Goal: Task Accomplishment & Management: Use online tool/utility

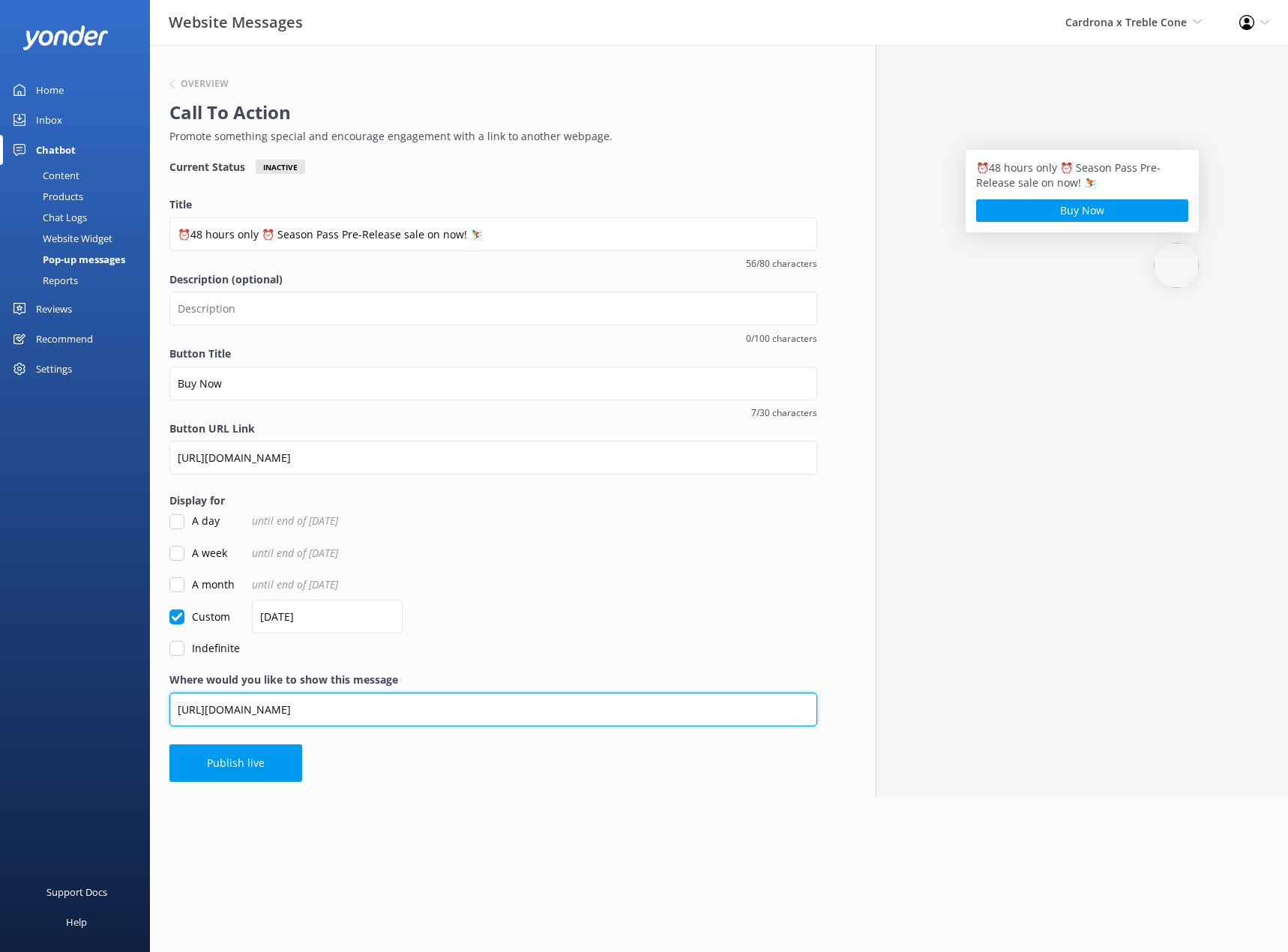
click at [469, 708] on input "[URL][DOMAIN_NAME]" at bounding box center [494, 709] width 648 height 34
click at [477, 710] on input "[URL][DOMAIN_NAME]" at bounding box center [494, 709] width 648 height 34
drag, startPoint x: 376, startPoint y: 710, endPoint x: 464, endPoint y: 722, distance: 88.8
click at [464, 722] on input "[URL][DOMAIN_NAME]" at bounding box center [494, 709] width 648 height 34
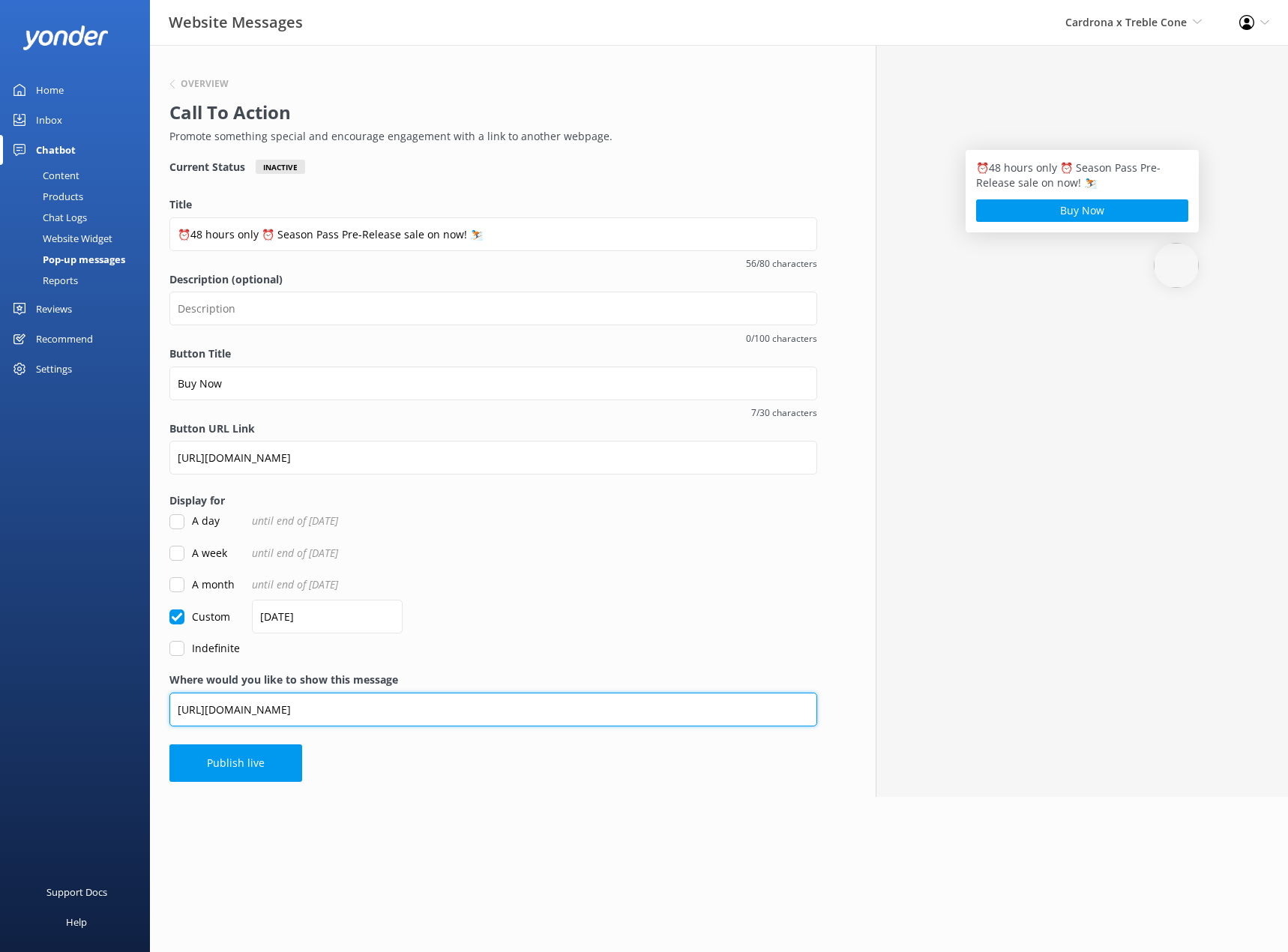
type input "[URL][DOMAIN_NAME]"
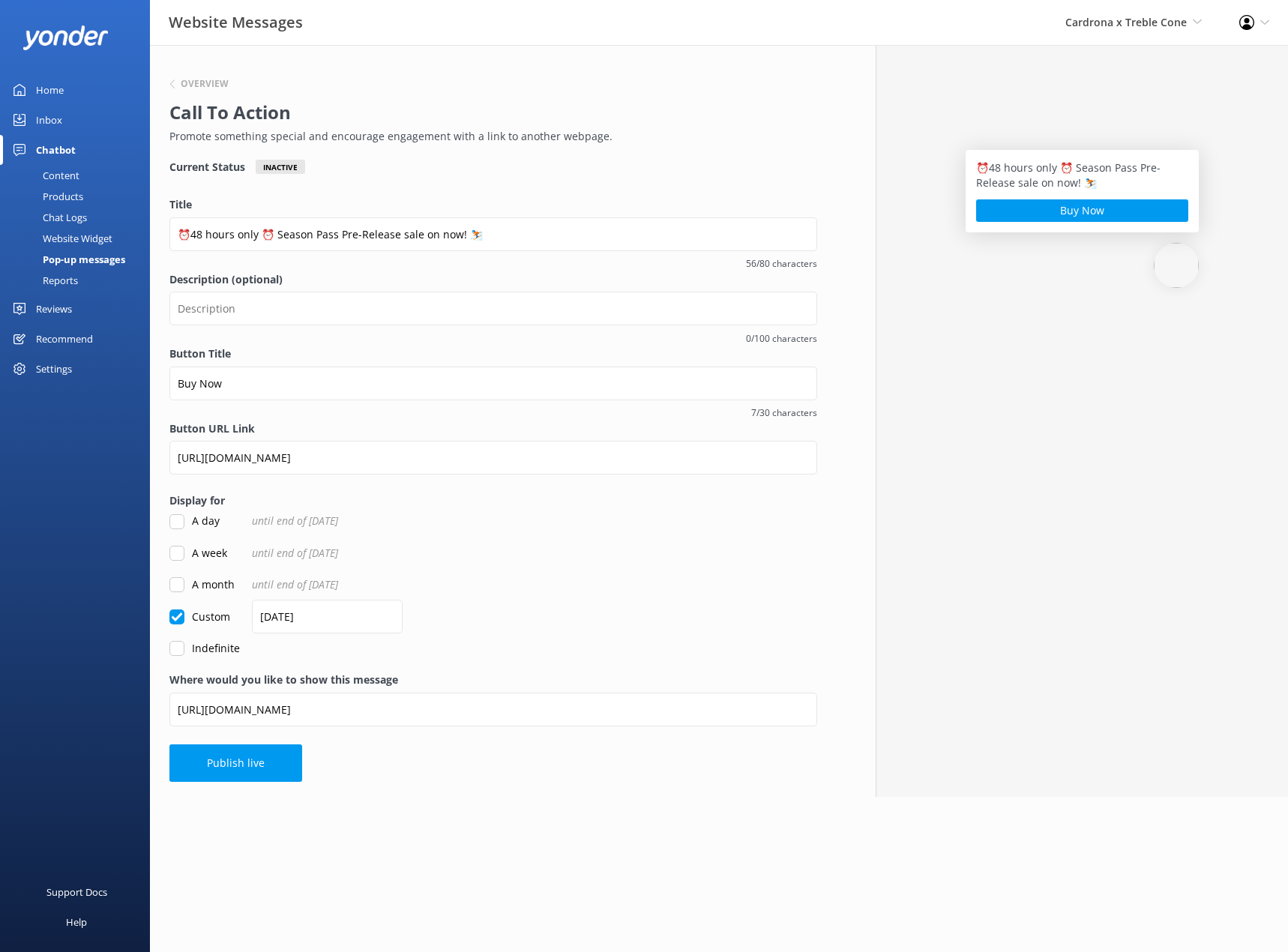
click at [578, 635] on form "Title ⏰48 hours only ⏰ Season Pass Pre-Release sale on now! ⛷️ 56/80 characters…" at bounding box center [494, 427] width 648 height 461
click at [264, 765] on button "Publish live" at bounding box center [236, 763] width 133 height 38
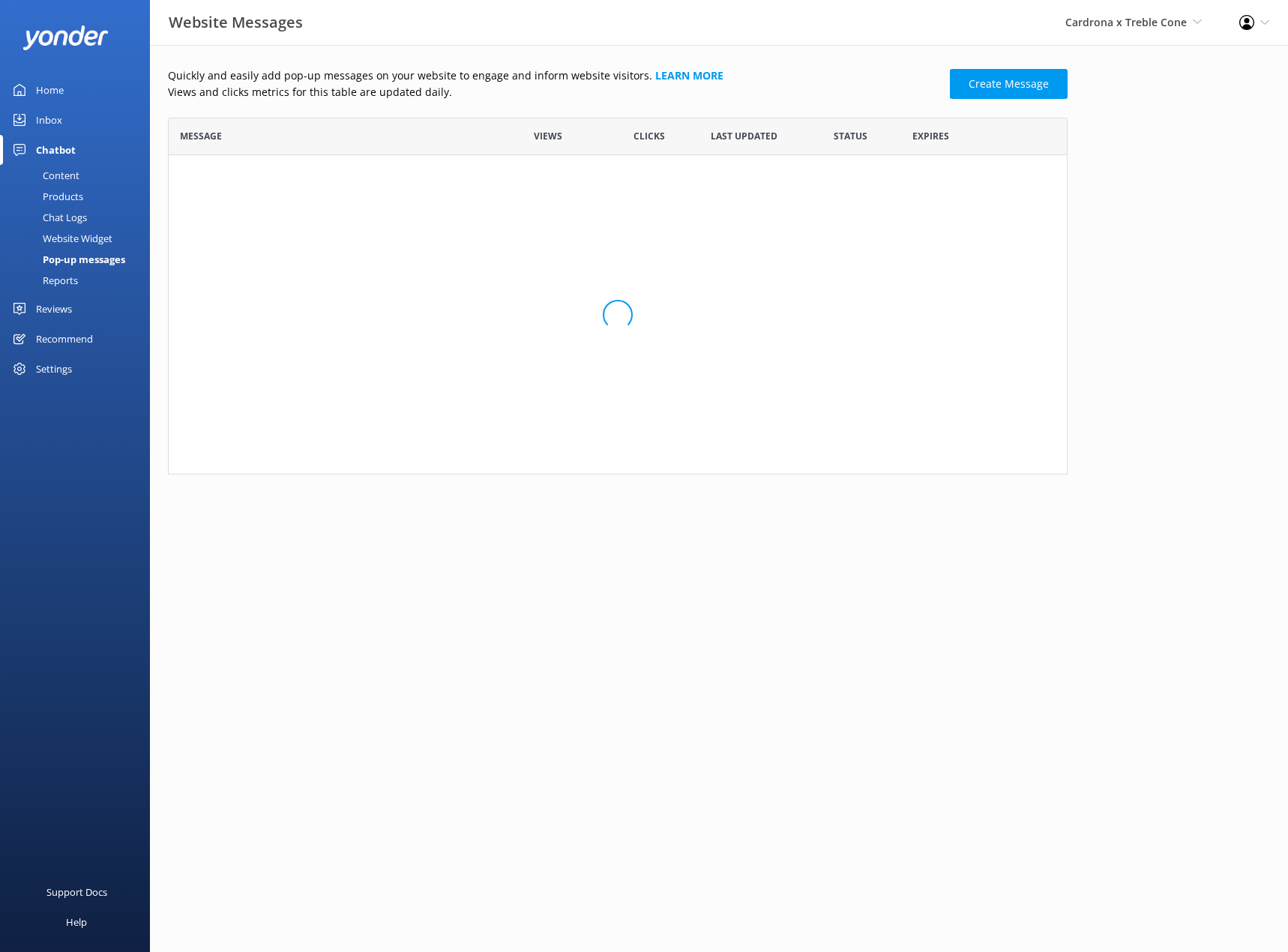
scroll to position [792, 888]
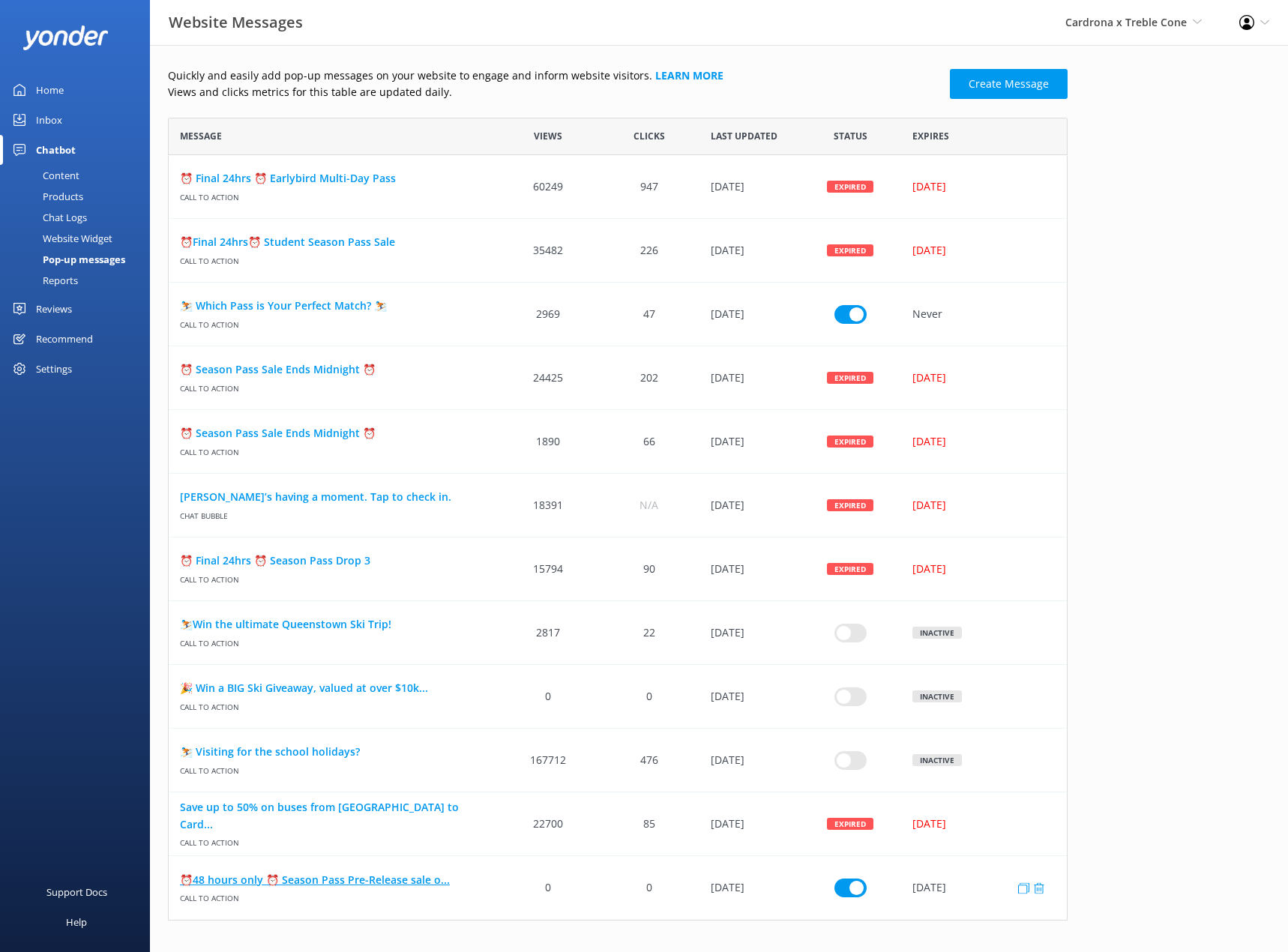
click at [415, 885] on link "⏰48 hours only ⏰ Season Pass Pre-Release sale o..." at bounding box center [333, 880] width 306 height 17
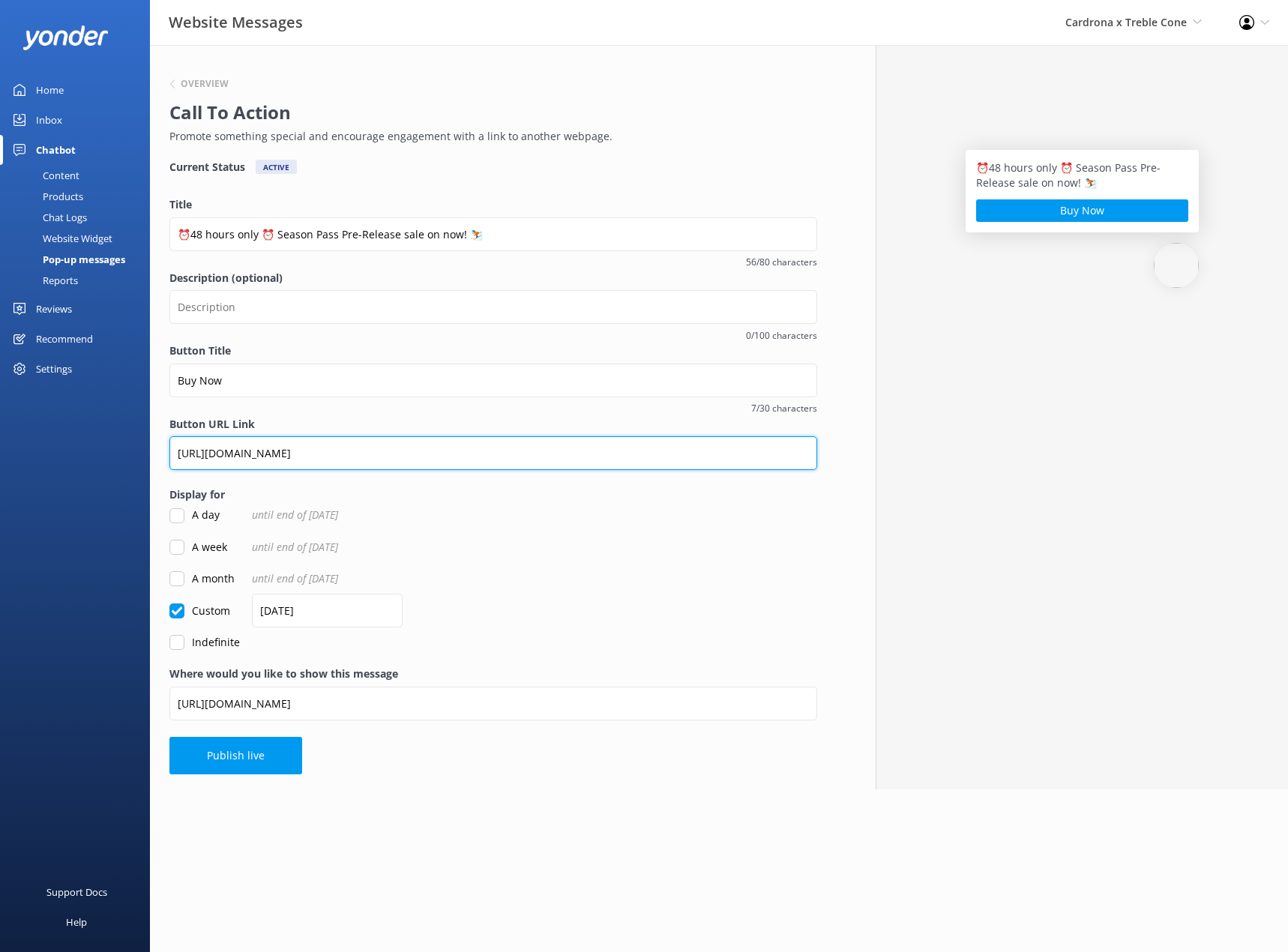
drag, startPoint x: 453, startPoint y: 447, endPoint x: 34, endPoint y: 448, distance: 419.0
click at [34, 448] on div "Website Messages Cardrona x Treble Cone Real NZ Cardrona x Treble Cone Profile …" at bounding box center [644, 417] width 1288 height 744
paste input "winter-26"
type input "[URL][DOMAIN_NAME]"
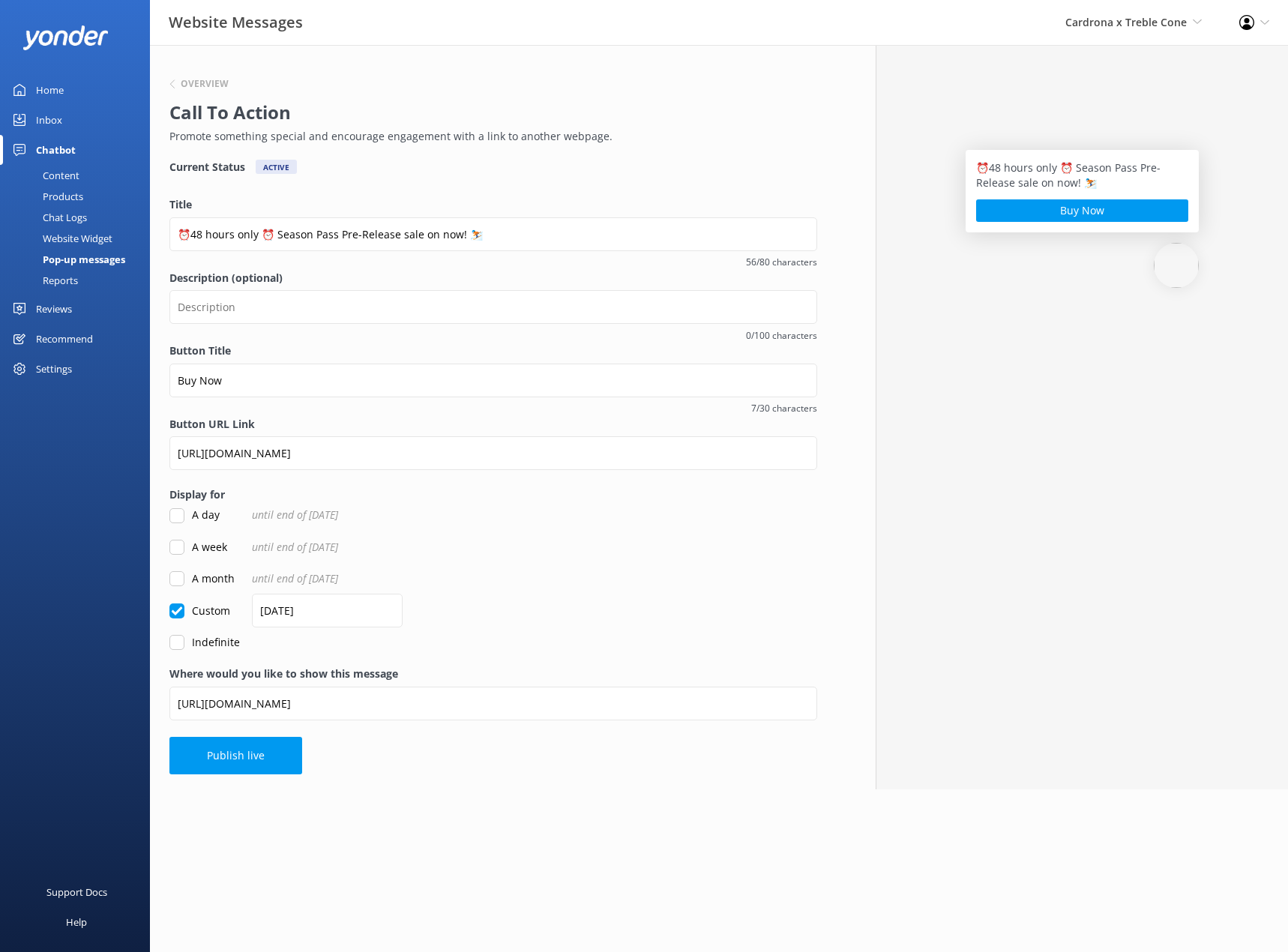
drag, startPoint x: 558, startPoint y: 513, endPoint x: 352, endPoint y: 659, distance: 252.5
click at [559, 513] on div "A day until end of [DATE]" at bounding box center [494, 515] width 648 height 17
click at [196, 758] on button "Publish live" at bounding box center [236, 758] width 133 height 38
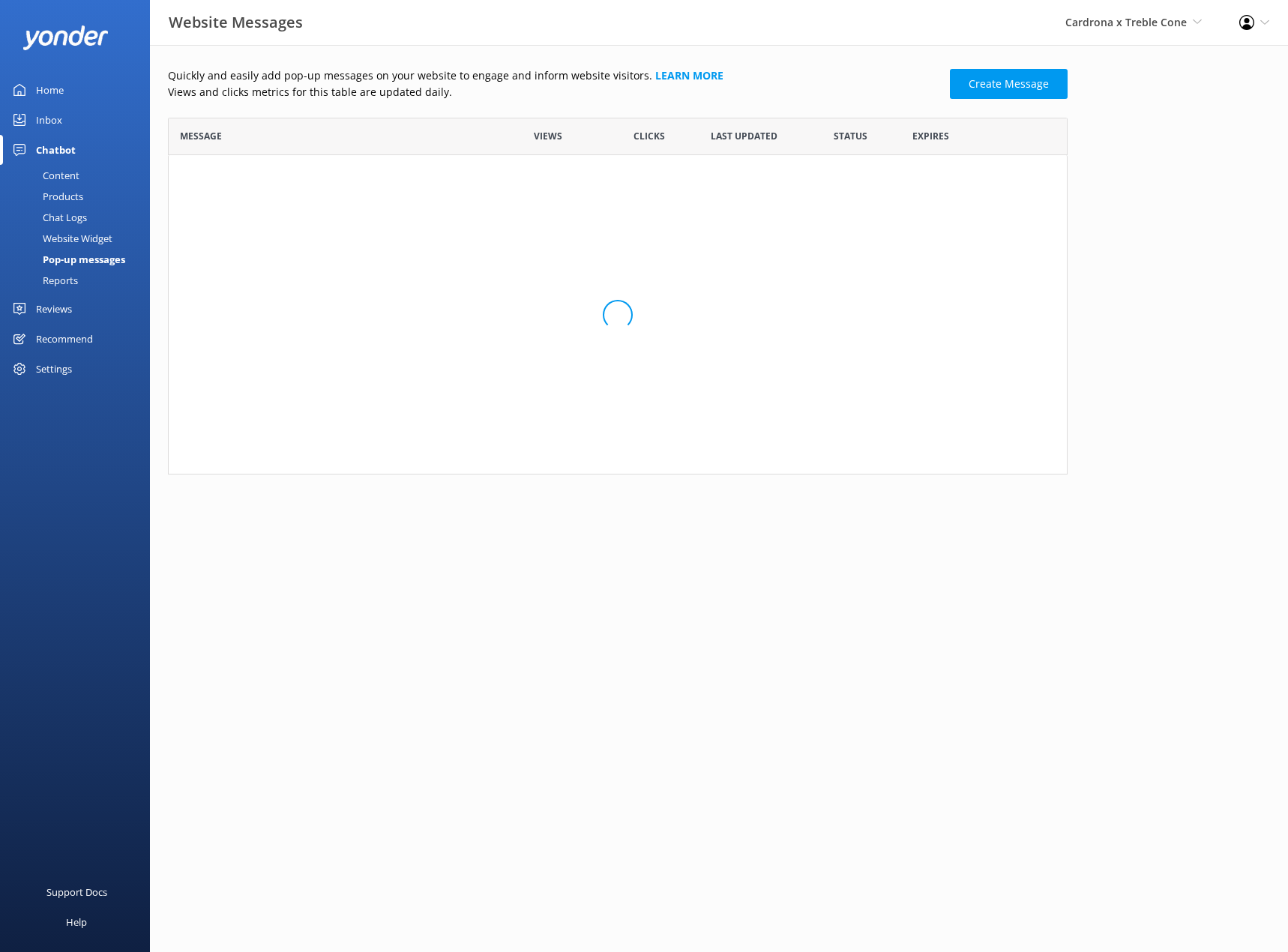
scroll to position [792, 888]
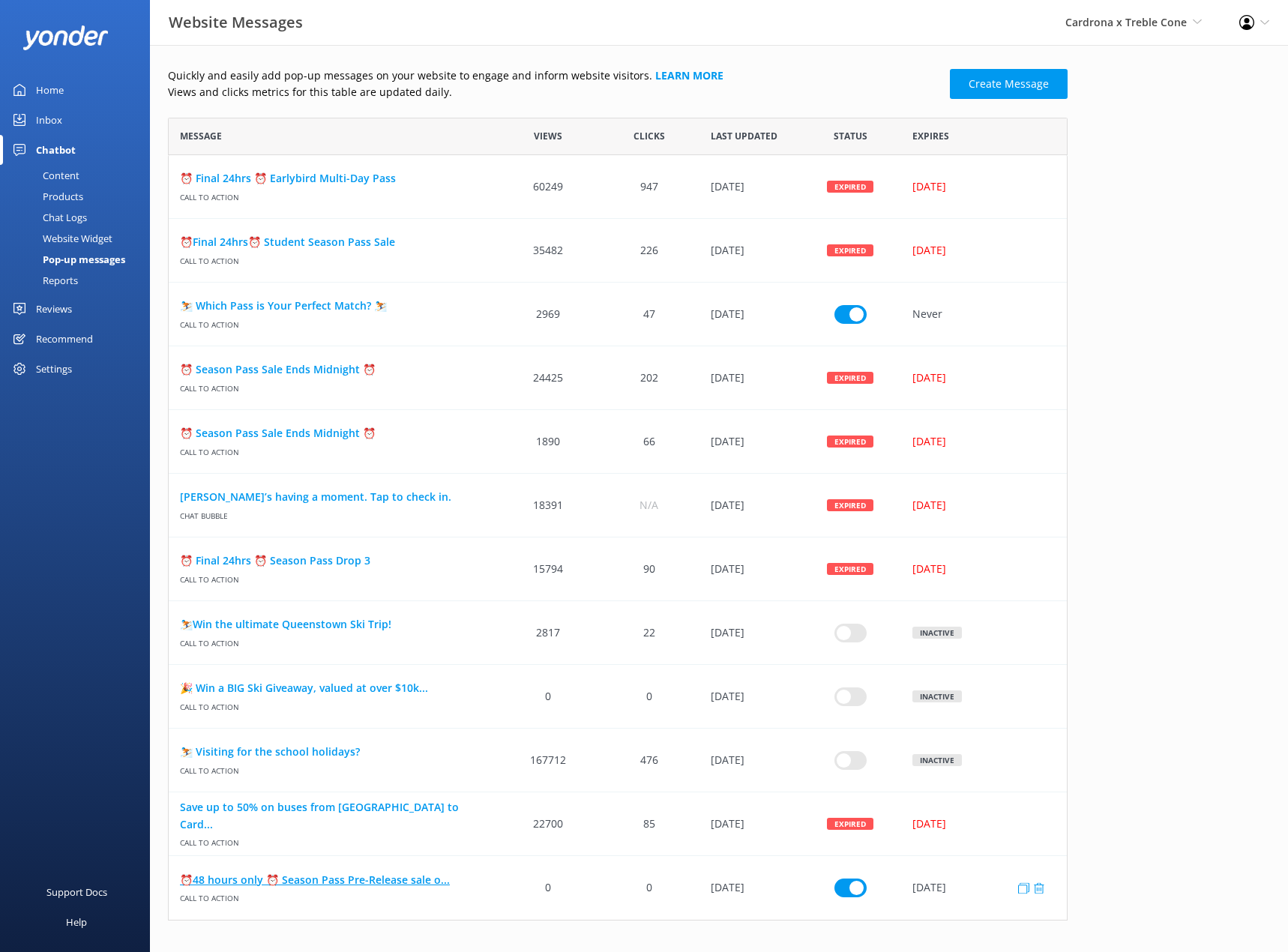
click at [358, 877] on link "⏰48 hours only ⏰ Season Pass Pre-Release sale o..." at bounding box center [333, 880] width 306 height 17
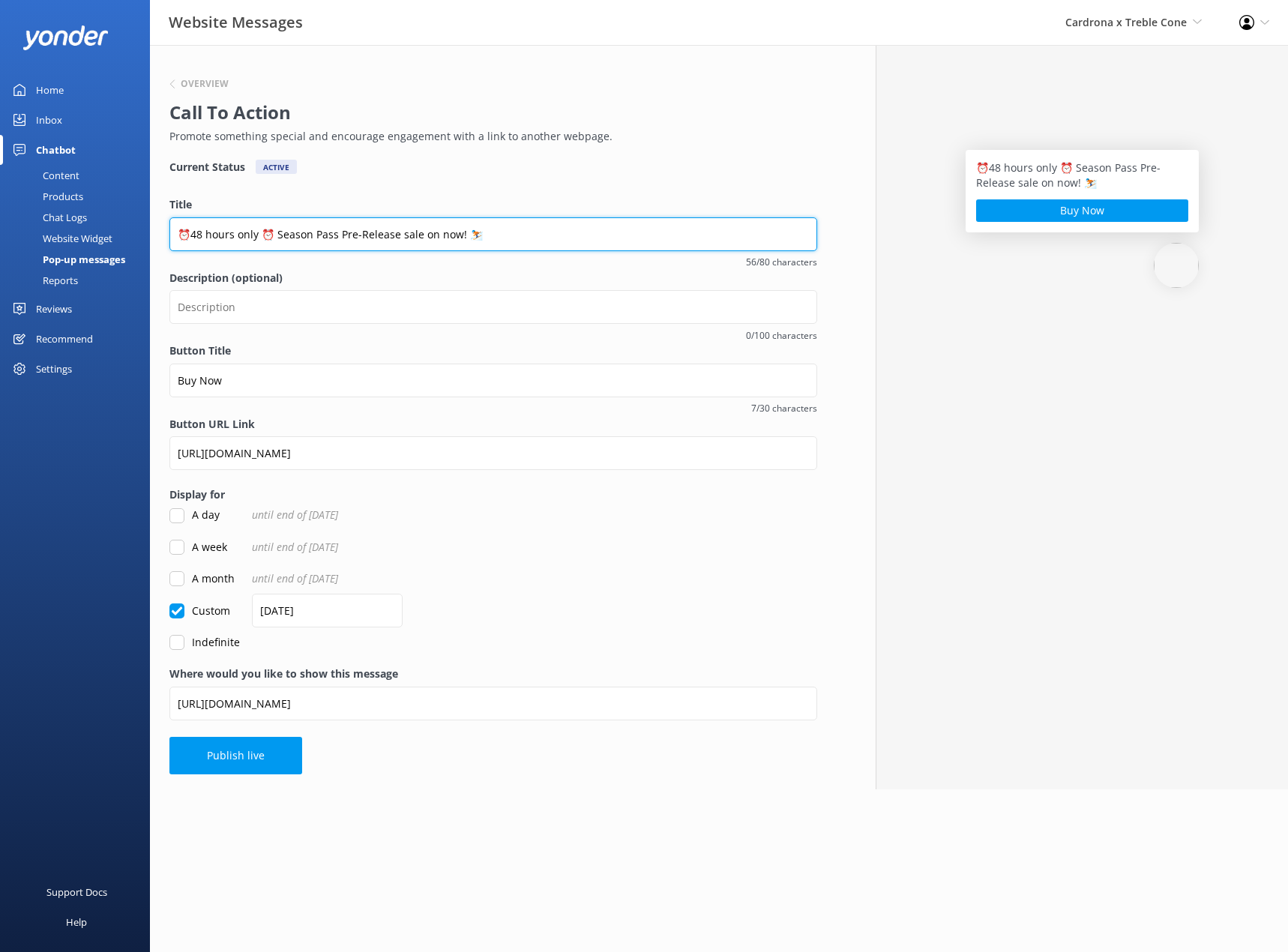
click at [195, 230] on input "⏰48 hours only ⏰ Season Pass Pre-Release sale on now! ⛷️" at bounding box center [494, 234] width 648 height 34
click at [281, 236] on input "⏰ 48 hours only ⏰ Season Pass Pre-Release sale on now! ⛷️" at bounding box center [494, 234] width 648 height 34
type input "⏰ 48 hours only ⏰ W'26 Season Pass Pre-Release sale on now! ⛷️"
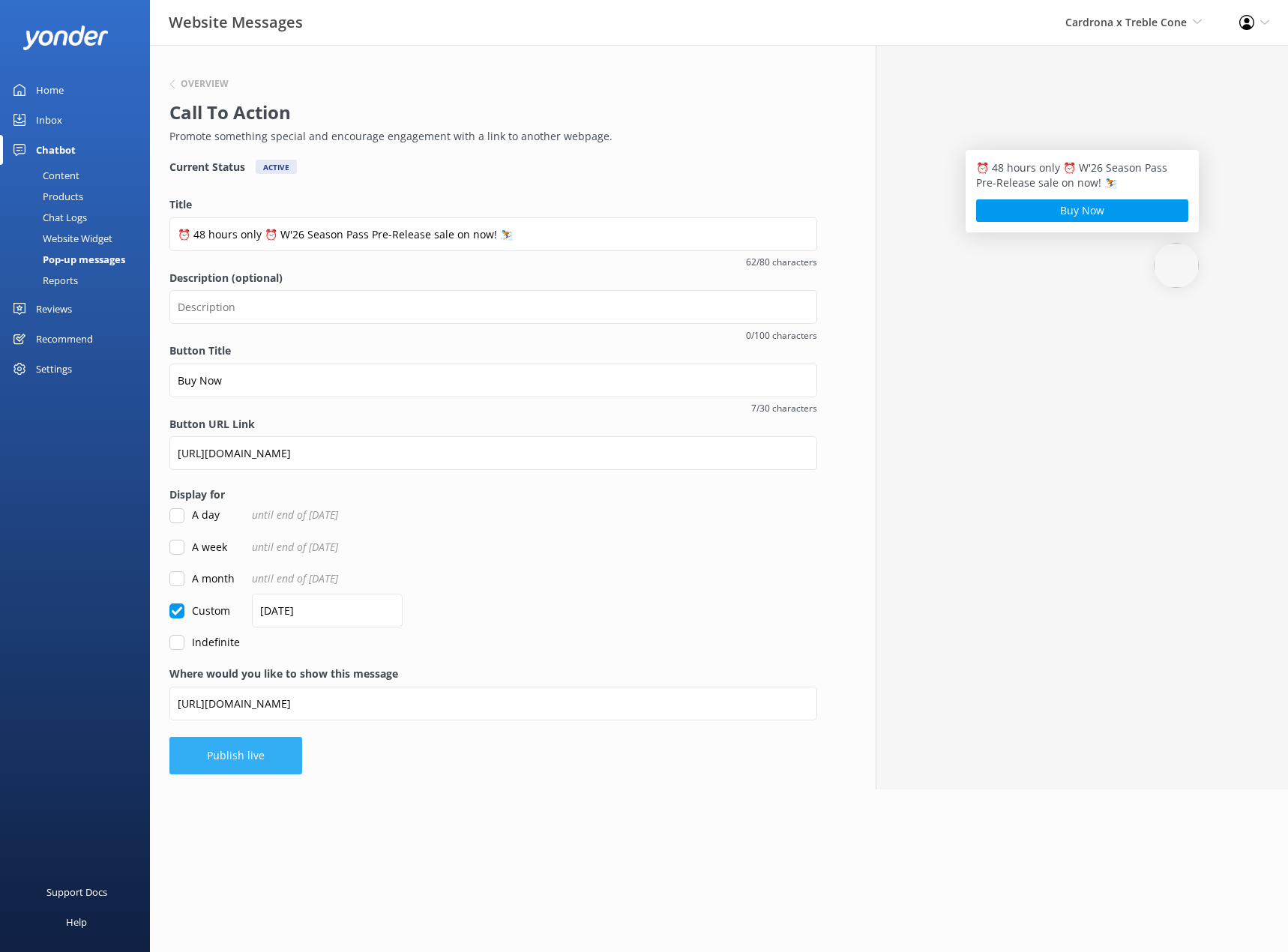
click at [248, 768] on button "Publish live" at bounding box center [236, 756] width 133 height 38
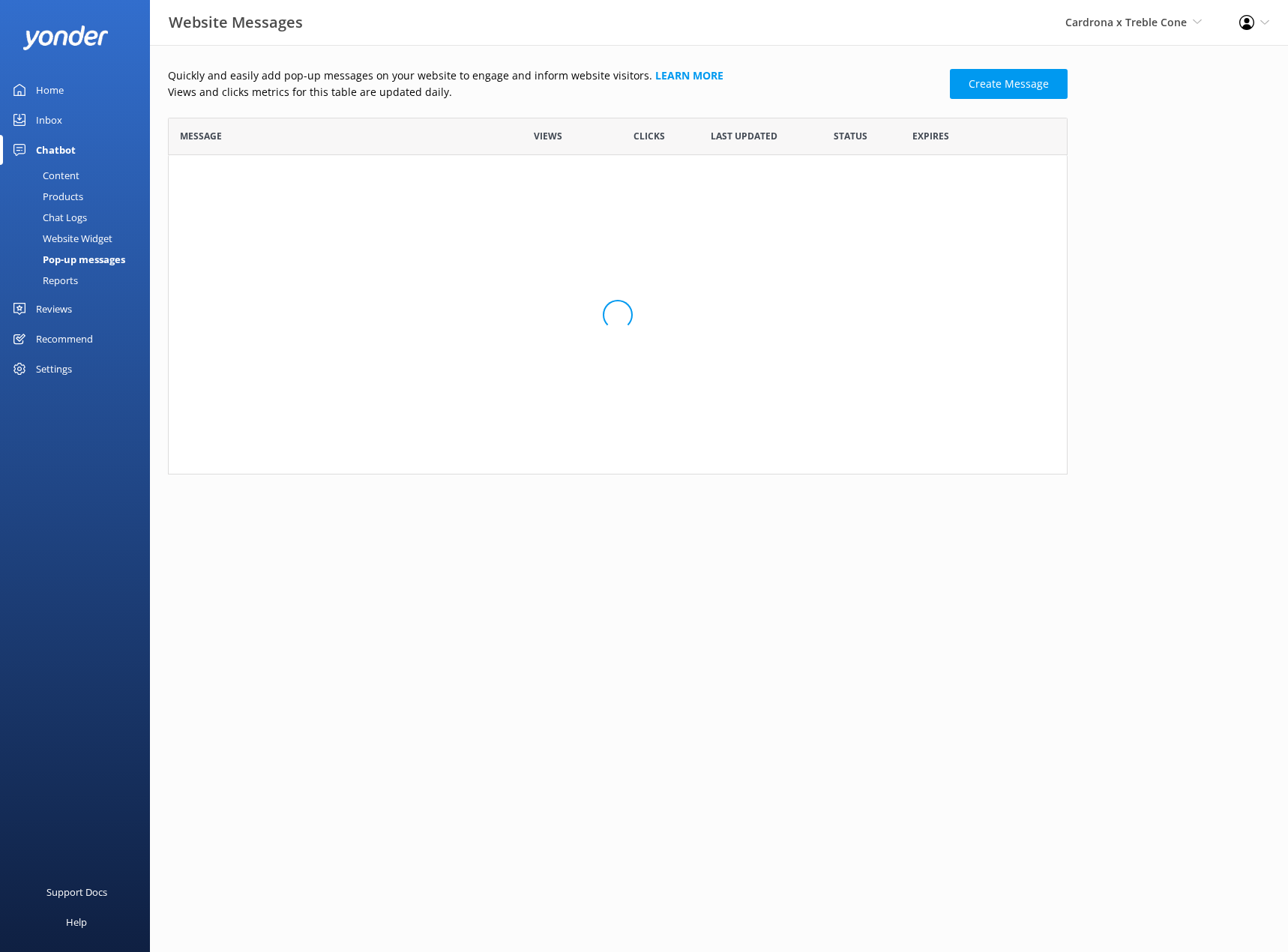
scroll to position [12, 12]
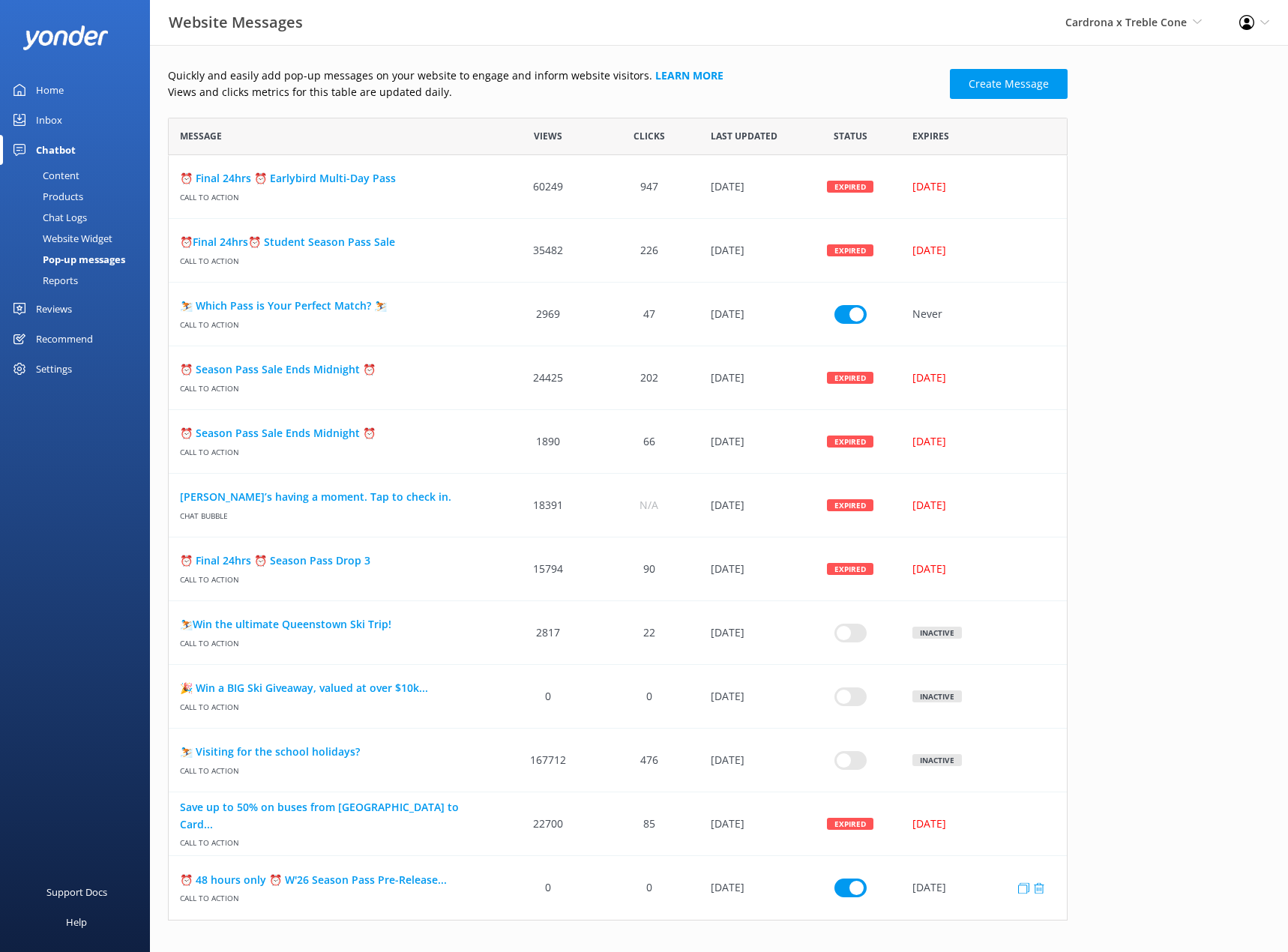
click at [379, 888] on span "Call to action" at bounding box center [333, 896] width 306 height 16
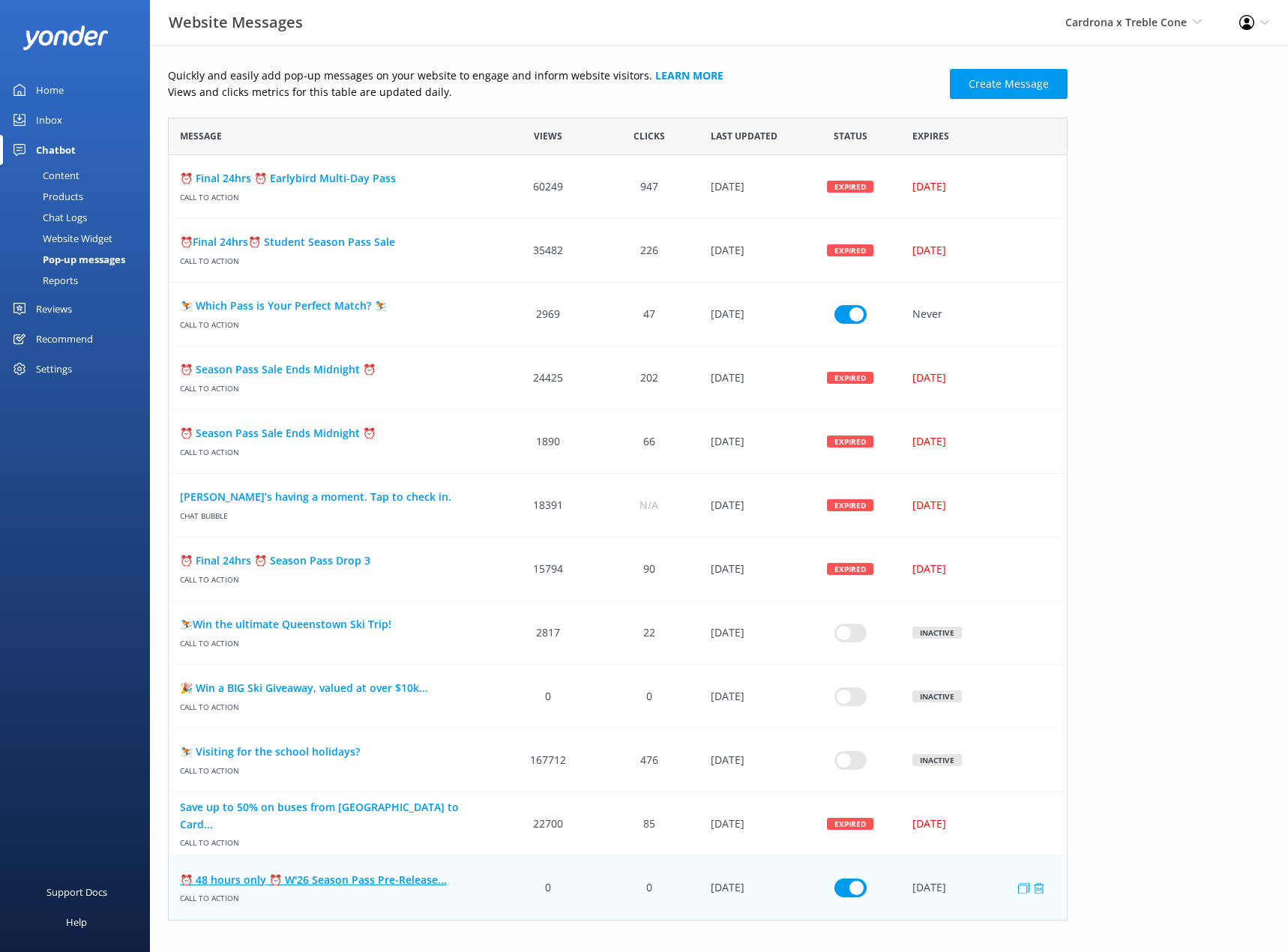
click at [379, 883] on link "⏰ 48 hours only ⏰ W'26 Season Pass Pre-Release..." at bounding box center [333, 880] width 306 height 17
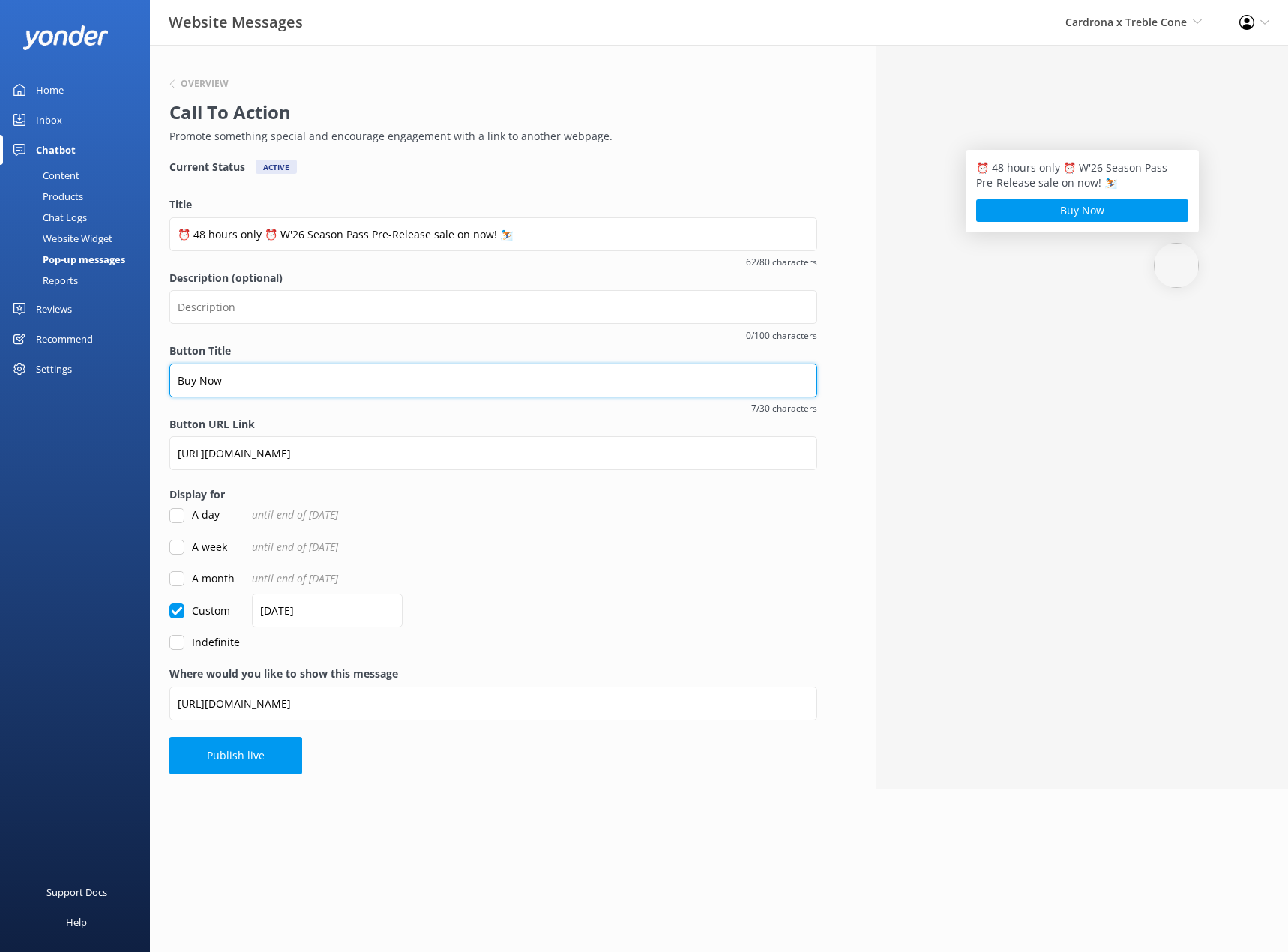
drag, startPoint x: 270, startPoint y: 373, endPoint x: 122, endPoint y: 373, distance: 148.0
click at [122, 373] on div "Website Messages Cardrona x Treble Cone Real NZ Cardrona x Treble Cone Profile …" at bounding box center [644, 417] width 1288 height 744
type input "Learn More"
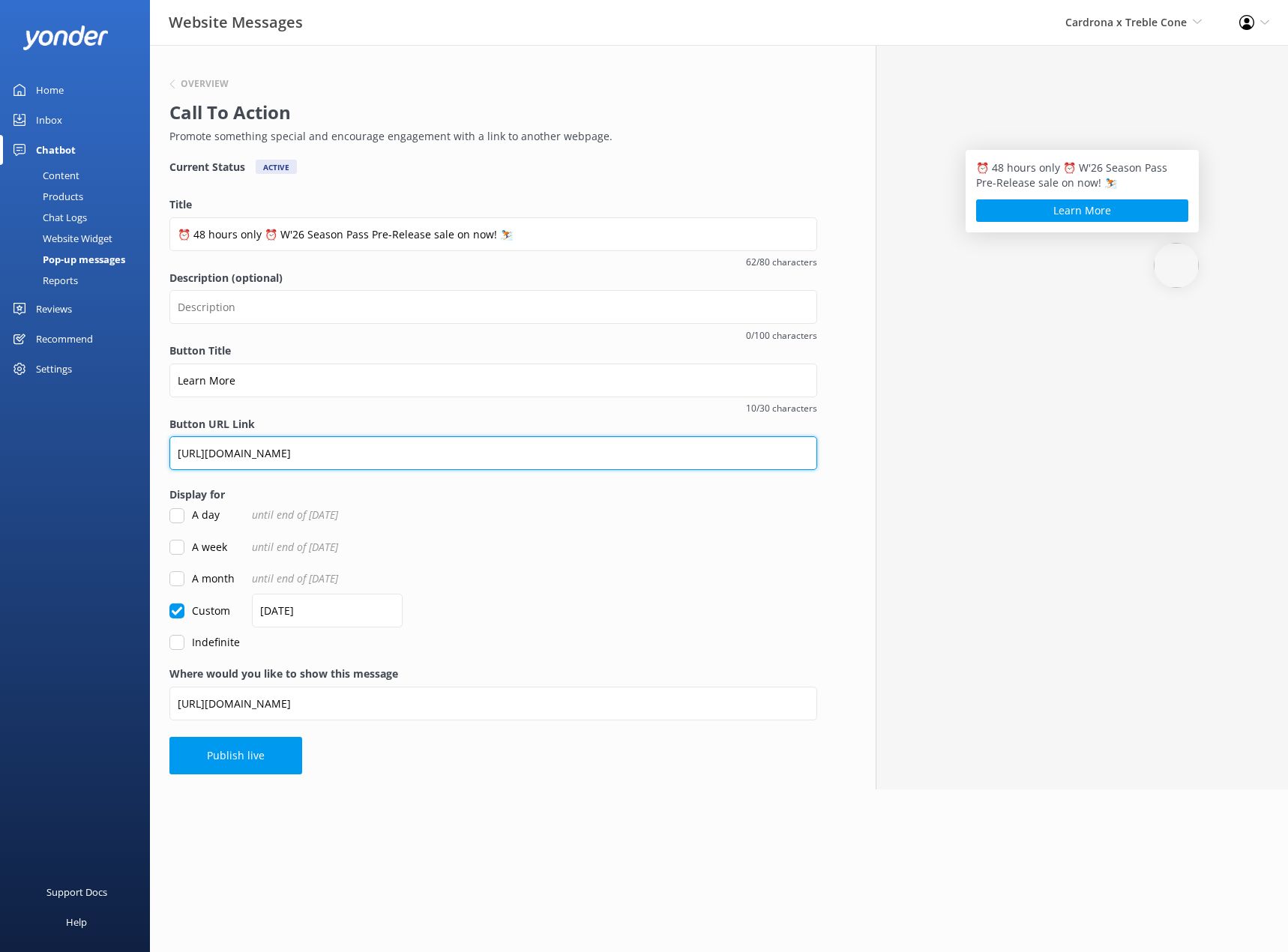
click at [457, 450] on input "[URL][DOMAIN_NAME]" at bounding box center [494, 453] width 648 height 34
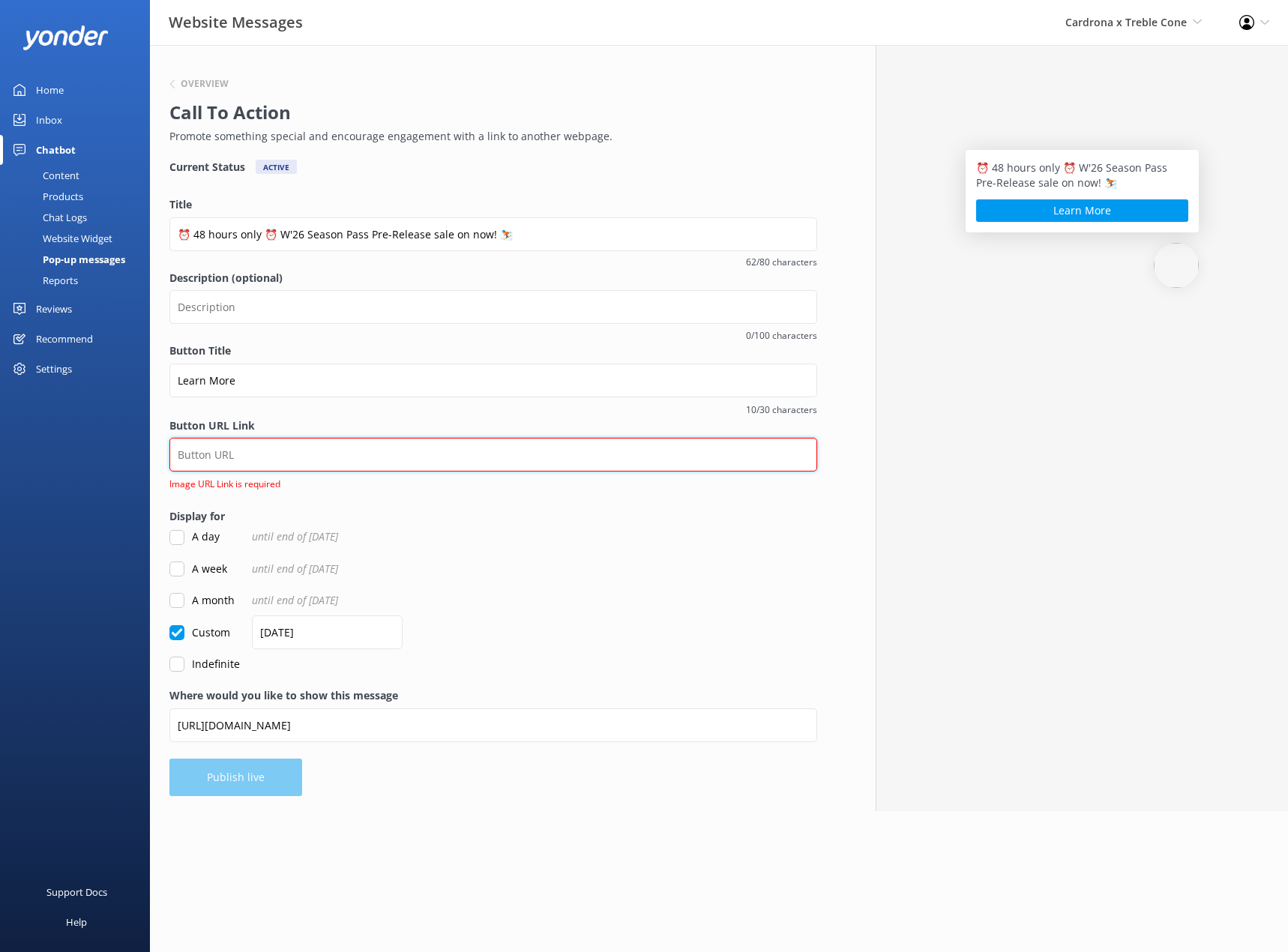
click at [362, 456] on input "Button URL Link" at bounding box center [494, 454] width 648 height 34
paste input "[URL][DOMAIN_NAME]"
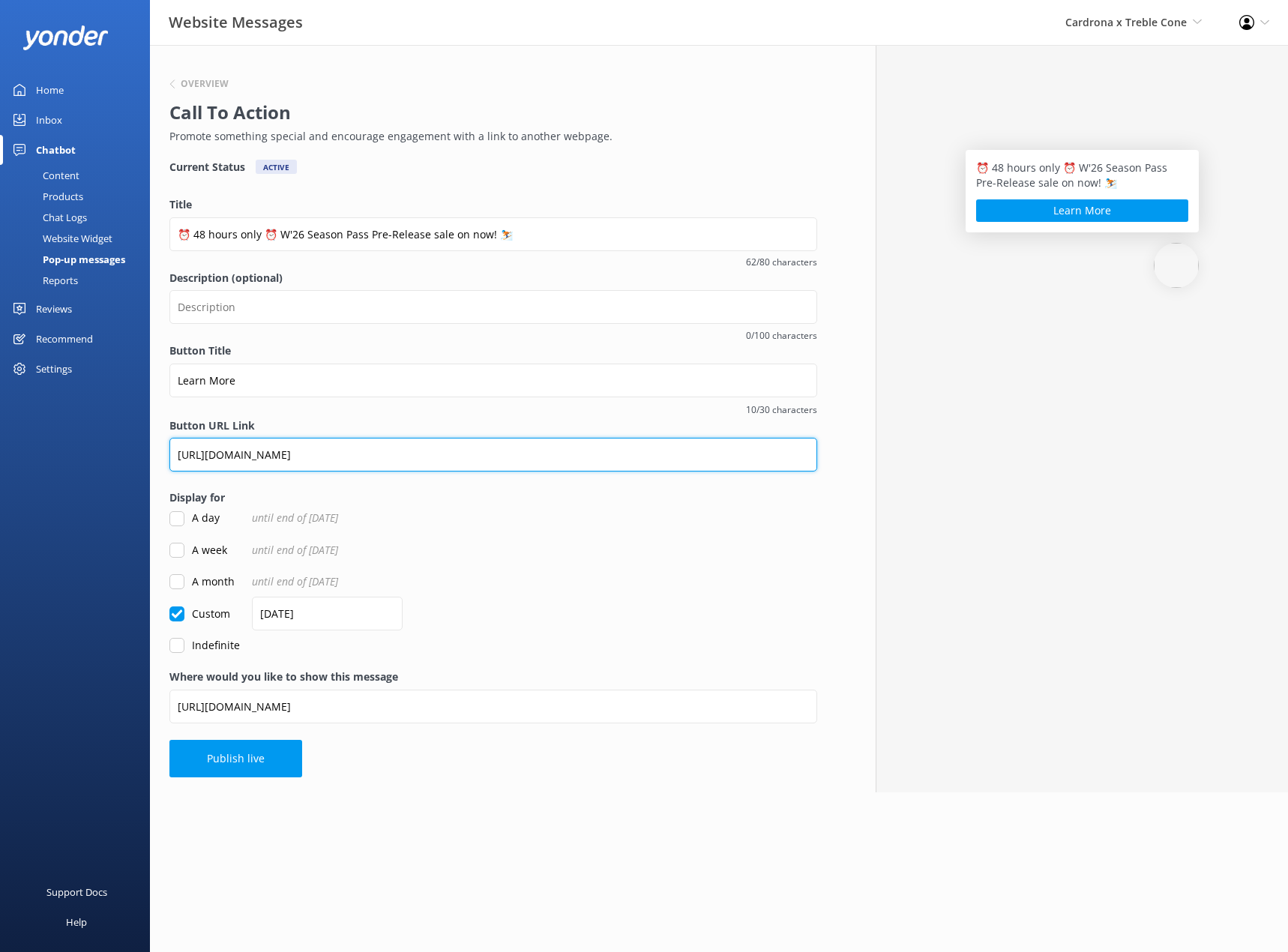
type input "[URL][DOMAIN_NAME]"
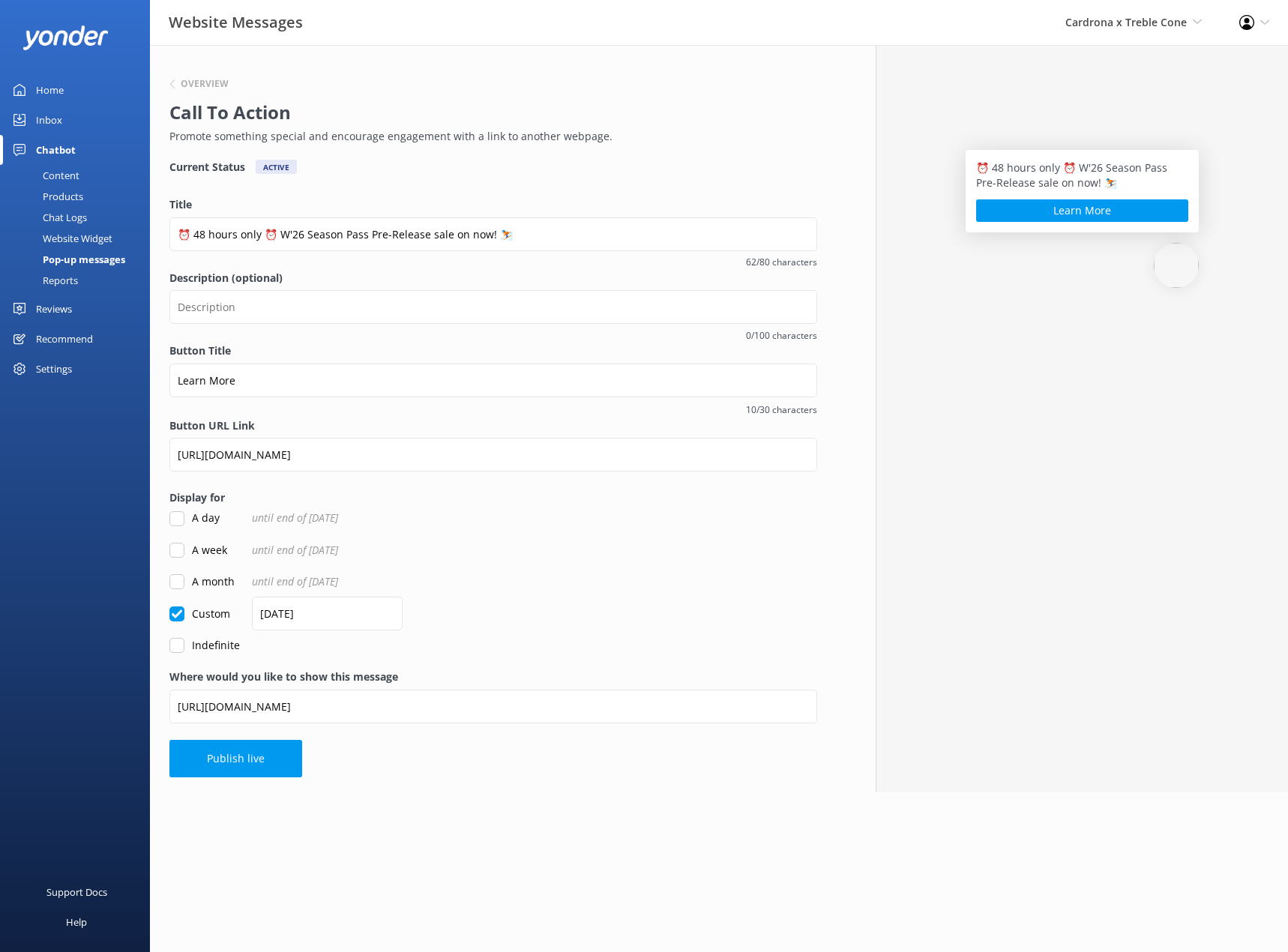
click at [648, 588] on div "A month until end of [DATE]" at bounding box center [494, 582] width 648 height 17
click at [1038, 215] on button "Learn More" at bounding box center [1082, 211] width 212 height 23
click at [245, 761] on button "Publish live" at bounding box center [236, 759] width 133 height 38
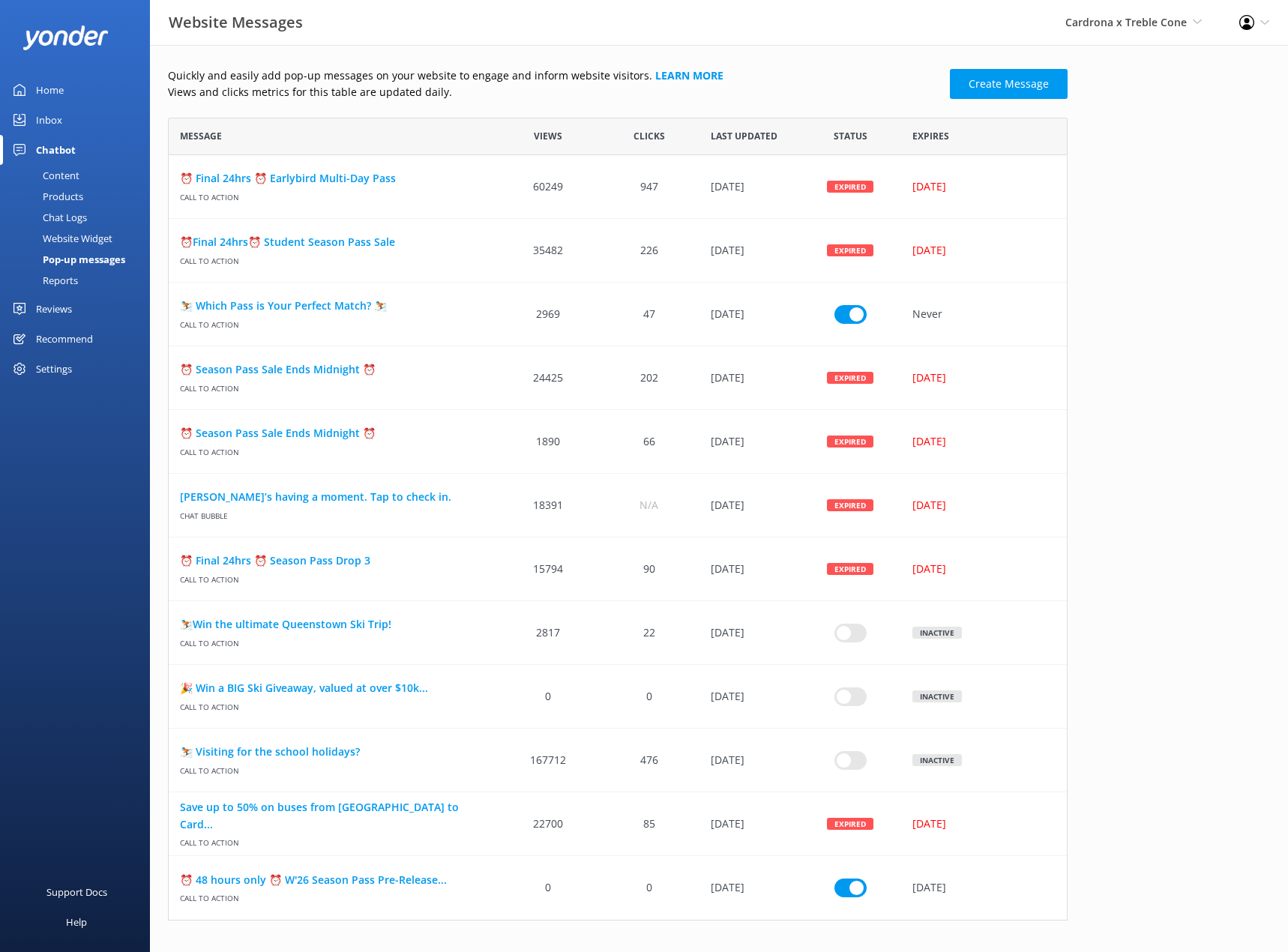
scroll to position [12, 12]
click at [1022, 90] on link "Create Message" at bounding box center [1009, 84] width 118 height 30
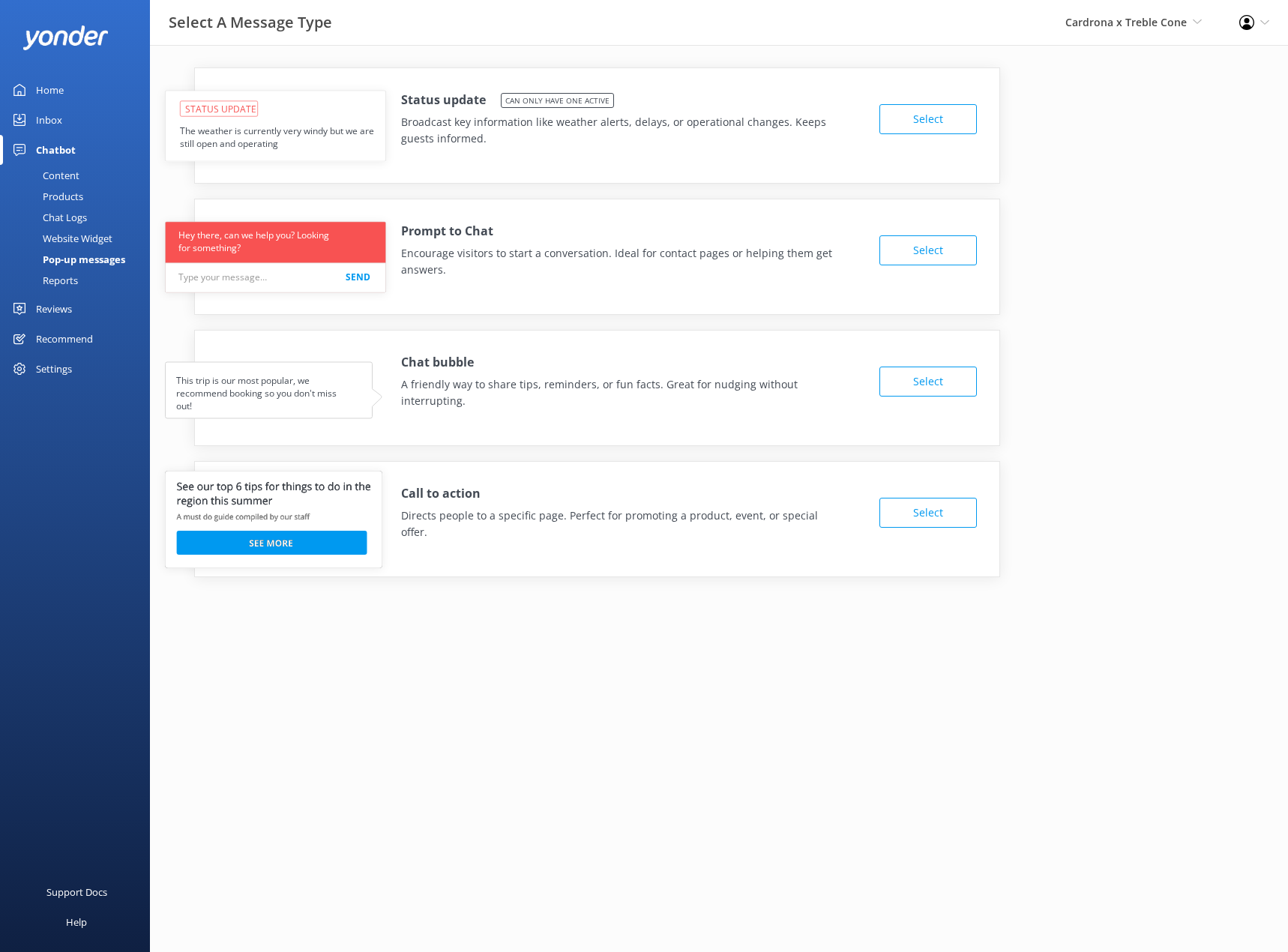
click at [954, 503] on button "Select" at bounding box center [928, 513] width 97 height 30
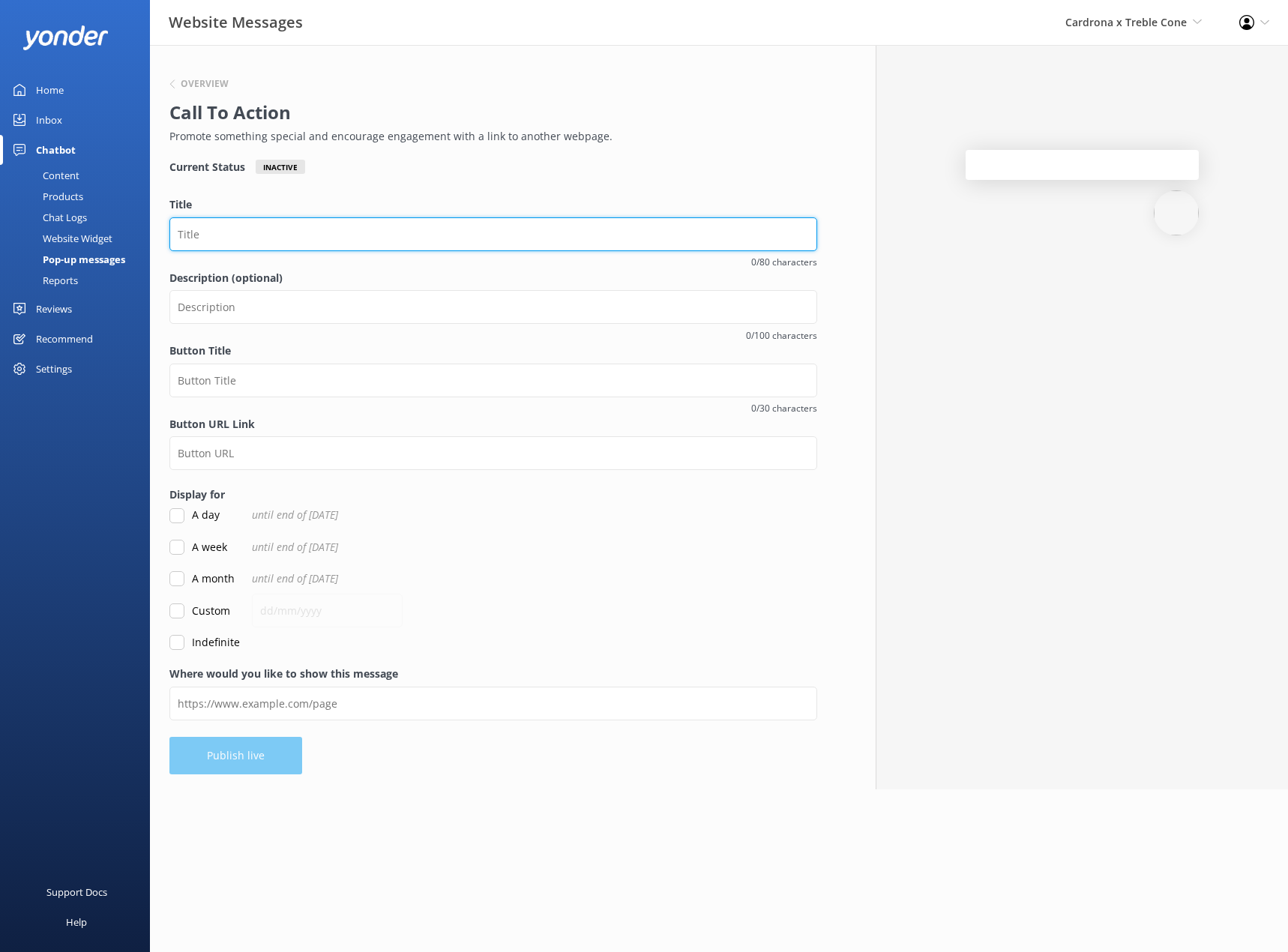
click at [259, 238] on input "Title" at bounding box center [494, 234] width 648 height 34
type input "⏰ 48 hours only ⏰ W'26 Season Pass pre-release sale on now!"
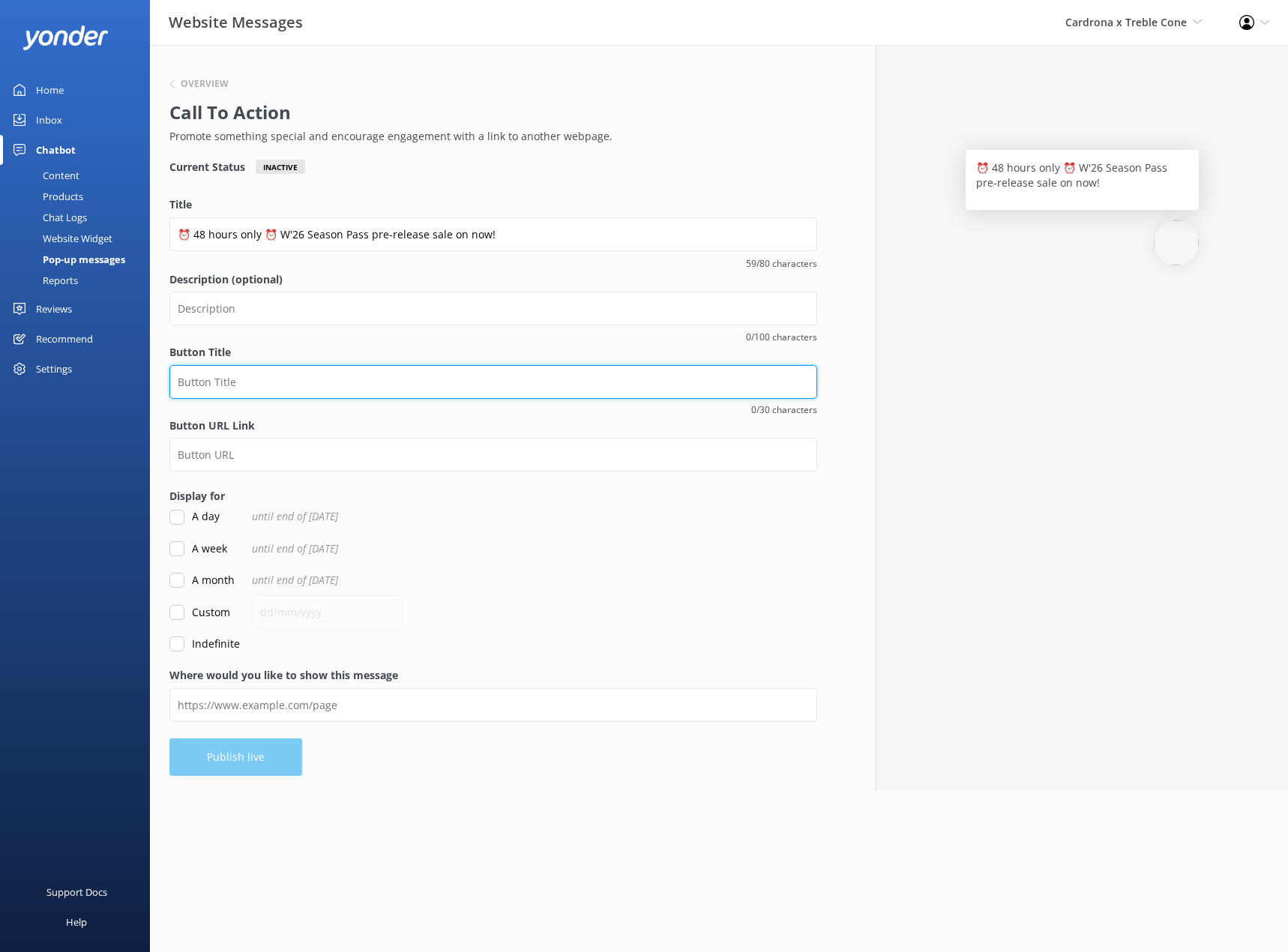
click at [265, 380] on input "Button Title" at bounding box center [494, 382] width 648 height 34
type input "Buy Now"
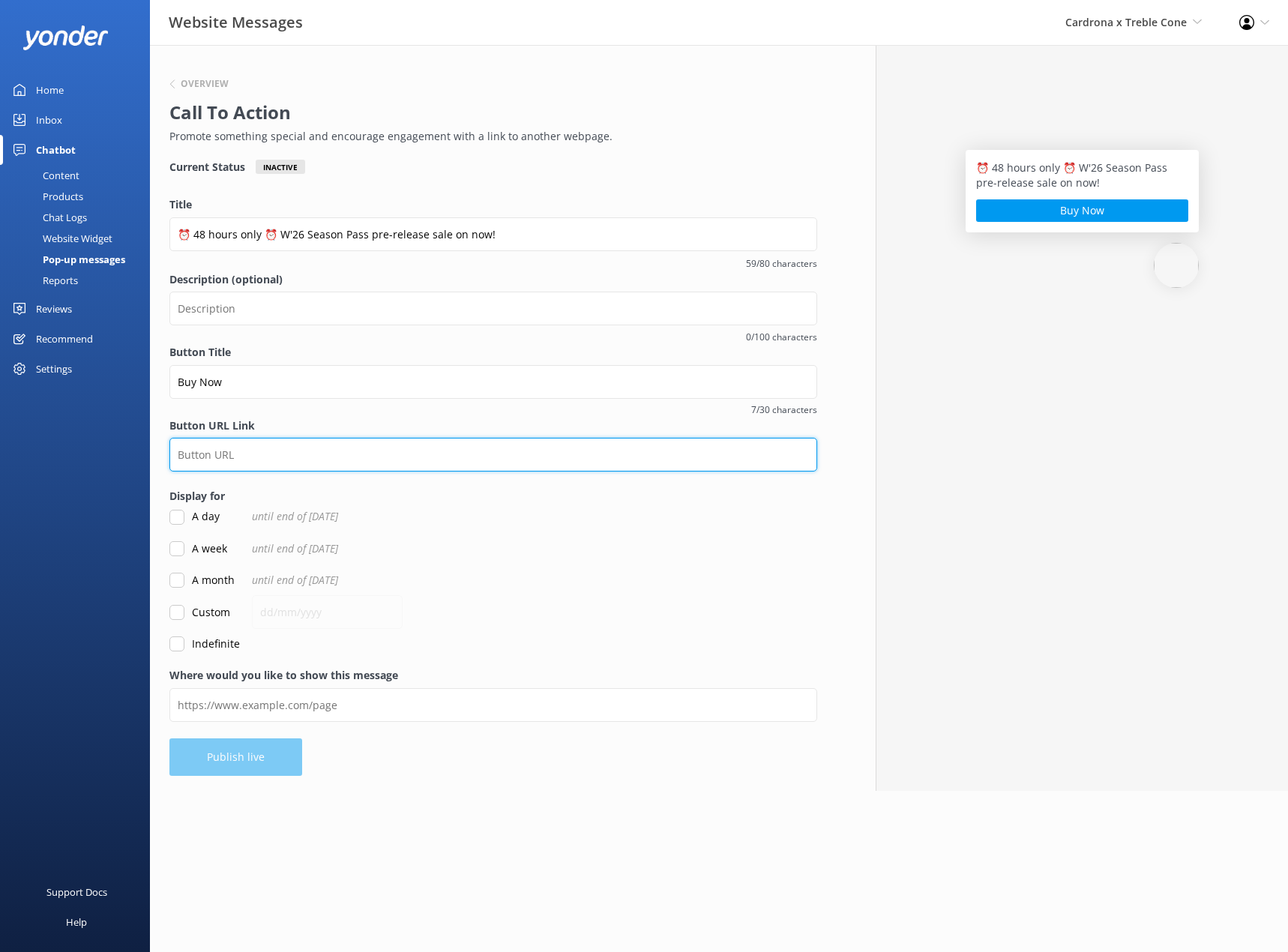
click at [228, 456] on input "Button URL Link" at bounding box center [494, 454] width 648 height 34
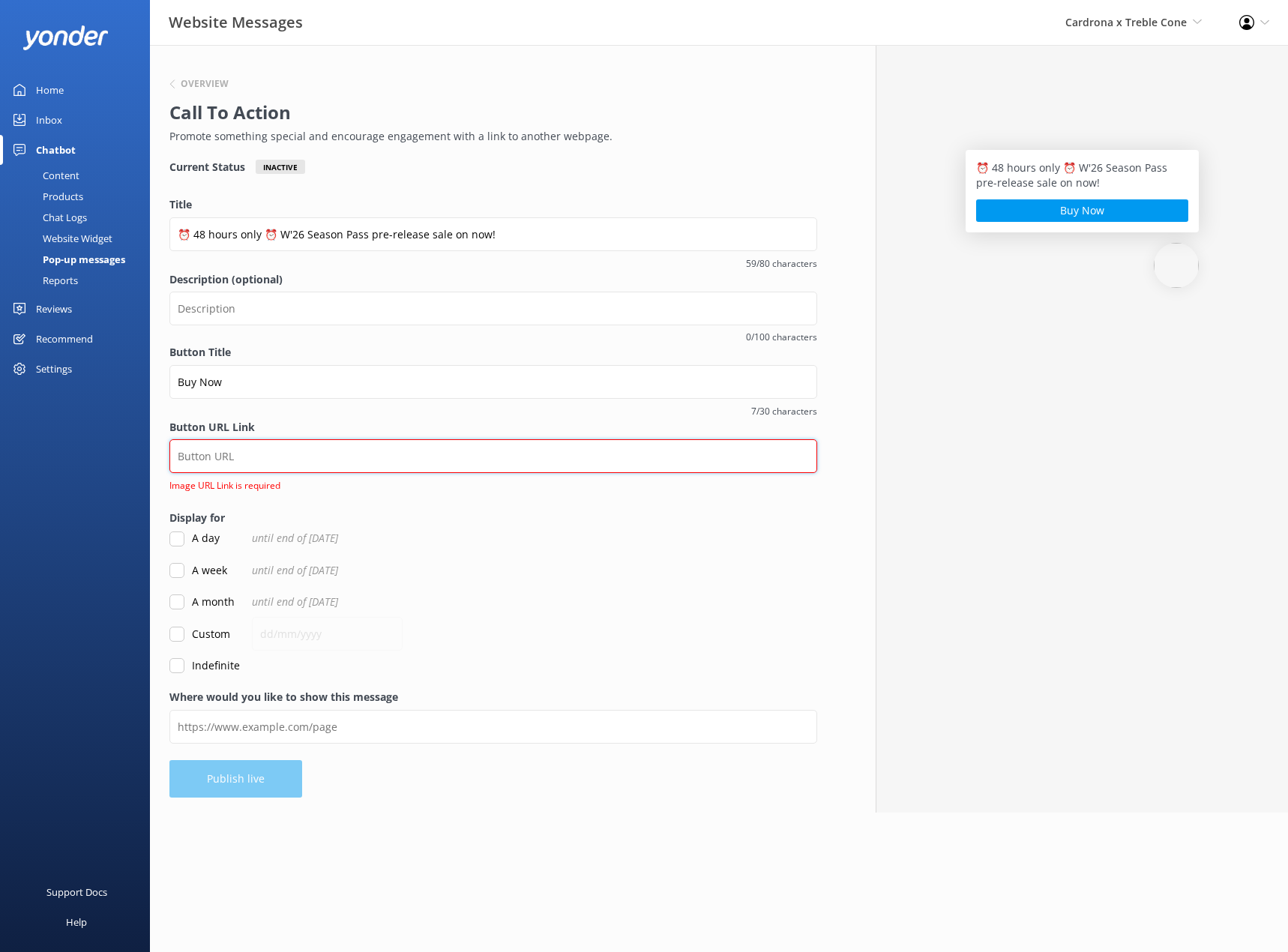
click at [342, 454] on input "Button URL Link" at bounding box center [494, 456] width 648 height 34
paste input "[URL][DOMAIN_NAME]"
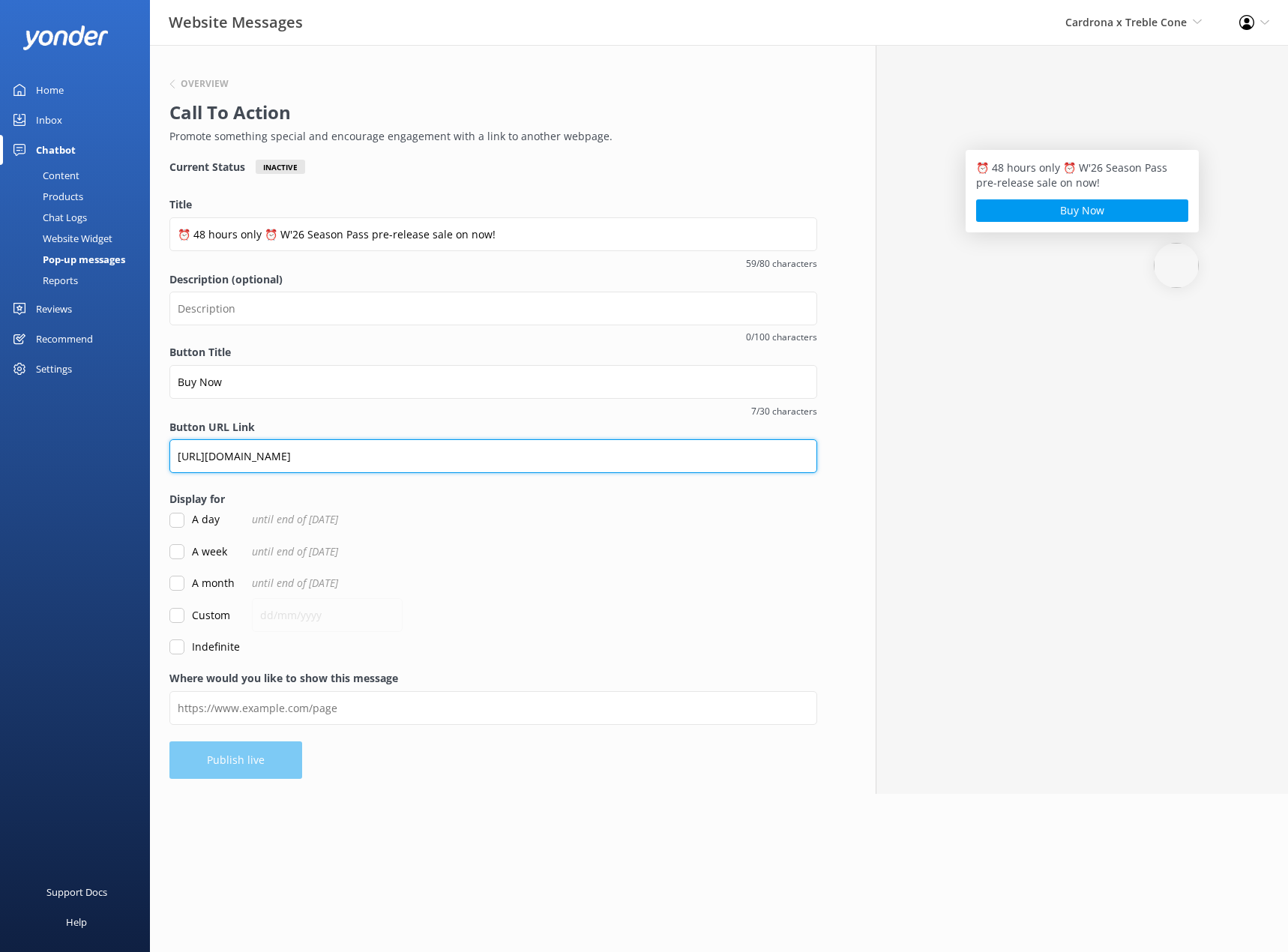
type input "[URL][DOMAIN_NAME]"
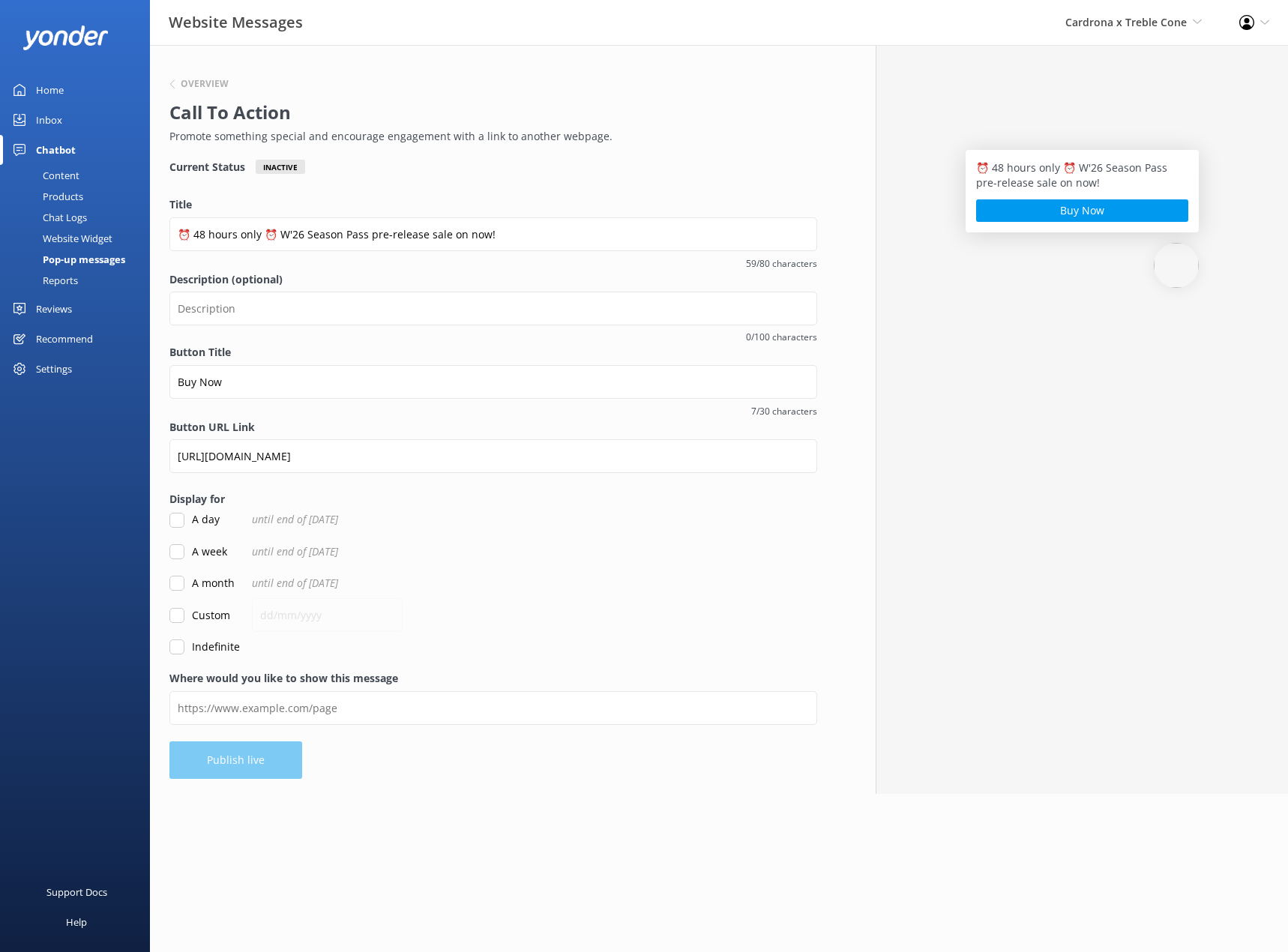
click at [657, 564] on form "Title ⏰ 48 hours only ⏰ W'26 Season Pass pre-release sale on now! 59/80 charact…" at bounding box center [494, 426] width 648 height 459
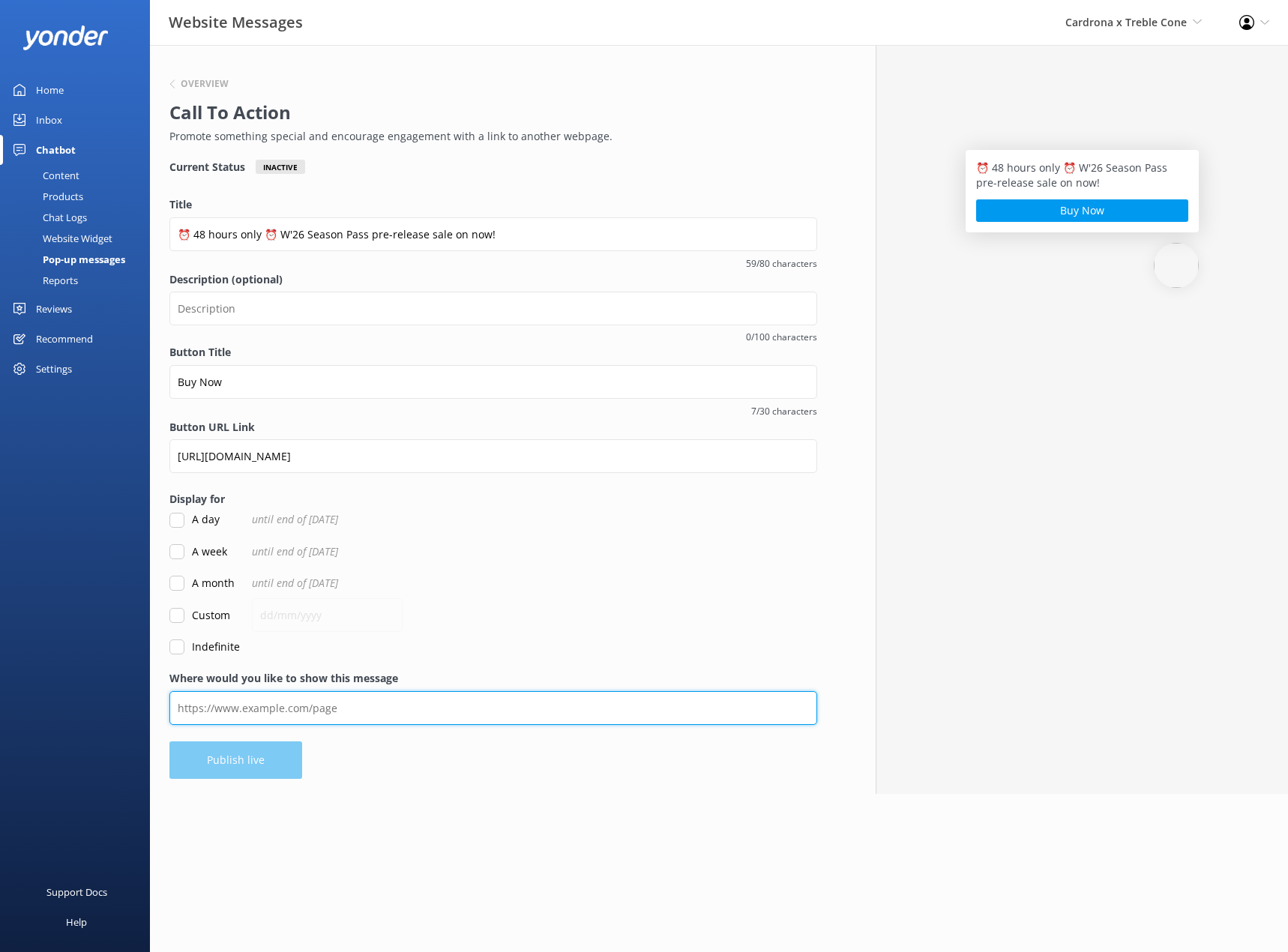
click at [284, 713] on input "Where would you like to show this message" at bounding box center [494, 708] width 648 height 34
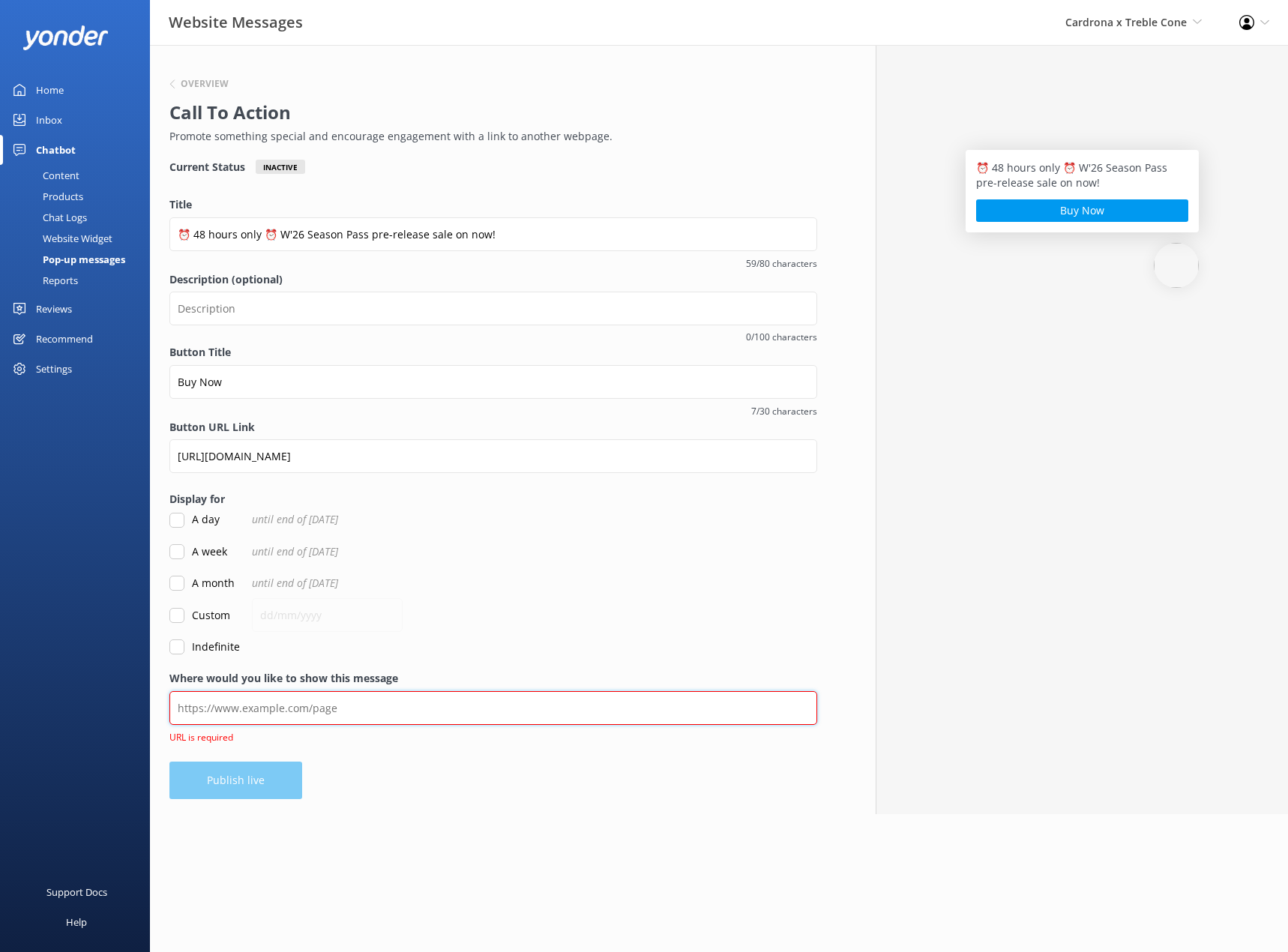
click at [369, 709] on input "Where would you like to show this message" at bounding box center [494, 708] width 648 height 34
paste input "[URL][DOMAIN_NAME]"
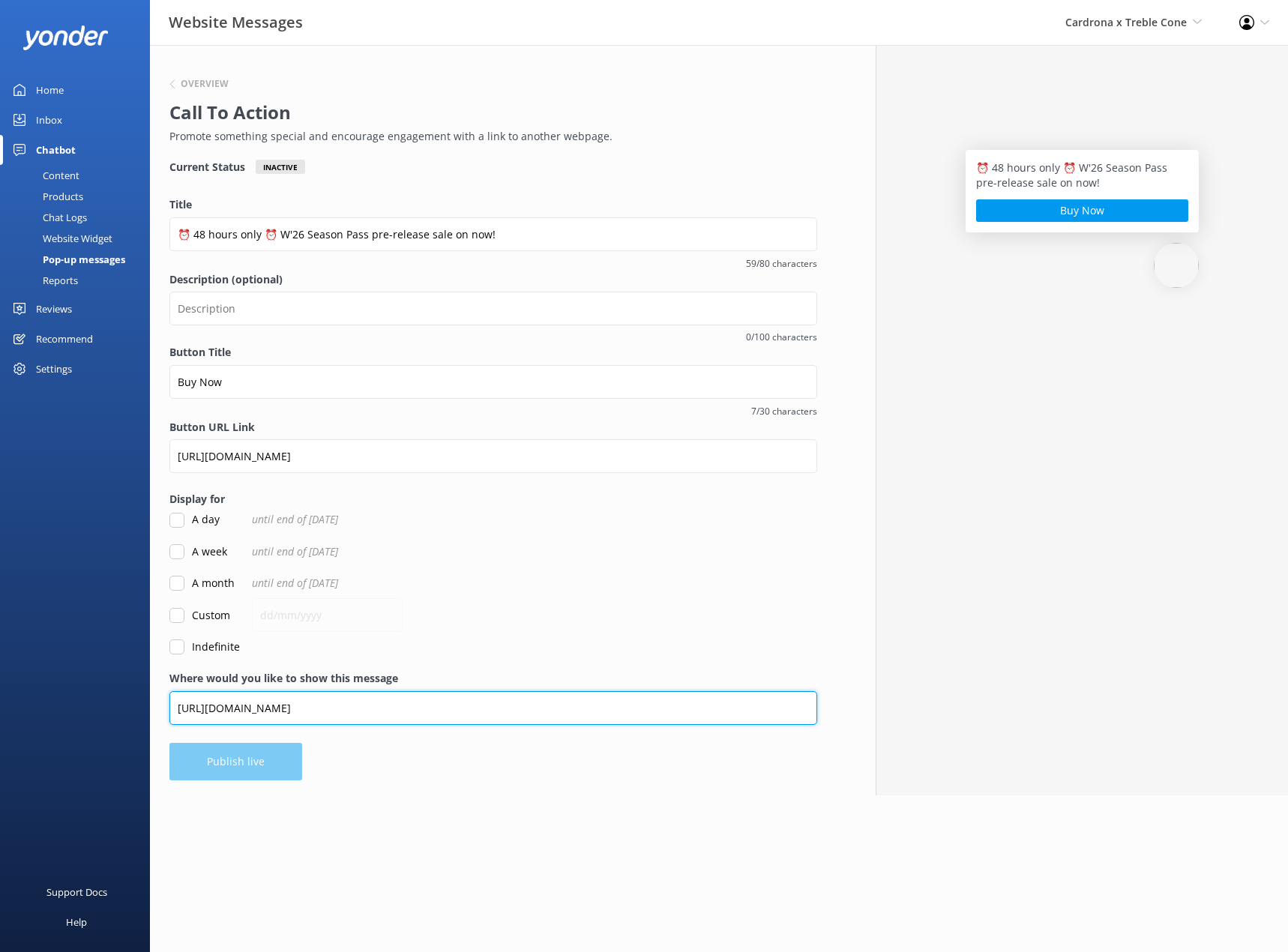
type input "[URL][DOMAIN_NAME]"
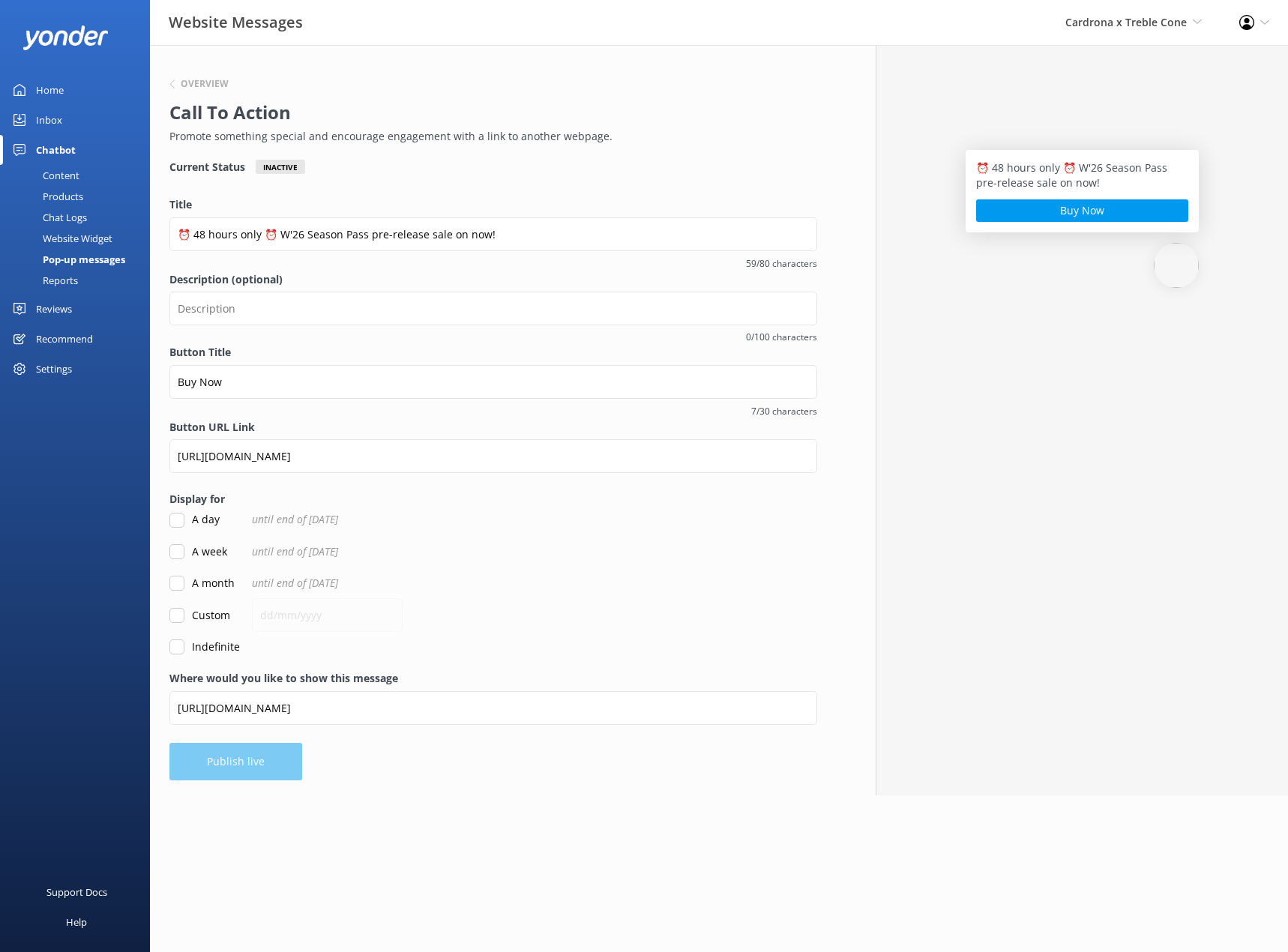
click at [526, 621] on div "Custom" at bounding box center [494, 616] width 648 height 17
click at [178, 616] on input "Custom" at bounding box center [177, 616] width 15 height 15
checkbox input "true"
click at [303, 624] on input "text" at bounding box center [328, 615] width 151 height 34
click at [548, 612] on div "Custom [DATE]" at bounding box center [494, 616] width 648 height 17
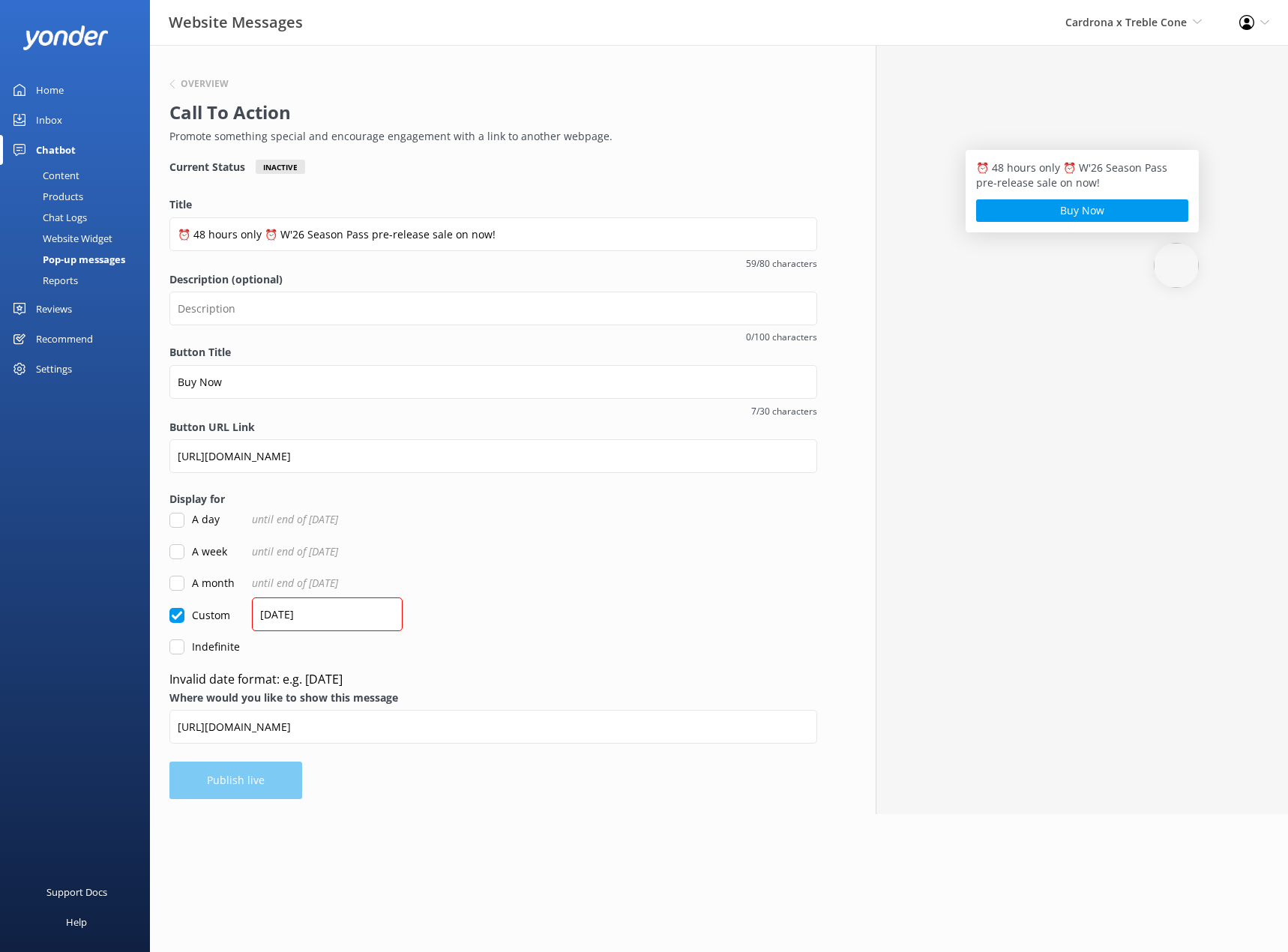
click at [284, 845] on html "Website Messages Cardrona x Treble Cone Real NZ Cardrona x Treble Cone Profile …" at bounding box center [644, 476] width 1288 height 952
click at [253, 788] on div "Overview Call To Action Promote something special and encourage engagement with…" at bounding box center [494, 429] width 687 height 770
click at [300, 610] on input "[DATE]" at bounding box center [328, 614] width 151 height 34
click at [293, 614] on input "[DATE]" at bounding box center [328, 614] width 151 height 34
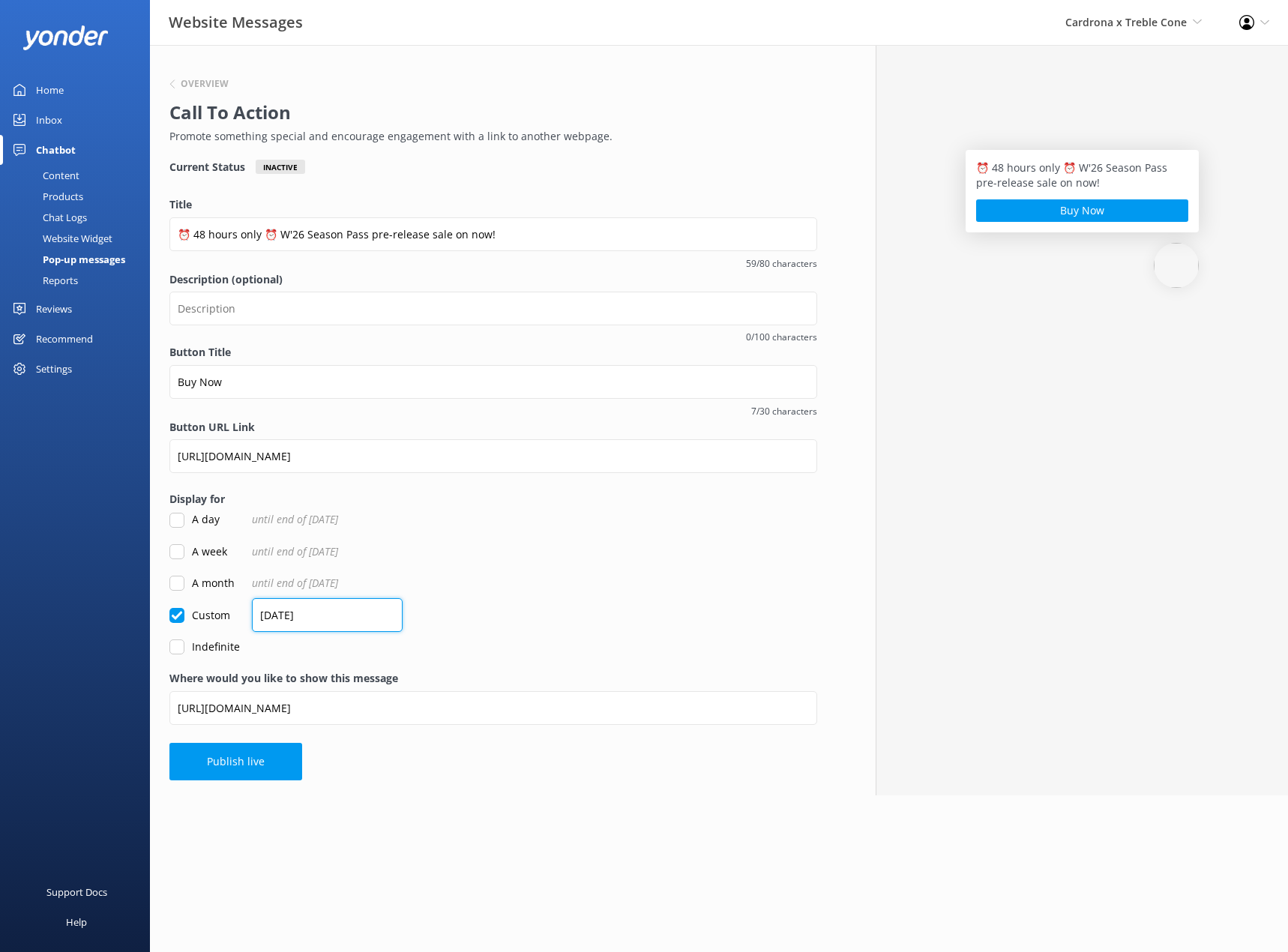
type input "[DATE]"
click at [574, 589] on div "A month until end of [DATE]" at bounding box center [494, 583] width 648 height 17
click at [218, 765] on button "Publish live" at bounding box center [236, 762] width 133 height 38
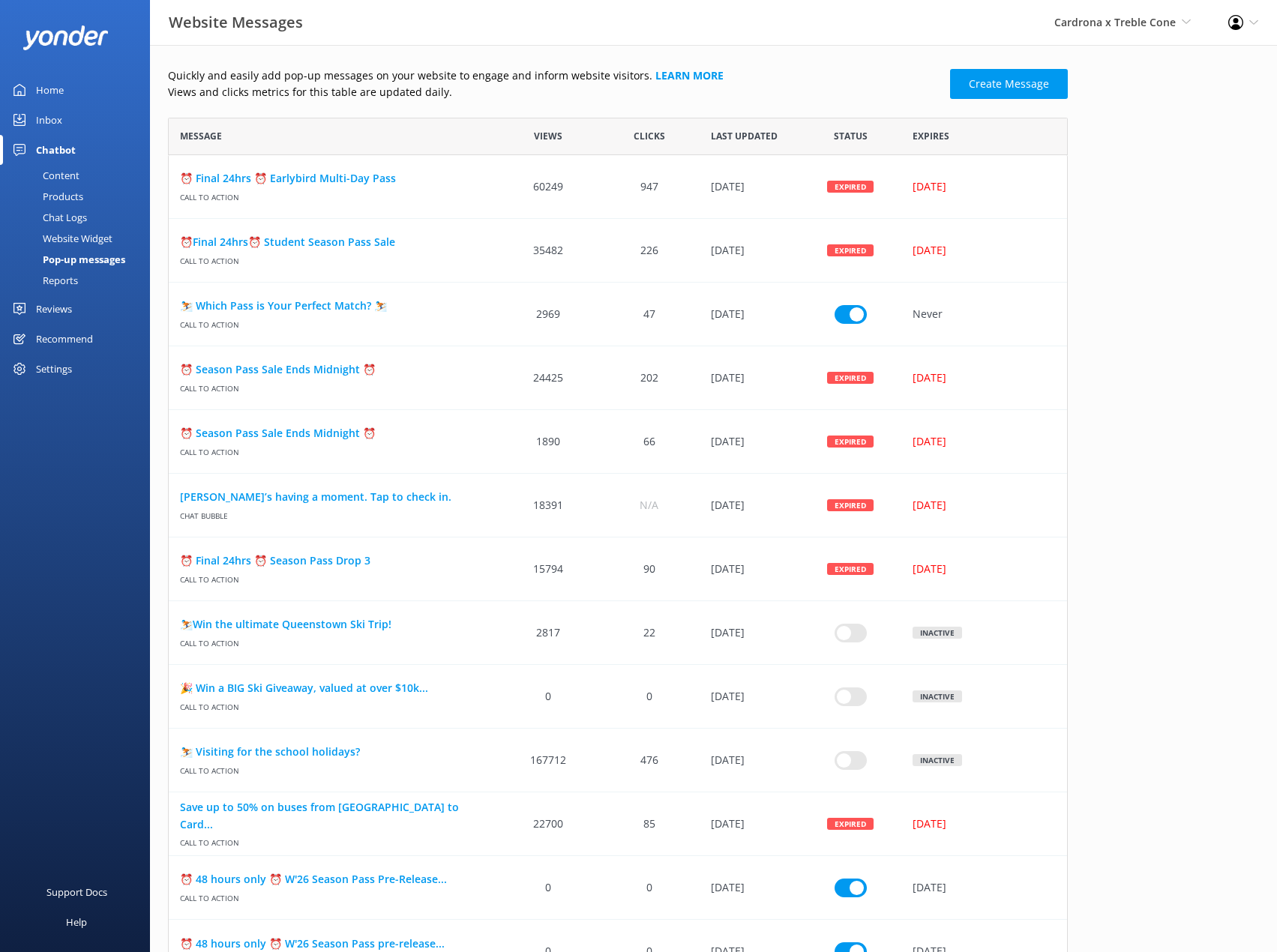
click at [61, 147] on div "Chatbot" at bounding box center [56, 150] width 40 height 30
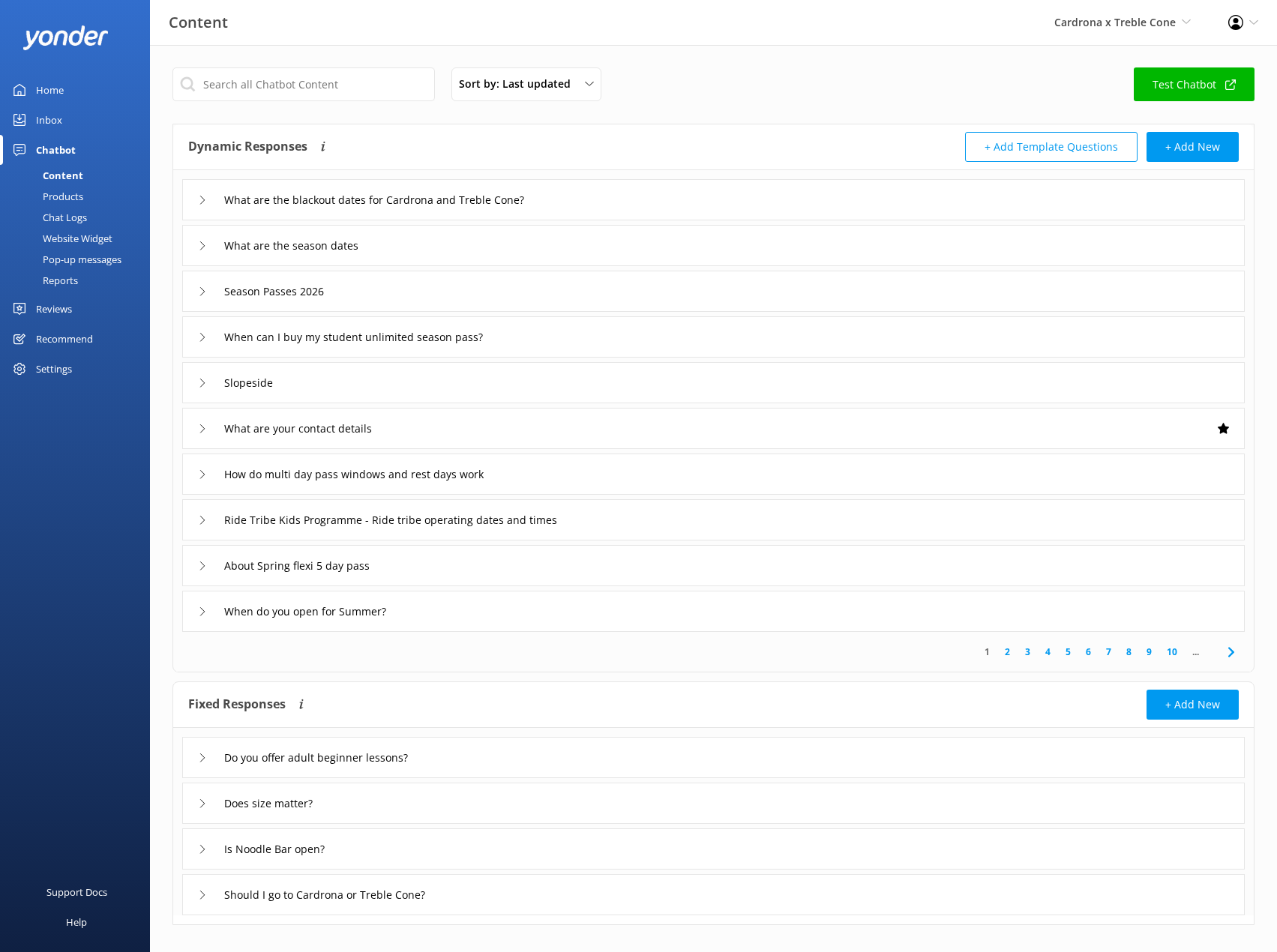
click at [44, 127] on div "Inbox" at bounding box center [49, 120] width 26 height 30
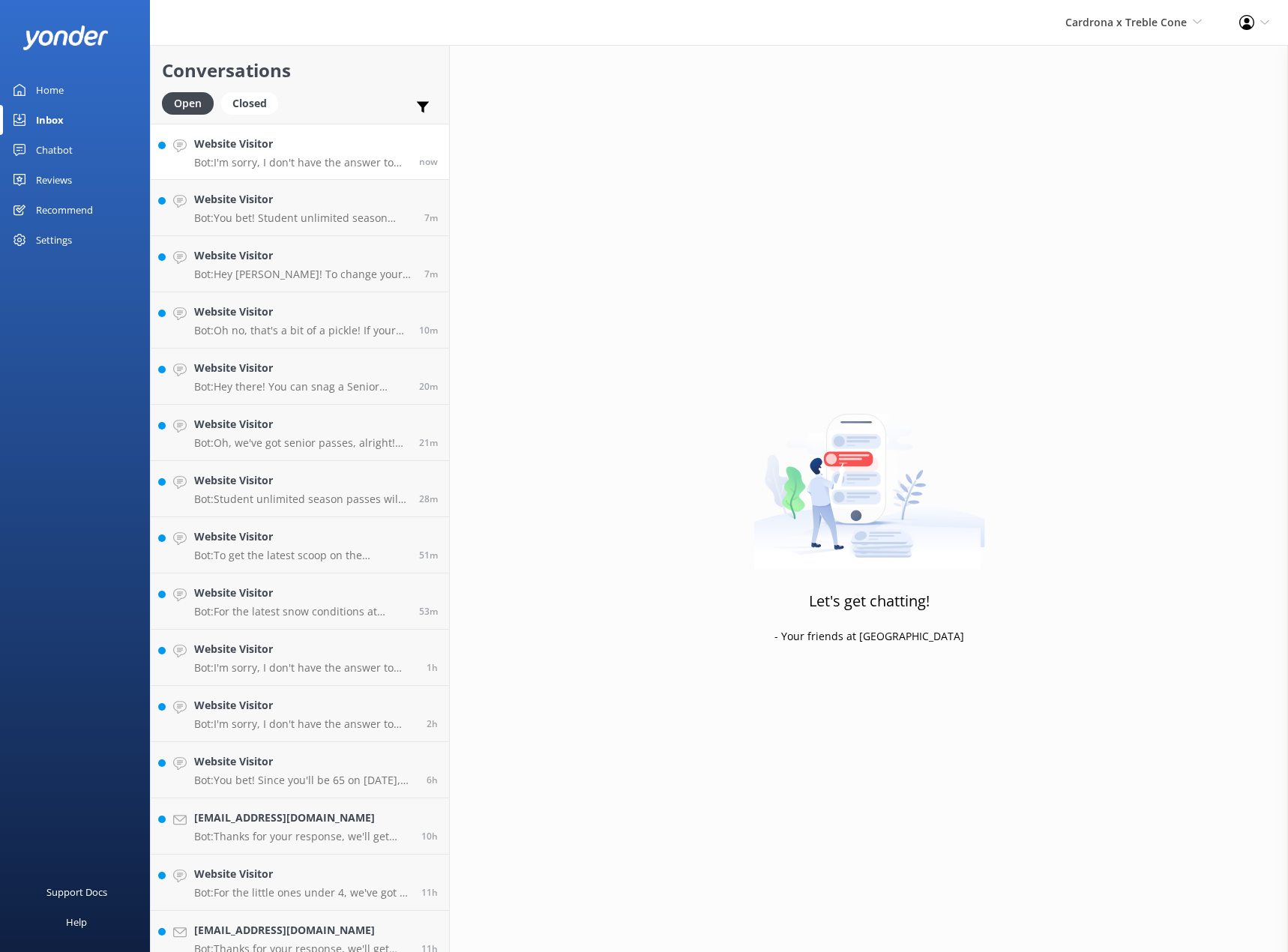
click at [347, 158] on p "Bot: I'm sorry, I don't have the answer to that in my knowledge base. Please fe…" at bounding box center [301, 162] width 214 height 13
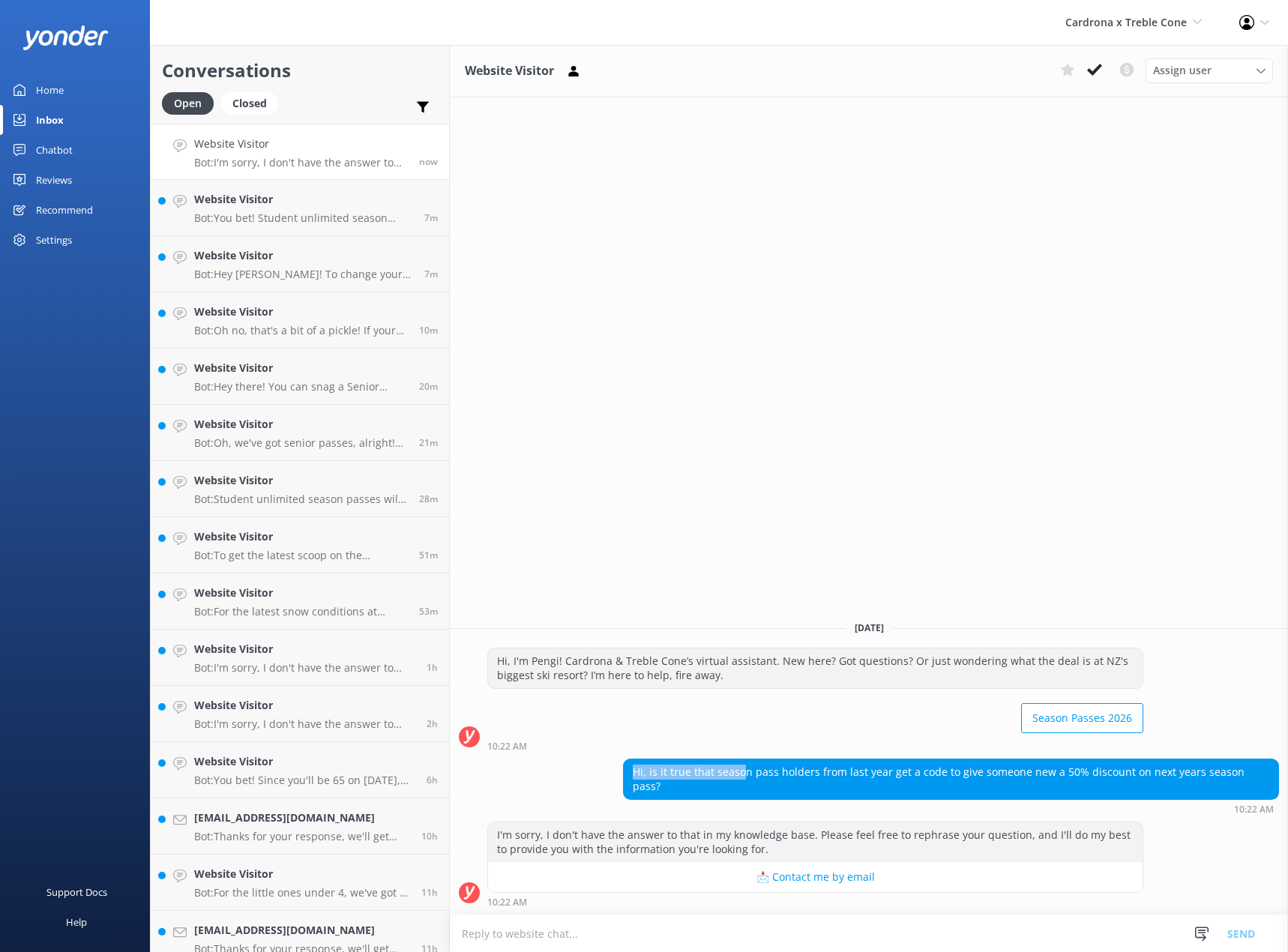
drag, startPoint x: 651, startPoint y: 790, endPoint x: 758, endPoint y: 790, distance: 107.0
click at [758, 790] on div "Hi, is it true that season pass holders from last year get a code to give someo…" at bounding box center [951, 779] width 655 height 40
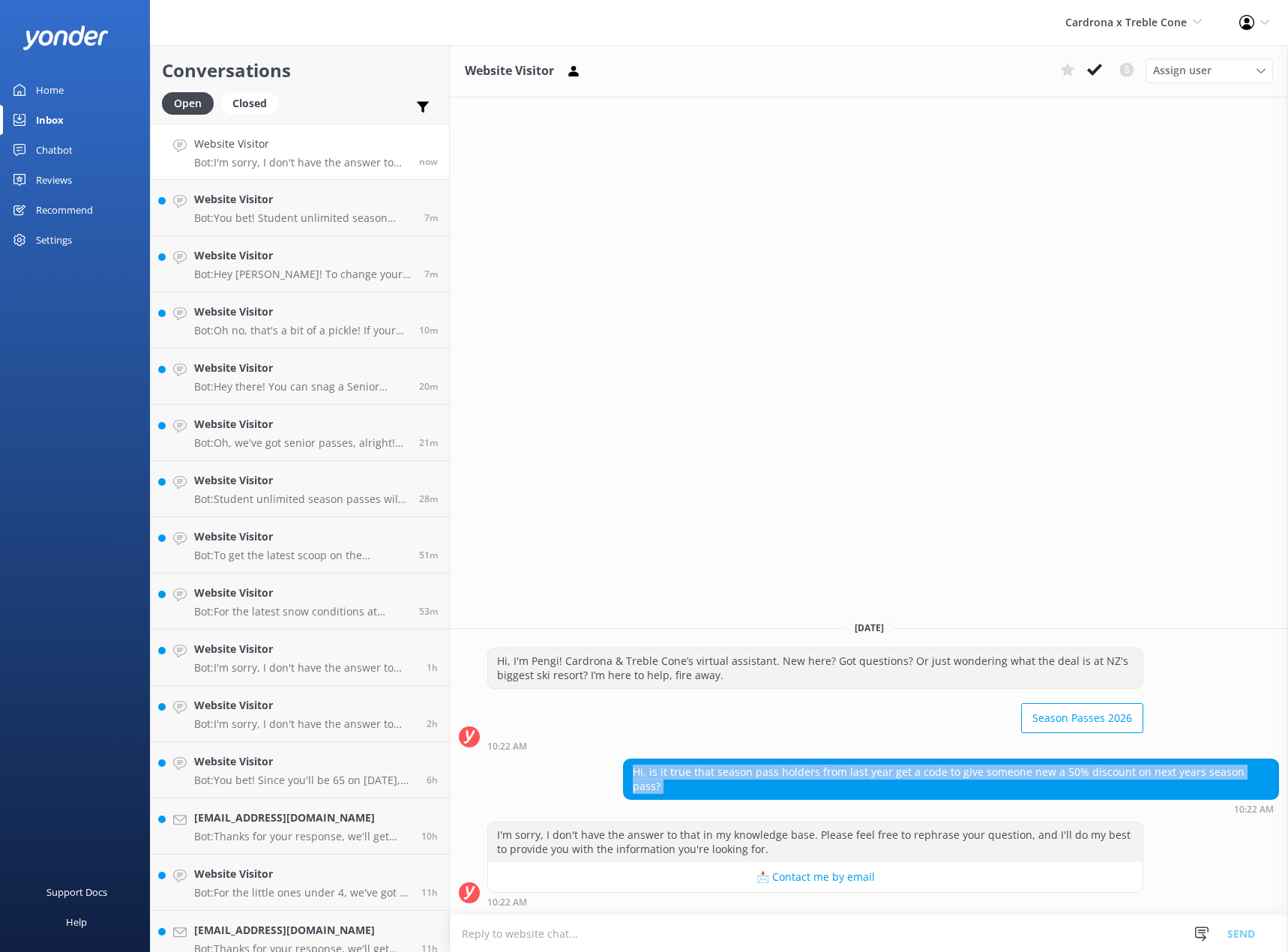
click at [758, 790] on div "Hi, is it true that season pass holders from last year get a code to give someo…" at bounding box center [951, 779] width 655 height 40
click at [299, 219] on p "Bot: You bet! Student unlimited season passes will be up for grabs during O'Wee…" at bounding box center [303, 218] width 219 height 13
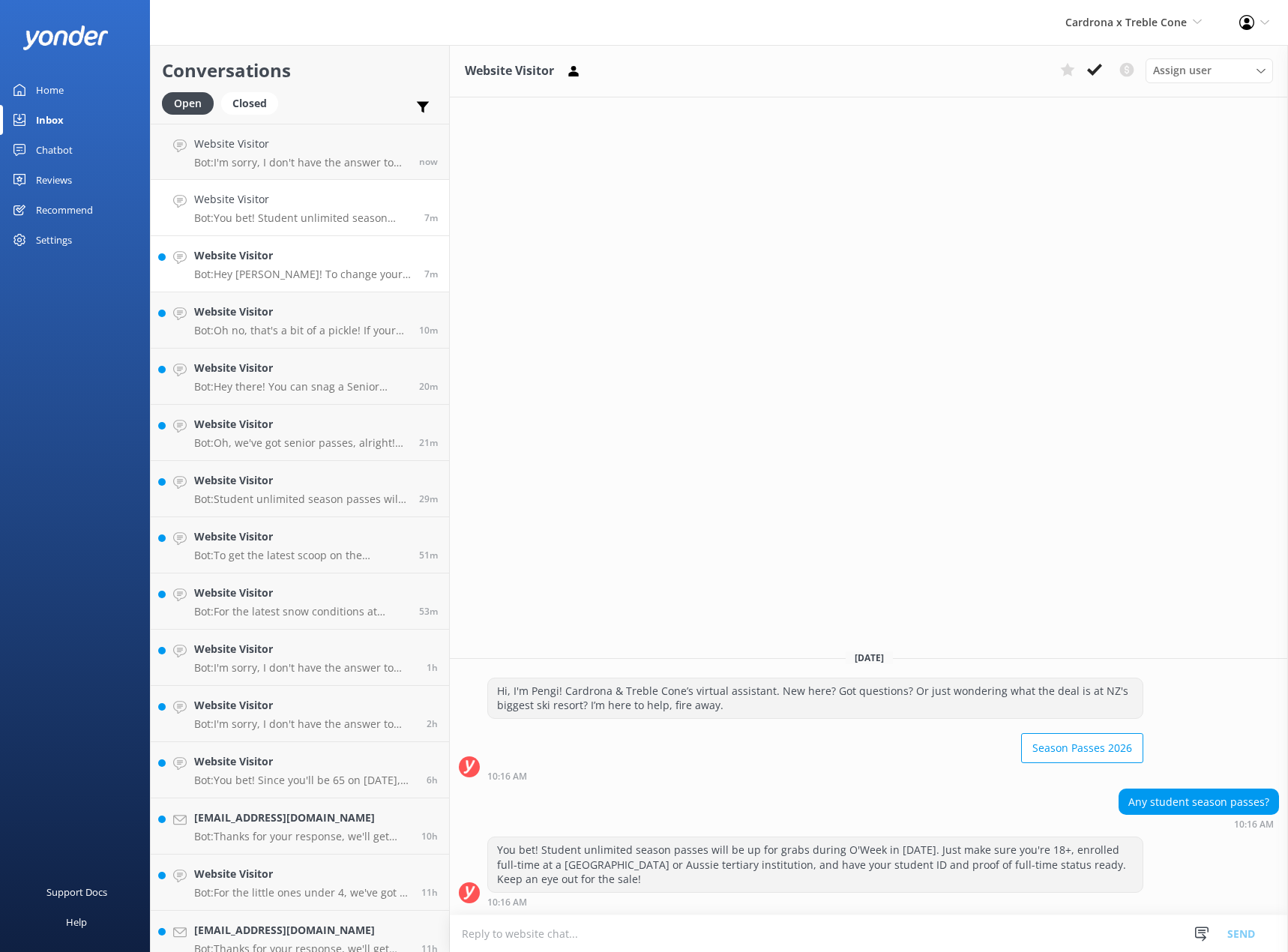
click at [297, 263] on h4 "Website Visitor" at bounding box center [303, 255] width 219 height 17
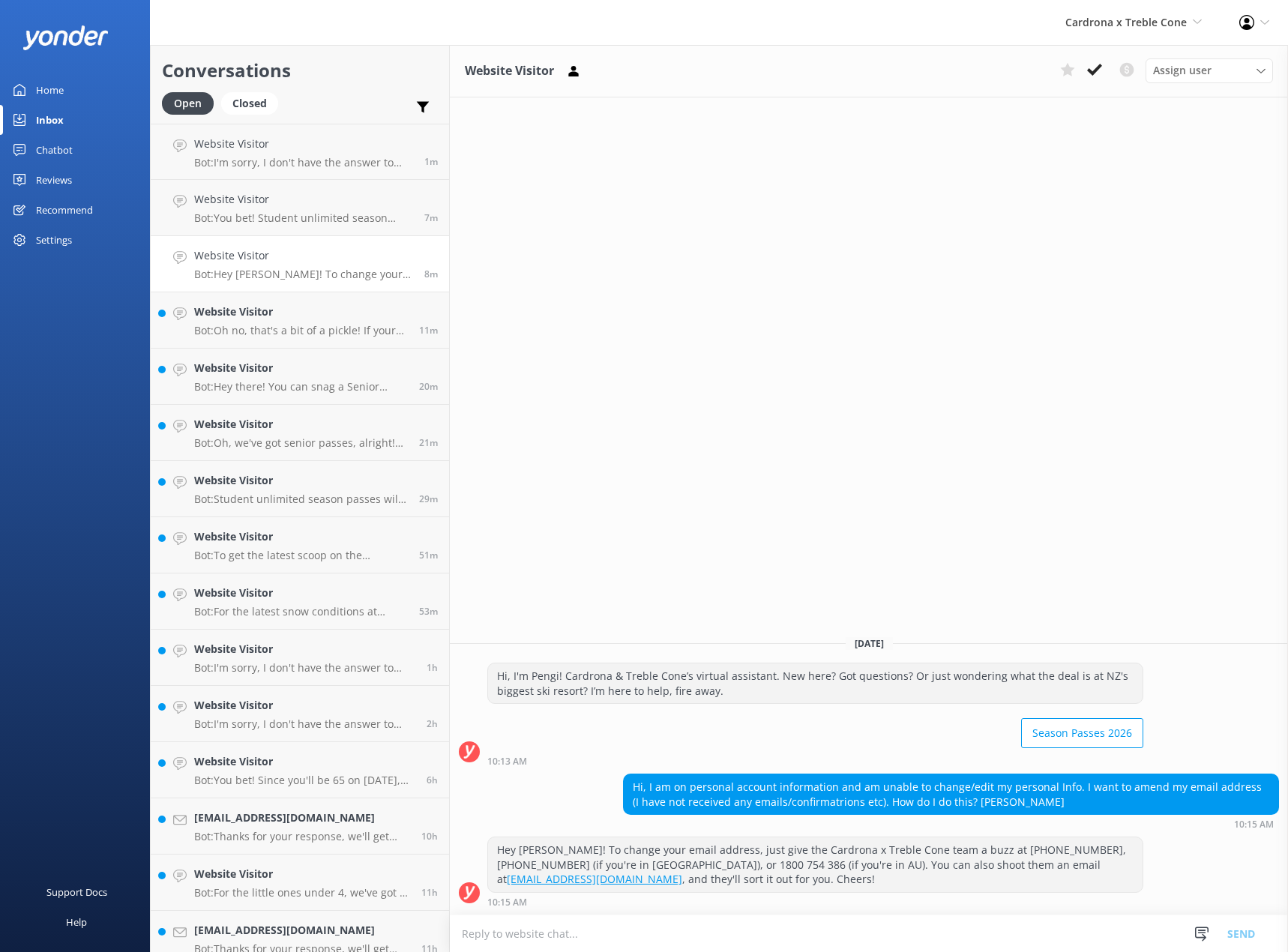
click at [782, 797] on div "Hi, I am on personal account information and am unable to change/edit my person…" at bounding box center [951, 794] width 655 height 40
click at [753, 797] on div "Hi, I am on personal account information and am unable to change/edit my person…" at bounding box center [951, 794] width 655 height 40
click at [738, 799] on div "Hi, I am on personal account information and am unable to change/edit my person…" at bounding box center [951, 794] width 655 height 40
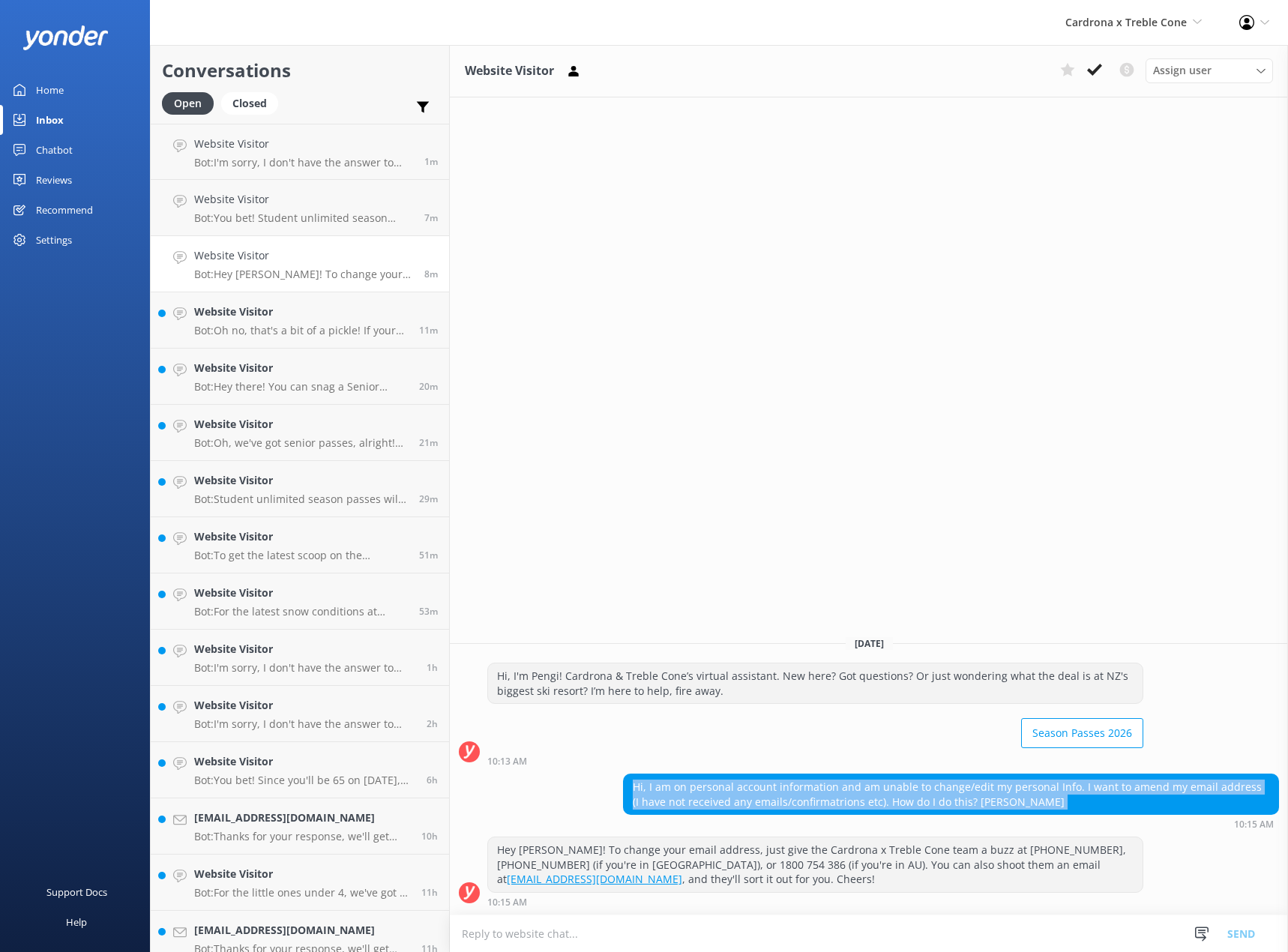
click at [738, 799] on div "Hi, I am on personal account information and am unable to change/edit my person…" at bounding box center [951, 794] width 655 height 40
click at [826, 797] on div "Hi, I am on personal account information and am unable to change/edit my person…" at bounding box center [951, 794] width 655 height 40
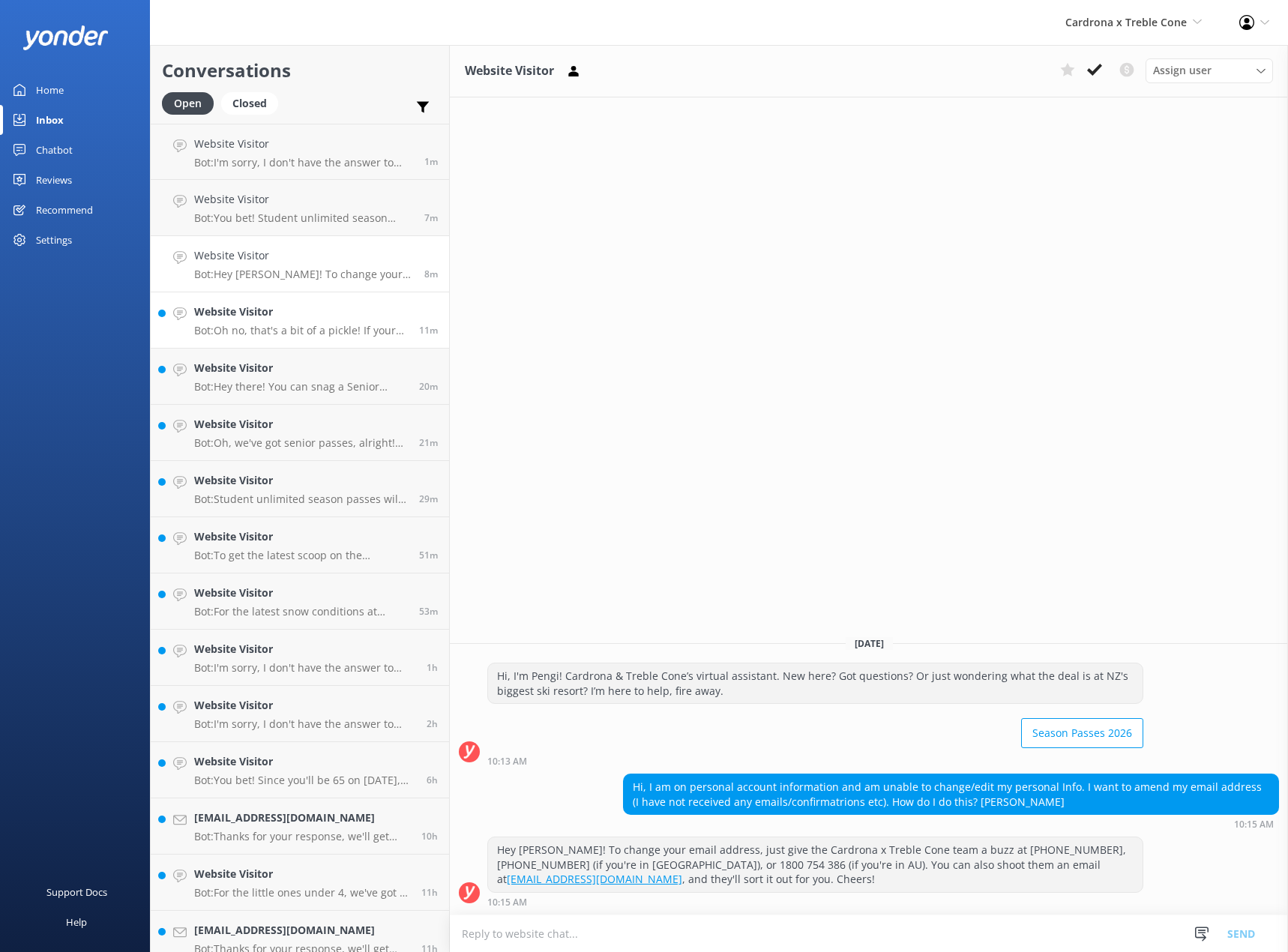
click at [331, 329] on p "Bot: Oh no, that's a bit of a pickle! If your payment went through but the tran…" at bounding box center [301, 330] width 214 height 13
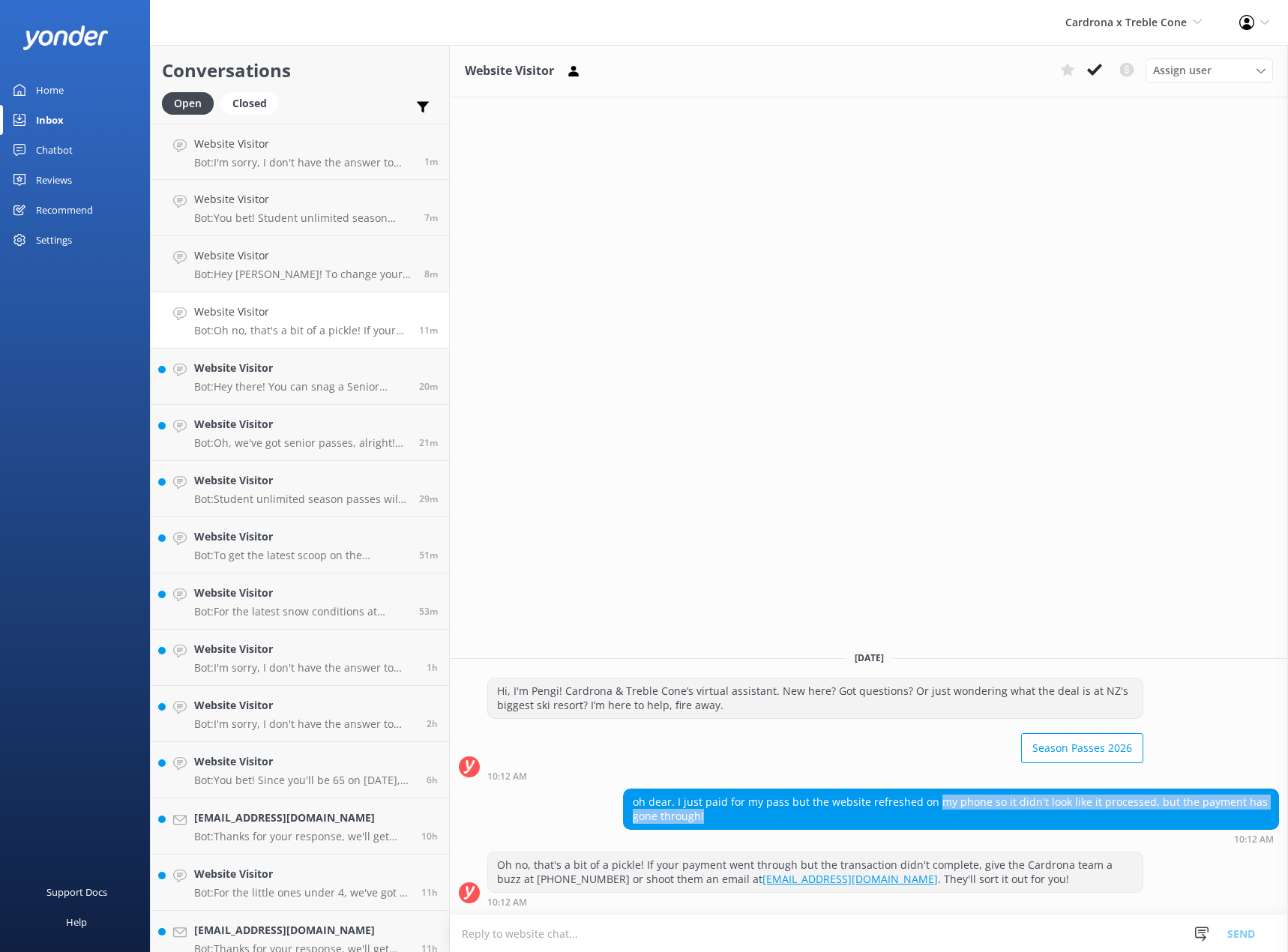
click at [961, 824] on div "oh dear. I just paid for my pass but the website refreshed on my phone so it di…" at bounding box center [951, 809] width 655 height 40
click at [957, 818] on div "oh dear. I just paid for my pass but the website refreshed on my phone so it di…" at bounding box center [951, 809] width 655 height 40
click at [315, 387] on p "Bot: Hey there! You can snag a Senior season pass if you're [DEMOGRAPHIC_DATA] …" at bounding box center [301, 387] width 214 height 13
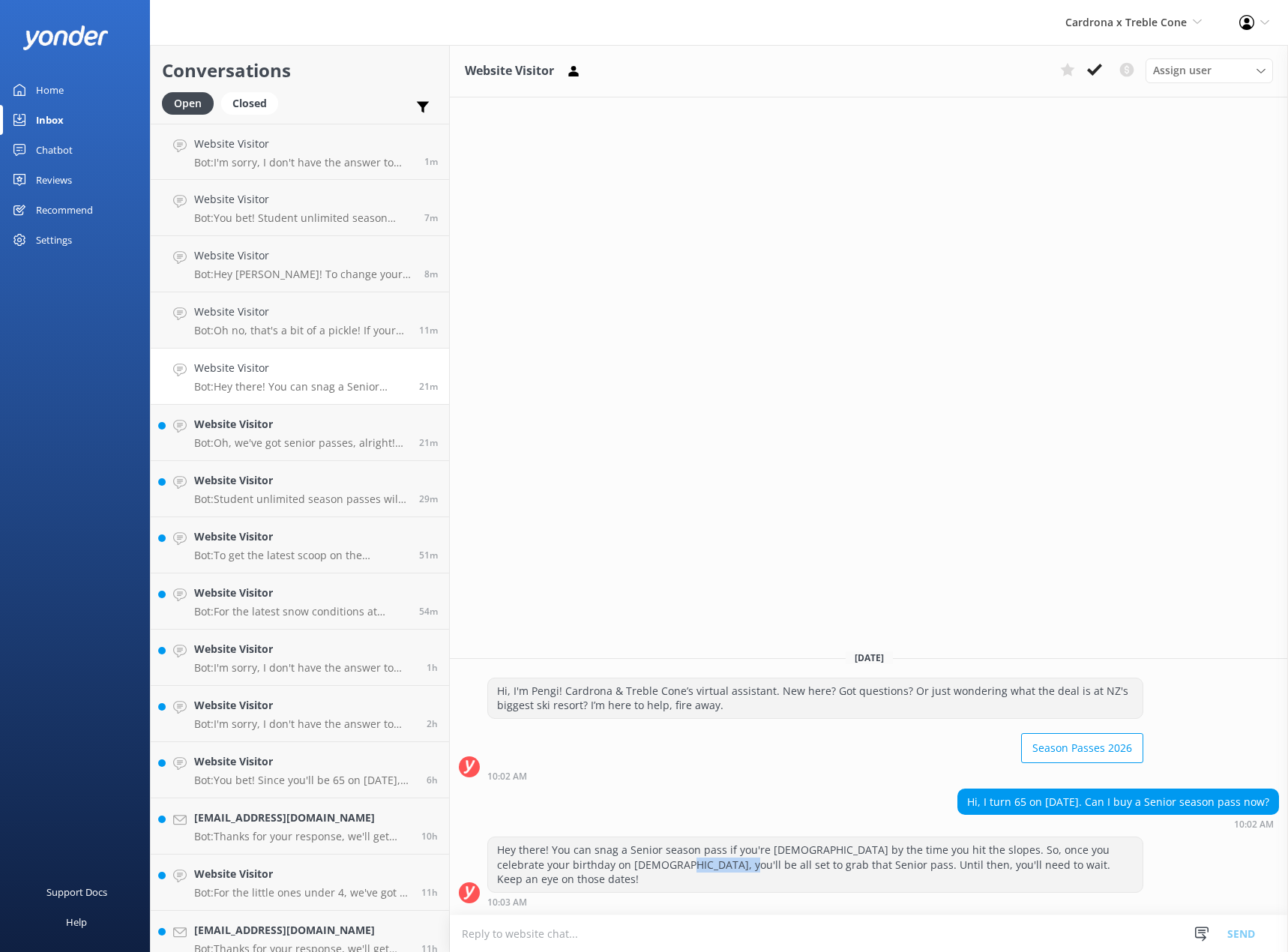
drag, startPoint x: 627, startPoint y: 880, endPoint x: 675, endPoint y: 880, distance: 48.0
click at [675, 880] on div "Hey there! You can snag a Senior season pass if you're [DEMOGRAPHIC_DATA] by th…" at bounding box center [815, 866] width 655 height 55
click at [278, 425] on h4 "Website Visitor" at bounding box center [301, 424] width 214 height 17
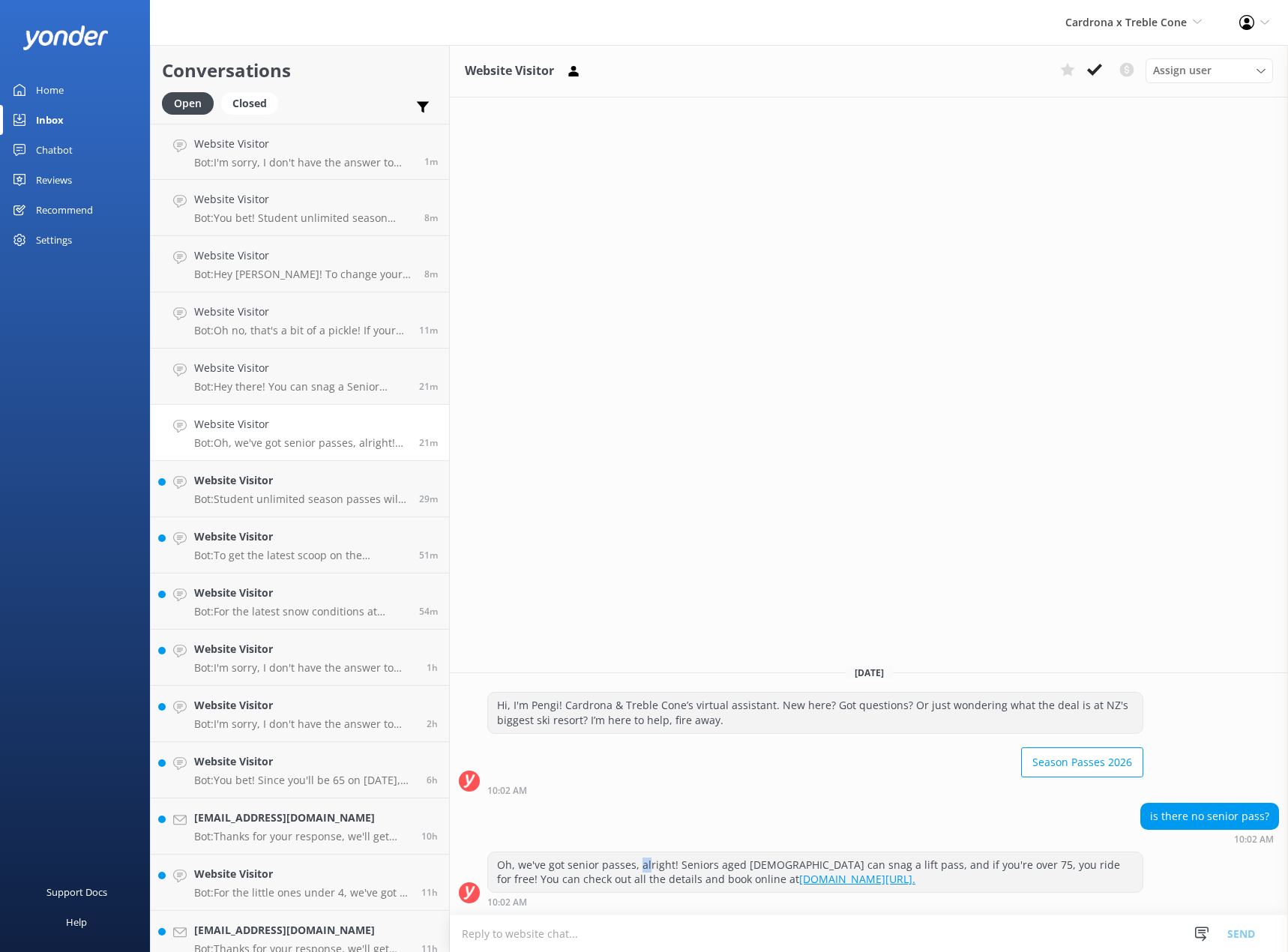
drag, startPoint x: 637, startPoint y: 861, endPoint x: 645, endPoint y: 869, distance: 11.3
click at [645, 869] on div "Oh, we've got senior passes, alright! Seniors aged [DEMOGRAPHIC_DATA] can snag …" at bounding box center [815, 873] width 655 height 40
click at [616, 864] on div "Oh, we've got senior passes, alright! Seniors aged [DEMOGRAPHIC_DATA] can snag …" at bounding box center [815, 873] width 655 height 40
click at [325, 486] on h4 "Website Visitor" at bounding box center [301, 480] width 214 height 17
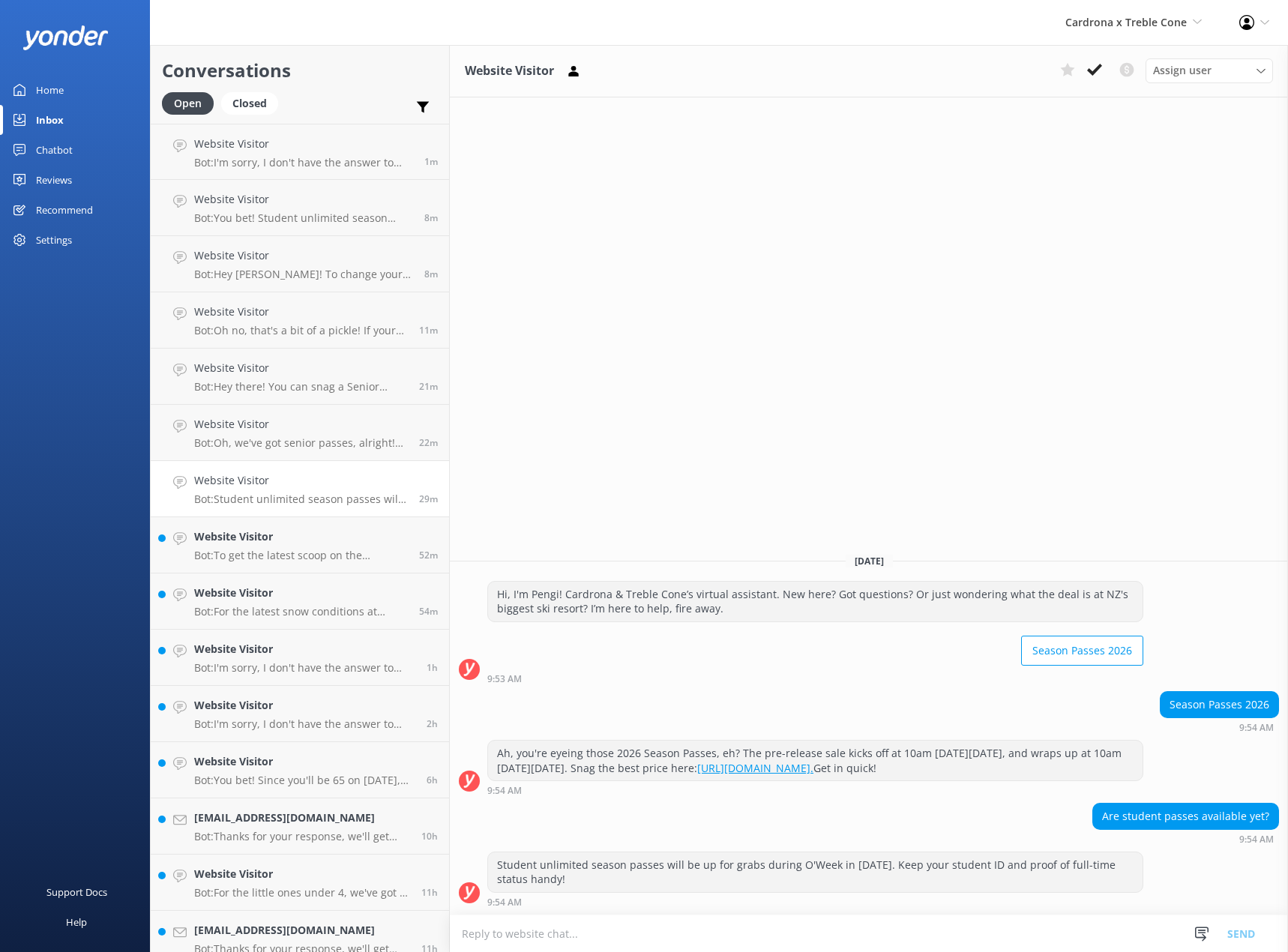
click at [687, 869] on div "Student unlimited season passes will be up for grabs during O'Week in [DATE]. K…" at bounding box center [815, 873] width 655 height 40
drag, startPoint x: 655, startPoint y: 867, endPoint x: 611, endPoint y: 825, distance: 60.8
click at [654, 867] on div "Student unlimited season passes will be up for grabs during O'Week in [DATE]. K…" at bounding box center [815, 873] width 655 height 40
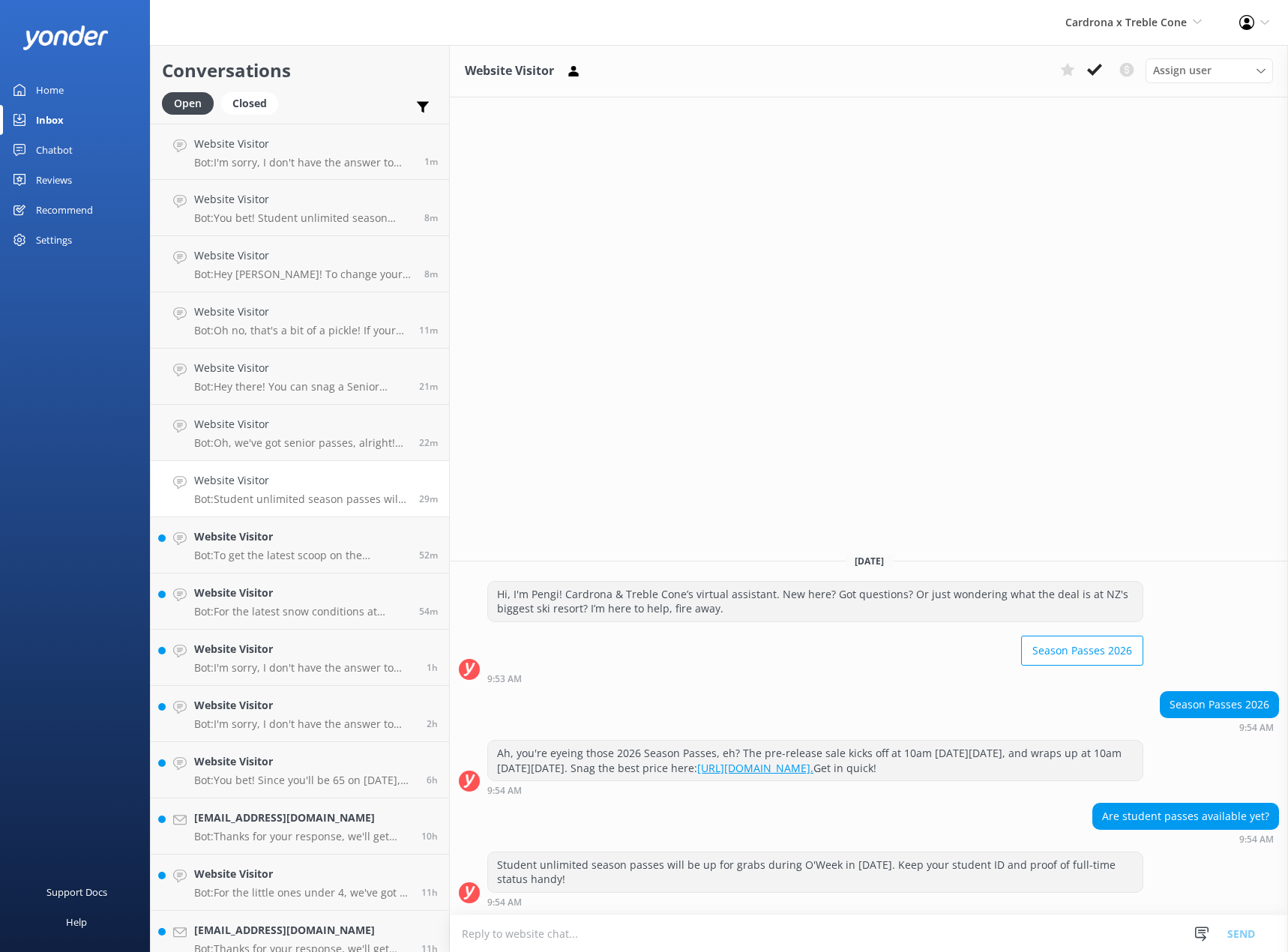
click at [610, 822] on div "Are student passes available yet? 9:54 AM" at bounding box center [868, 824] width 838 height 41
click at [253, 548] on div "Website Visitor Bot: To get the latest scoop on the Cardrona access road and ot…" at bounding box center [301, 546] width 214 height 33
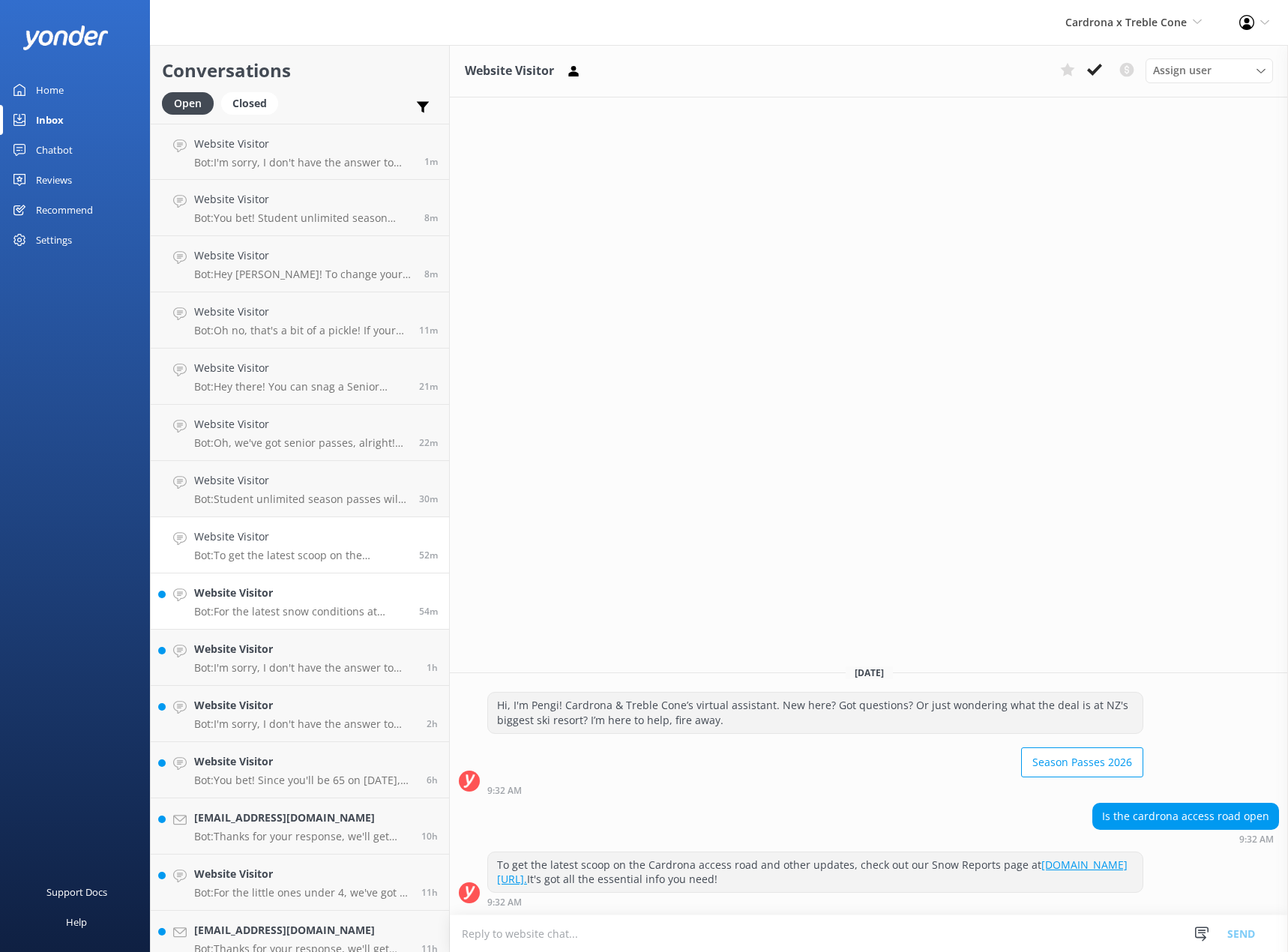
click at [298, 613] on p "Bot: For the latest snow conditions at [GEOGRAPHIC_DATA], check out our Snow Re…" at bounding box center [301, 612] width 214 height 13
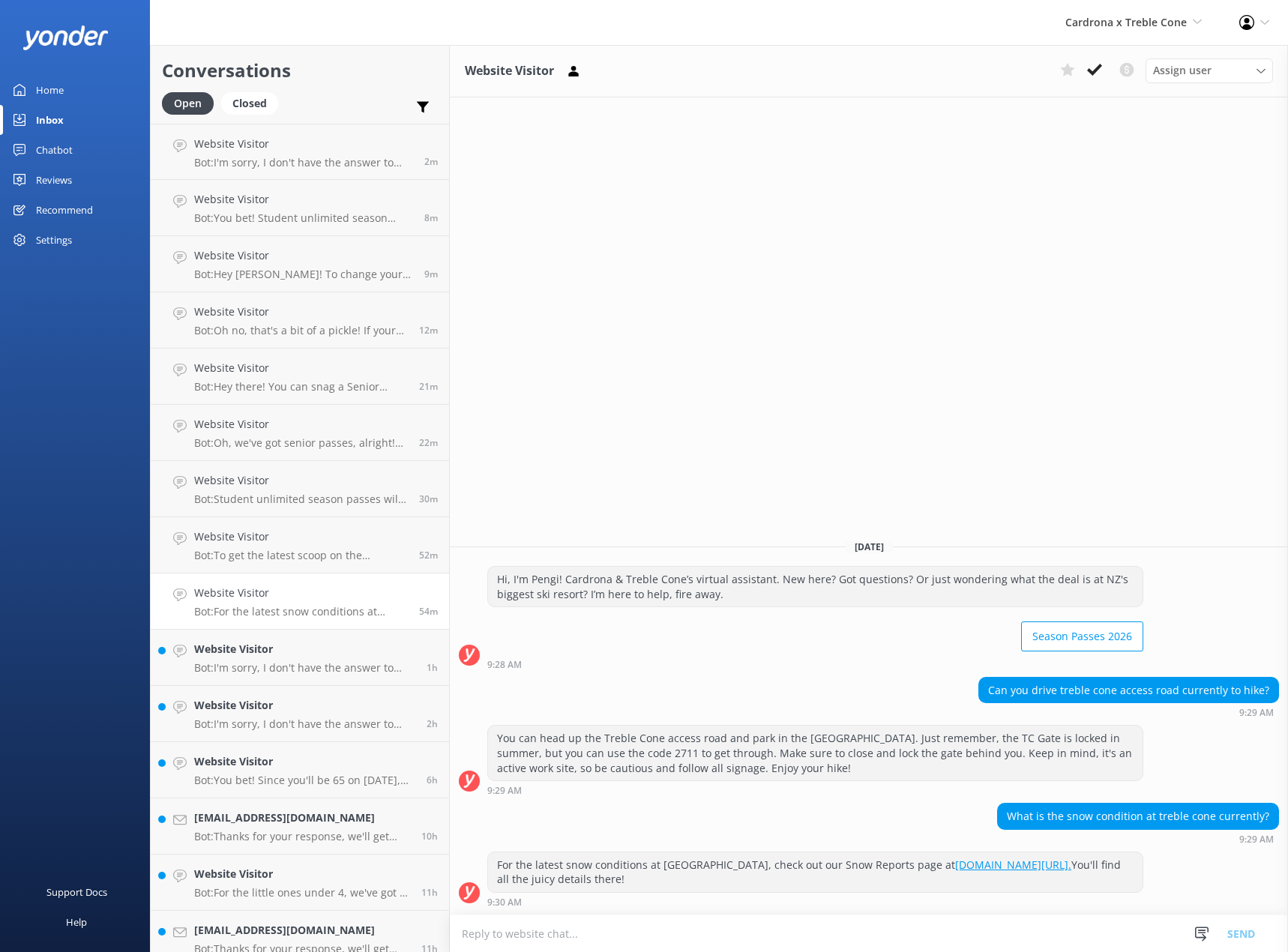
click at [1136, 822] on div "What is the snow condition at treble cone currently?" at bounding box center [1138, 817] width 281 height 25
click at [1121, 821] on div "What is the snow condition at treble cone currently?" at bounding box center [1138, 817] width 281 height 25
click at [304, 548] on div "Website Visitor Bot: To get the latest scoop on the Cardrona access road and ot…" at bounding box center [301, 546] width 214 height 33
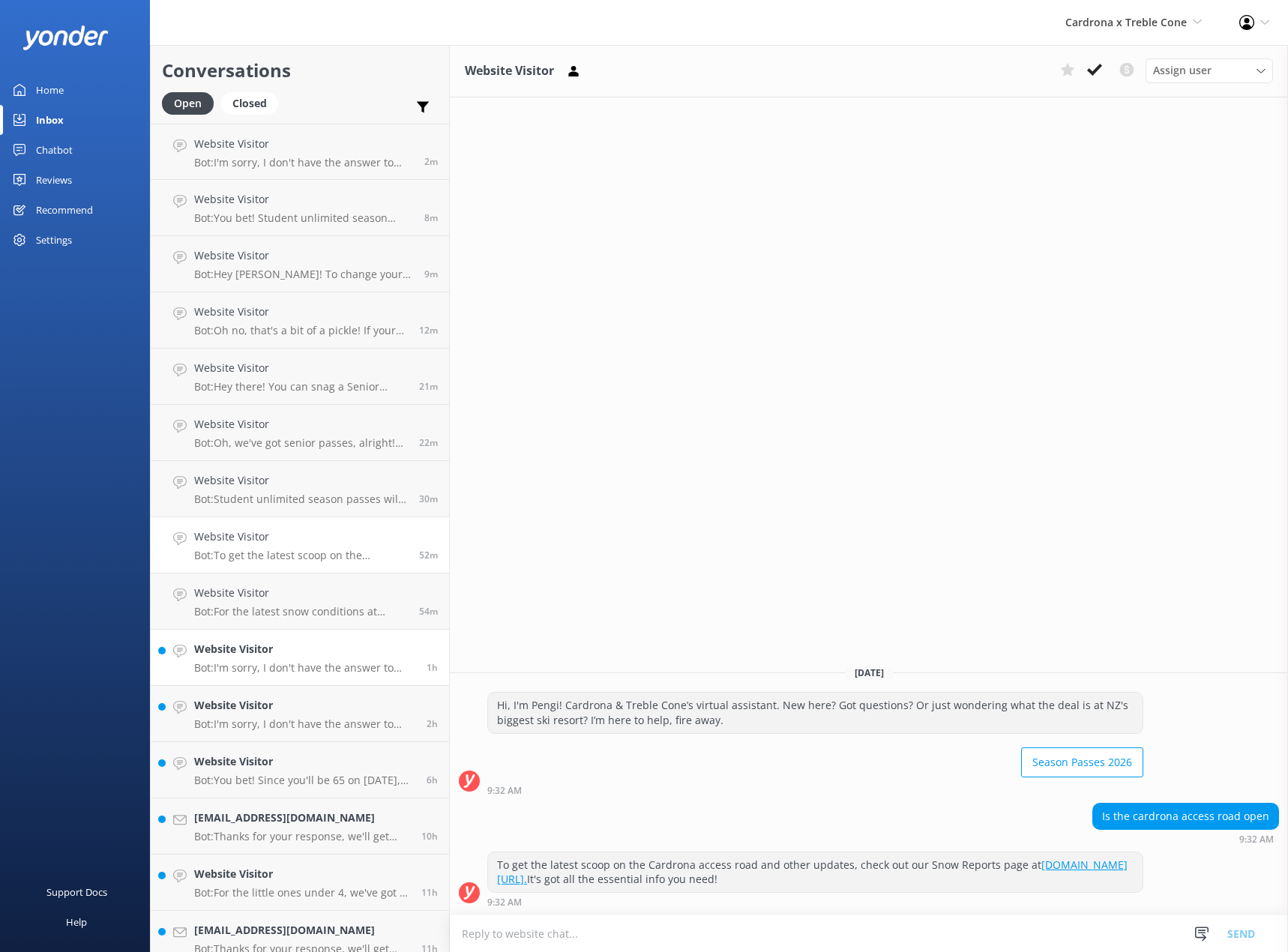
click at [301, 645] on h4 "Website Visitor" at bounding box center [304, 649] width 221 height 17
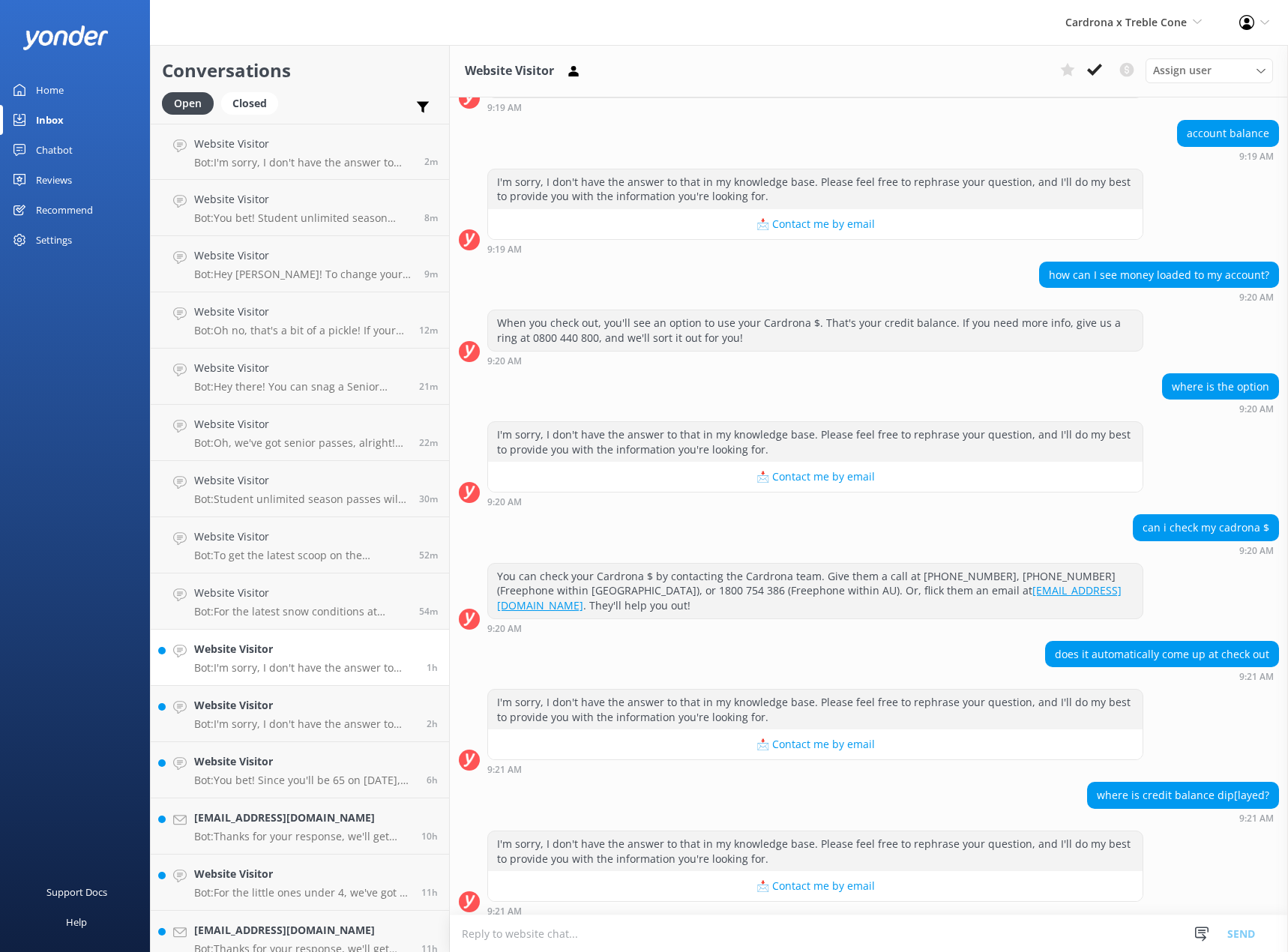
scroll to position [278, 0]
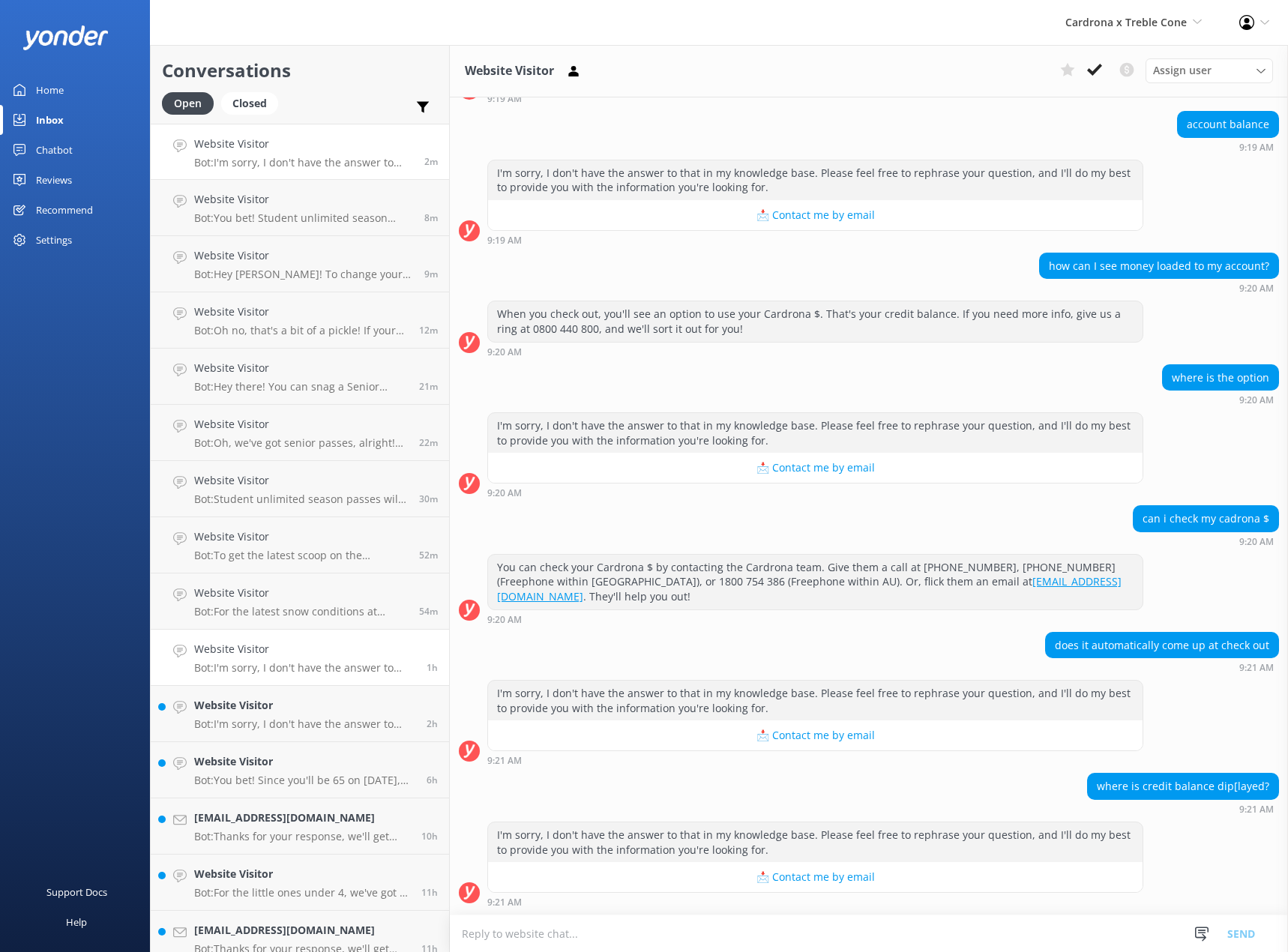
click at [281, 160] on p "Bot: I'm sorry, I don't have the answer to that in my knowledge base. Please fe…" at bounding box center [303, 162] width 219 height 13
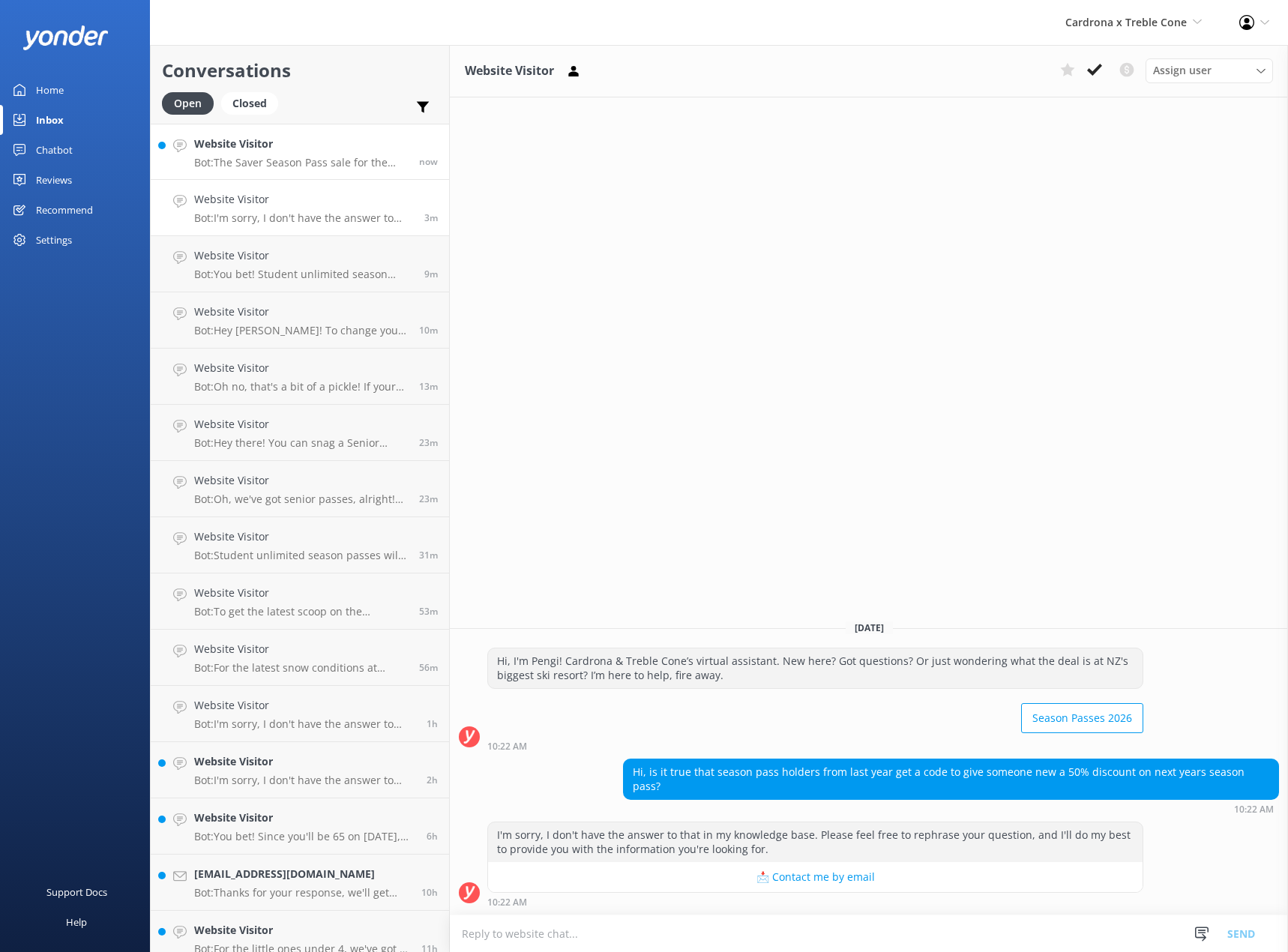
click at [299, 170] on link "Website Visitor Bot: The Saver Season Pass sale for the 2025 season has finishe…" at bounding box center [300, 152] width 299 height 57
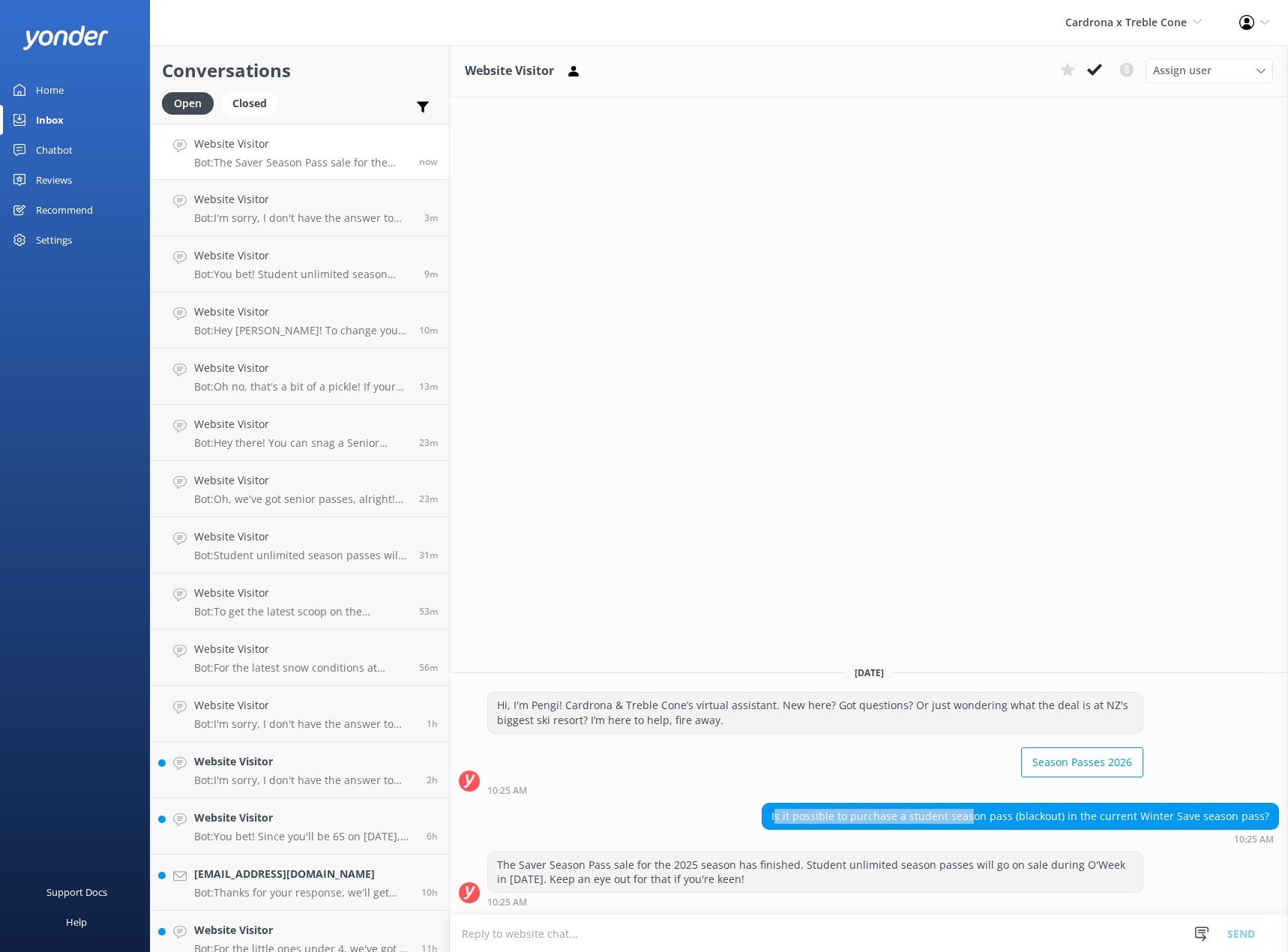
drag, startPoint x: 791, startPoint y: 825, endPoint x: 985, endPoint y: 826, distance: 194.0
click at [985, 826] on div "Is it possible to purchase a student season pass (blackout) in the current Wint…" at bounding box center [1020, 817] width 516 height 25
click at [985, 822] on div "Is it possible to purchase a student season pass (blackout) in the current Wint…" at bounding box center [1020, 817] width 516 height 25
click at [985, 821] on div "Is it possible to purchase a student season pass (blackout) in the current Wint…" at bounding box center [1020, 817] width 516 height 25
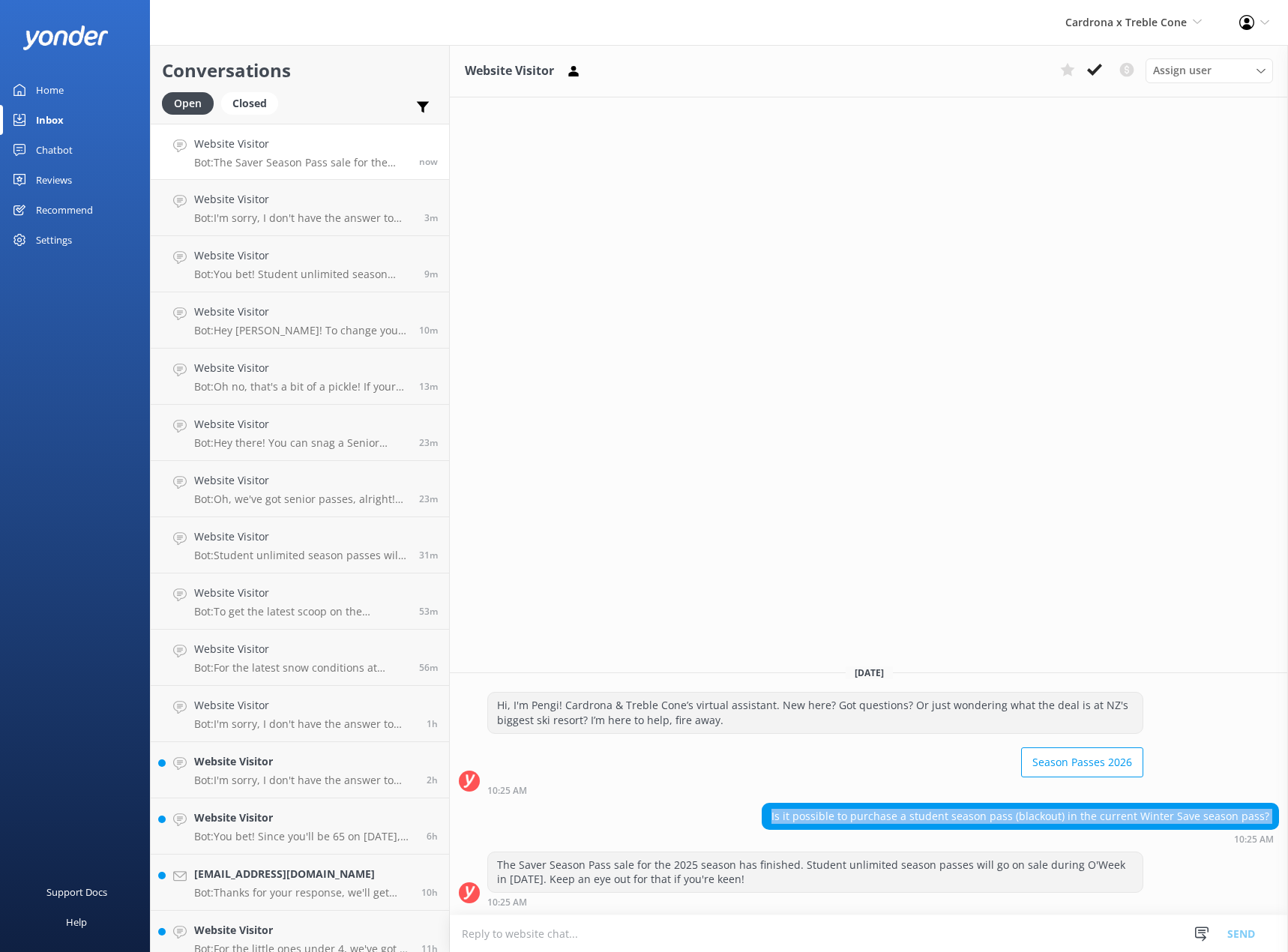
click at [985, 821] on div "Is it possible to purchase a student season pass (blackout) in the current Wint…" at bounding box center [1020, 817] width 516 height 25
click at [911, 827] on div "Is it possible to purchase a student season pass (blackout) in the current Wint…" at bounding box center [1020, 817] width 516 height 25
drag, startPoint x: 695, startPoint y: 873, endPoint x: 755, endPoint y: 875, distance: 60.0
click at [755, 875] on div "The Saver Season Pass sale for the 2025 season has finished. Student unlimited …" at bounding box center [815, 873] width 655 height 40
click at [761, 873] on div "The Saver Season Pass sale for the 2025 season has finished. Student unlimited …" at bounding box center [815, 873] width 655 height 40
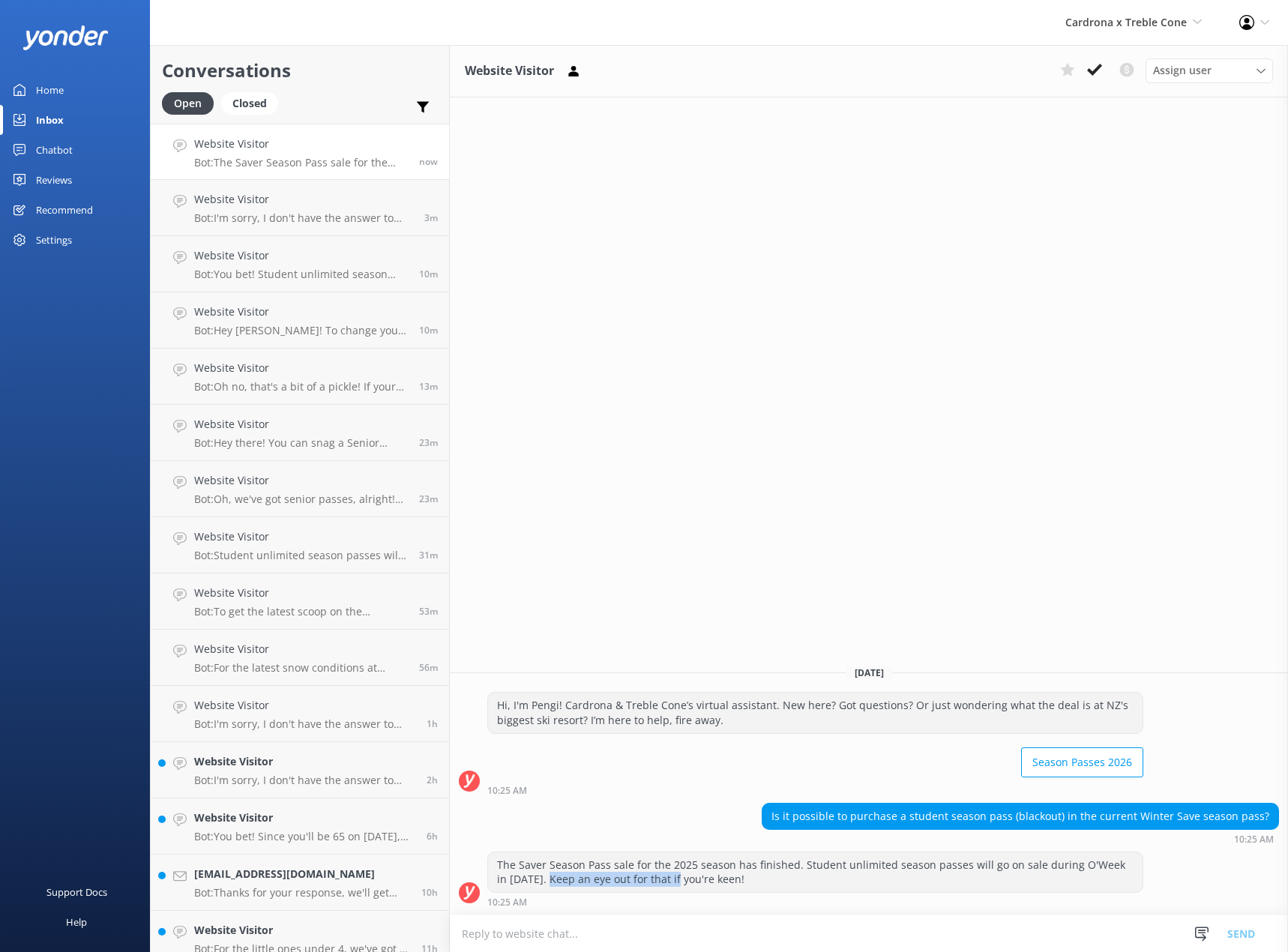
drag, startPoint x: 541, startPoint y: 878, endPoint x: 670, endPoint y: 876, distance: 129.0
click at [670, 876] on div "The Saver Season Pass sale for the 2025 season has finished. Student unlimited …" at bounding box center [815, 873] width 655 height 40
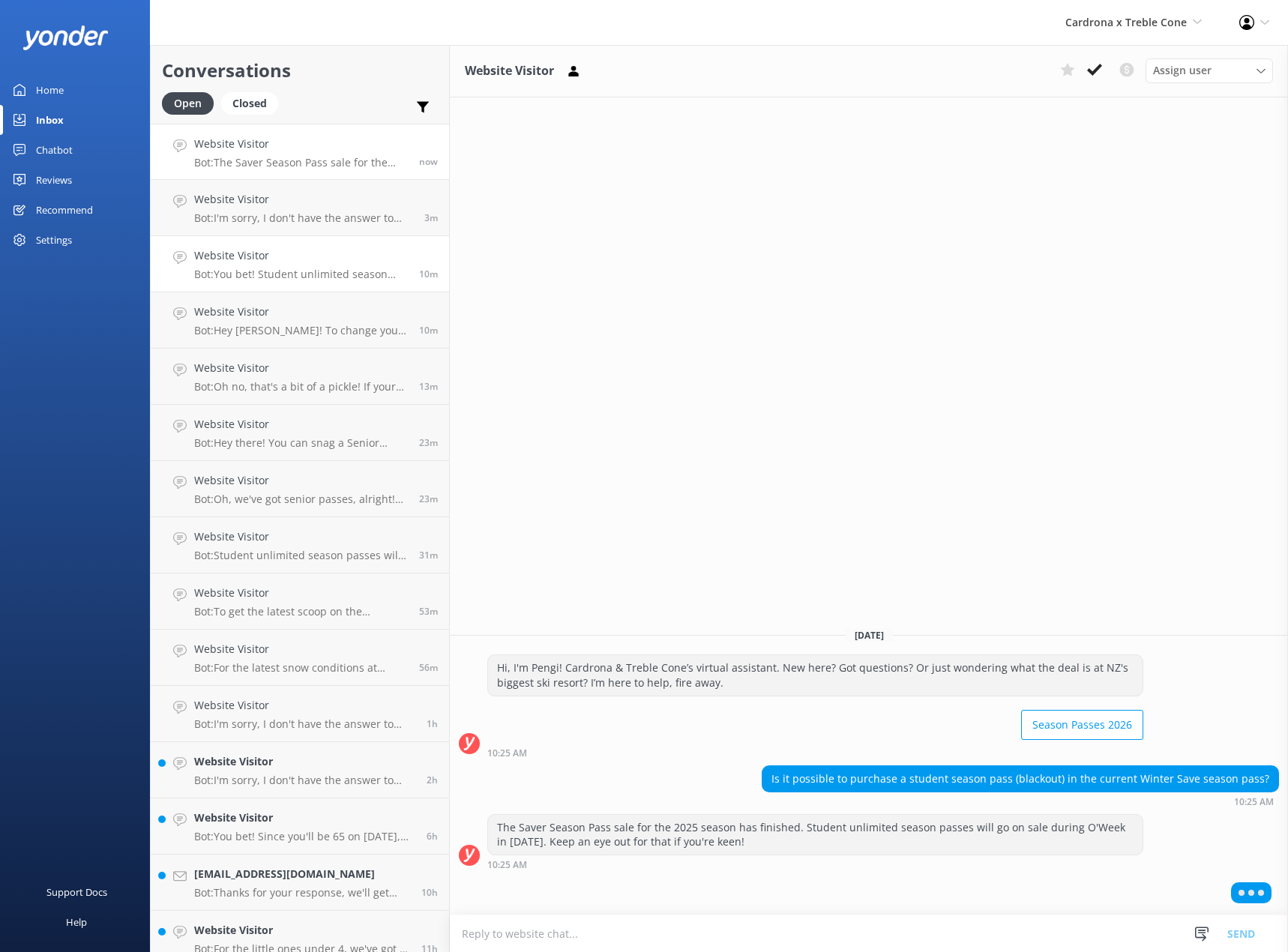
click at [284, 265] on div "Website Visitor Bot: You bet! Student unlimited season passes will be up for gr…" at bounding box center [301, 264] width 214 height 33
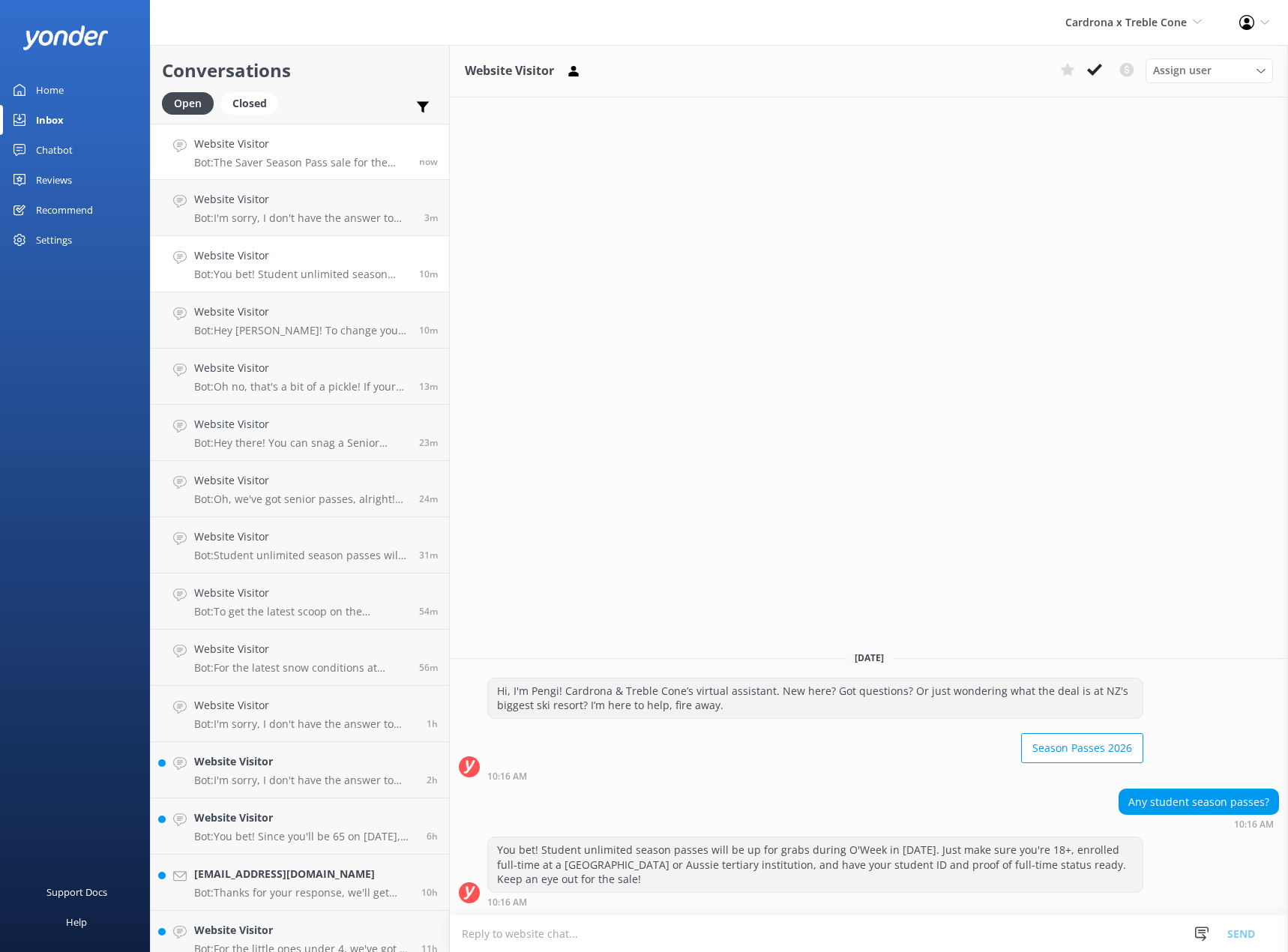
click at [288, 158] on p "Bot: The Saver Season Pass sale for the 2025 season has finished. Student unlim…" at bounding box center [301, 162] width 214 height 13
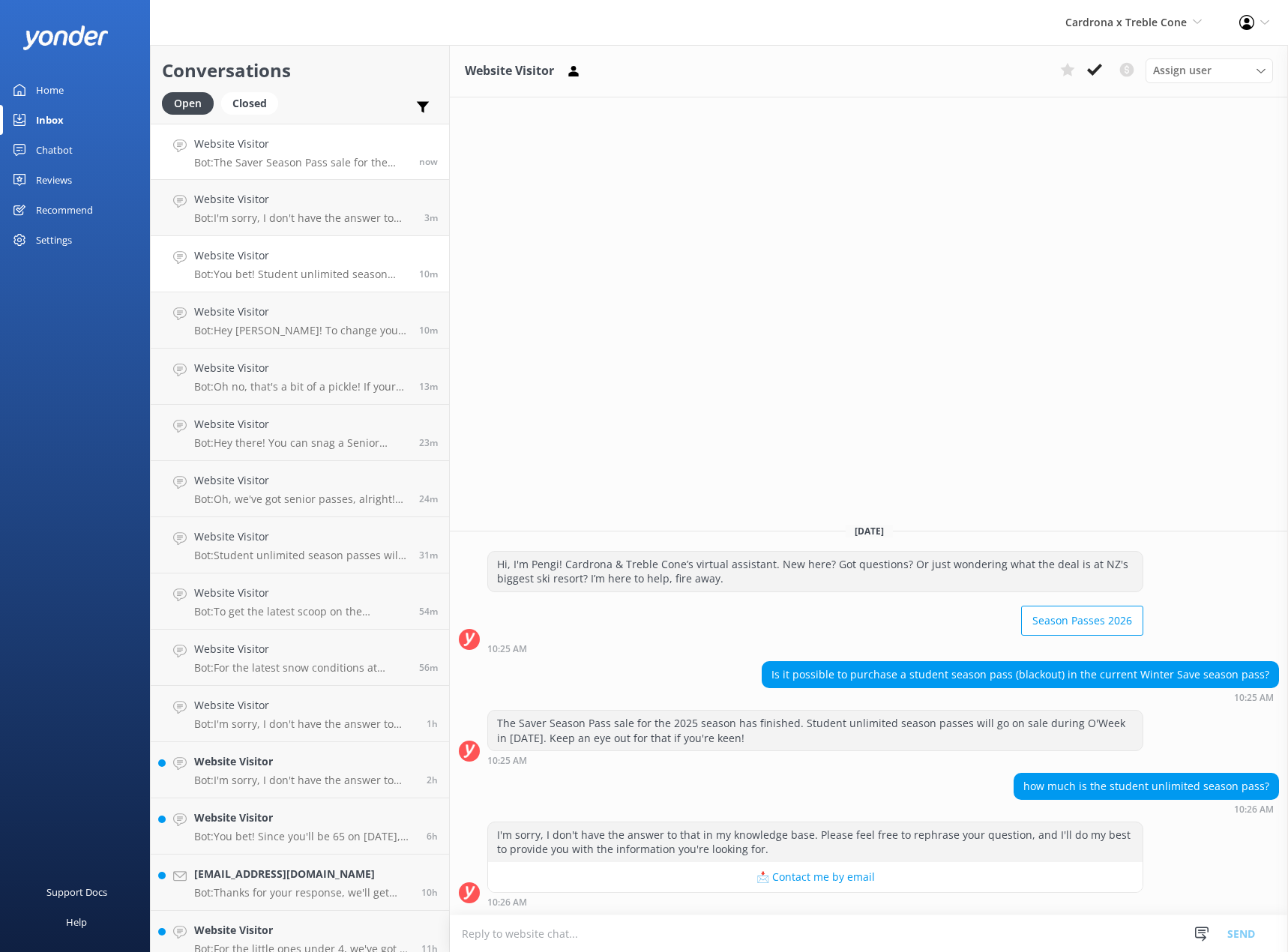
click at [325, 252] on h4 "Website Visitor" at bounding box center [301, 255] width 214 height 17
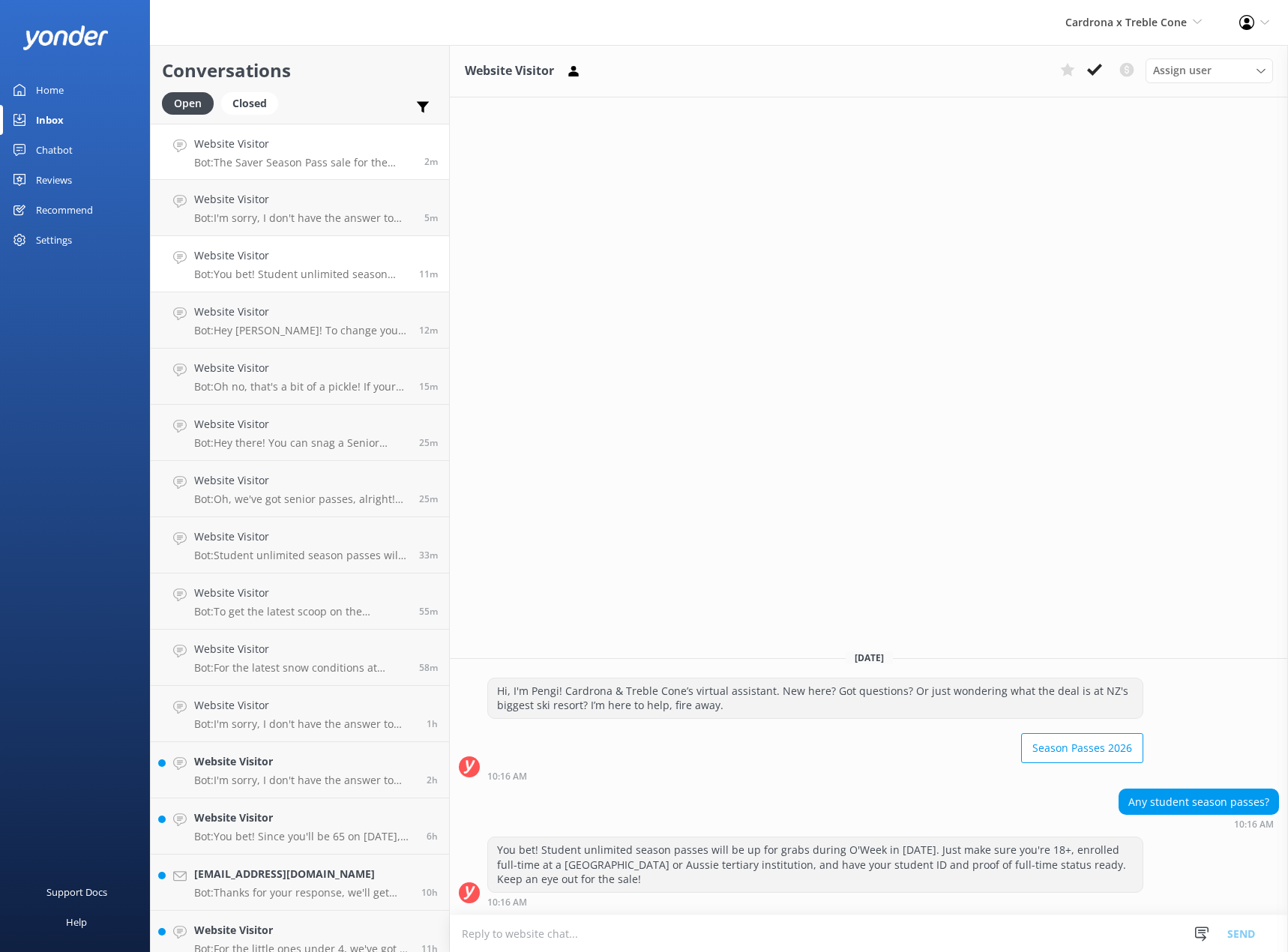
click at [318, 176] on link "Website Visitor Bot: The Saver Season Pass sale for the 2025 season has finishe…" at bounding box center [300, 152] width 299 height 57
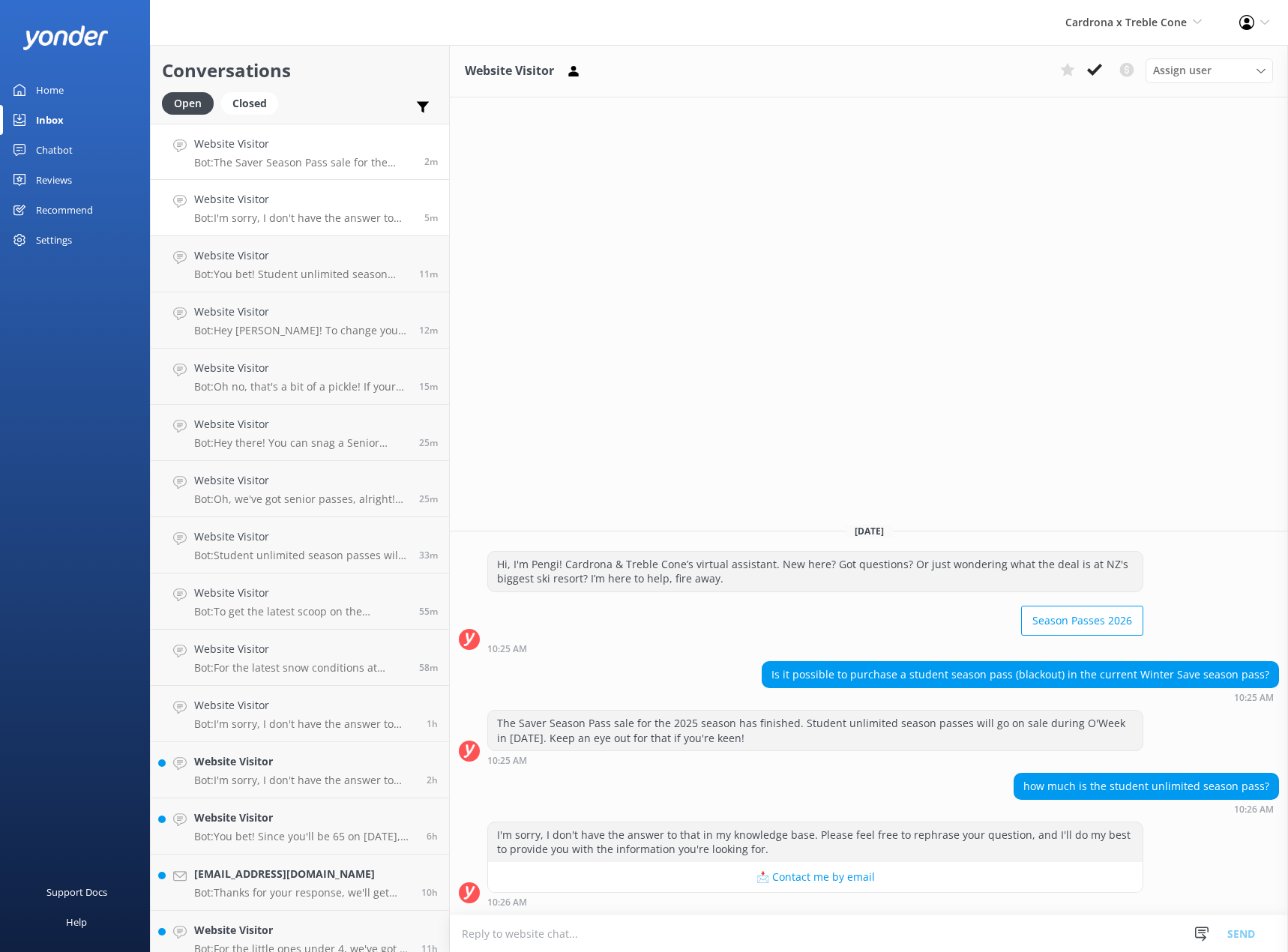
click at [317, 202] on h4 "Website Visitor" at bounding box center [303, 199] width 219 height 17
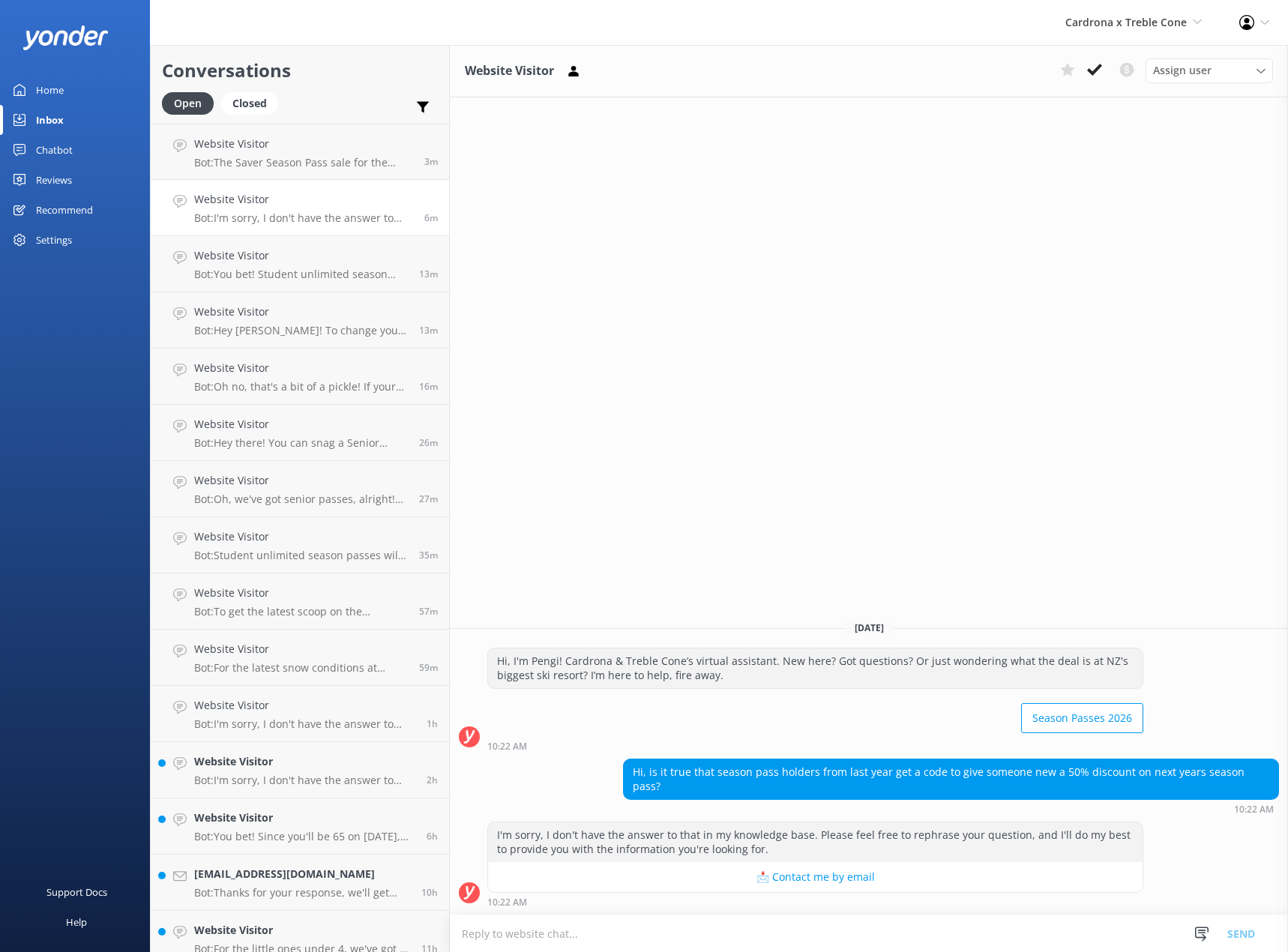
click at [274, 197] on h4 "Website Visitor" at bounding box center [303, 199] width 219 height 17
click at [288, 156] on p "Bot: The Saver Season Pass sale for the 2025 season has finished. Student unlim…" at bounding box center [303, 162] width 219 height 13
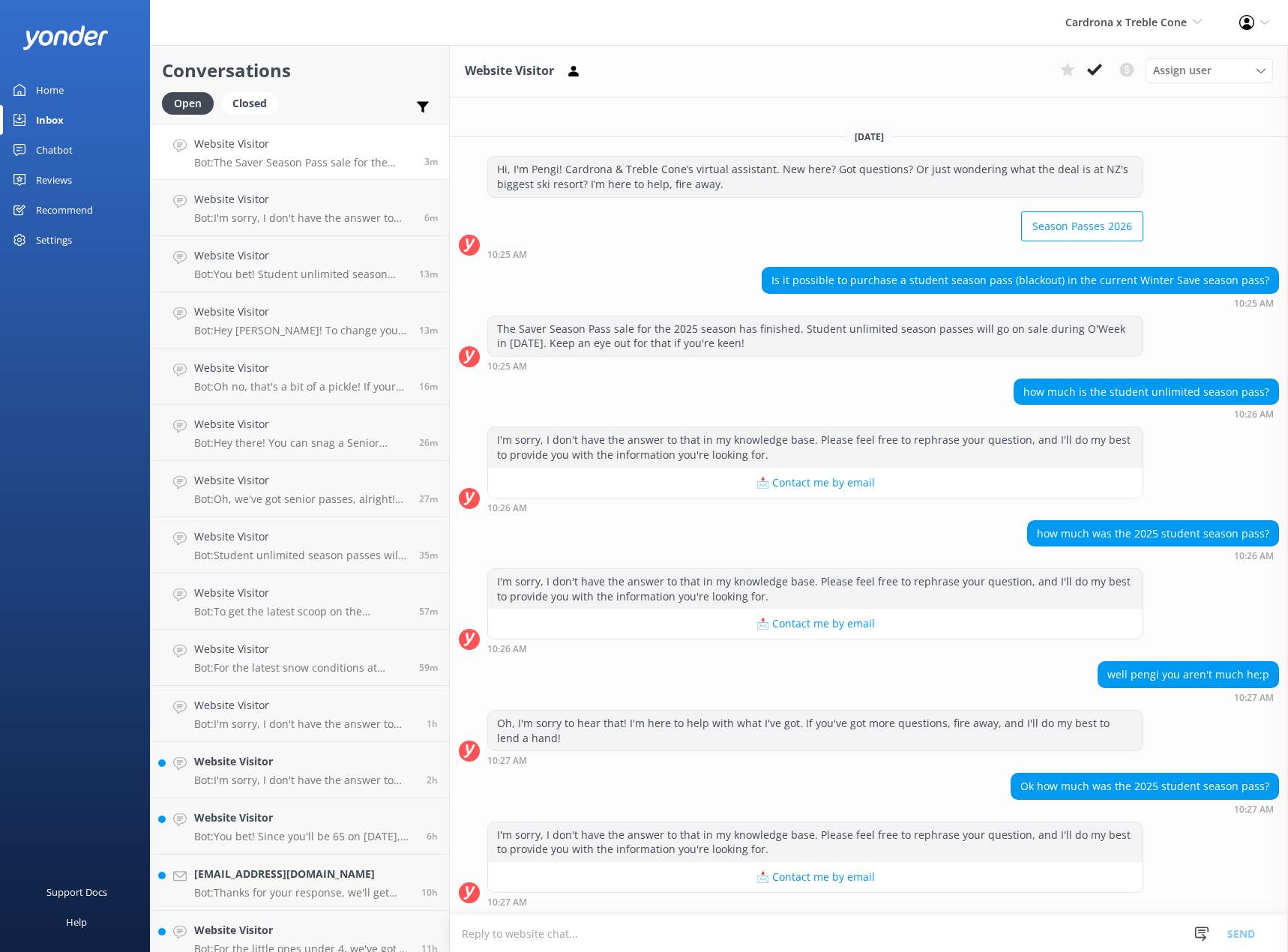
click at [1132, 786] on div "Ok how much was the 2025 student season pass?" at bounding box center [1145, 786] width 267 height 25
click at [1133, 786] on div "Ok how much was the 2025 student season pass?" at bounding box center [1145, 786] width 267 height 25
drag, startPoint x: 1133, startPoint y: 786, endPoint x: 1108, endPoint y: 791, distance: 25.5
click at [1121, 789] on div "Ok how much was the 2025 student season pass?" at bounding box center [1145, 786] width 267 height 25
click at [1108, 791] on div "Ok how much was the 2025 student season pass?" at bounding box center [1145, 786] width 267 height 25
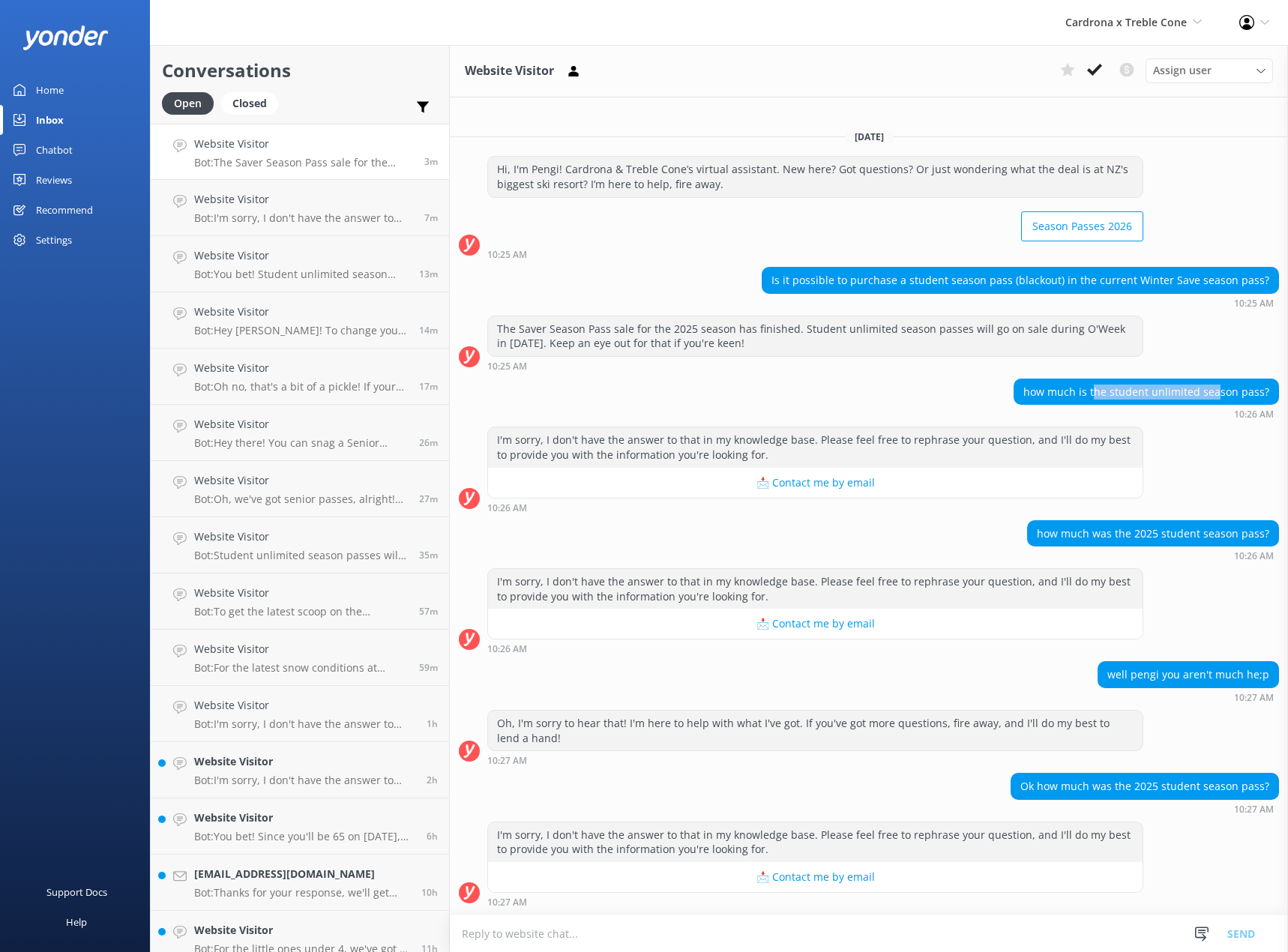
drag, startPoint x: 1106, startPoint y: 391, endPoint x: 1224, endPoint y: 394, distance: 118.0
click at [1223, 394] on div "how much is the student unlimited season pass?" at bounding box center [1147, 392] width 264 height 25
click at [1224, 394] on div "how much is the student unlimited season pass?" at bounding box center [1147, 392] width 264 height 25
click at [326, 167] on p "Bot: The Saver Season Pass sale for the 2025 season has wrapped up. But no worr…" at bounding box center [303, 162] width 219 height 13
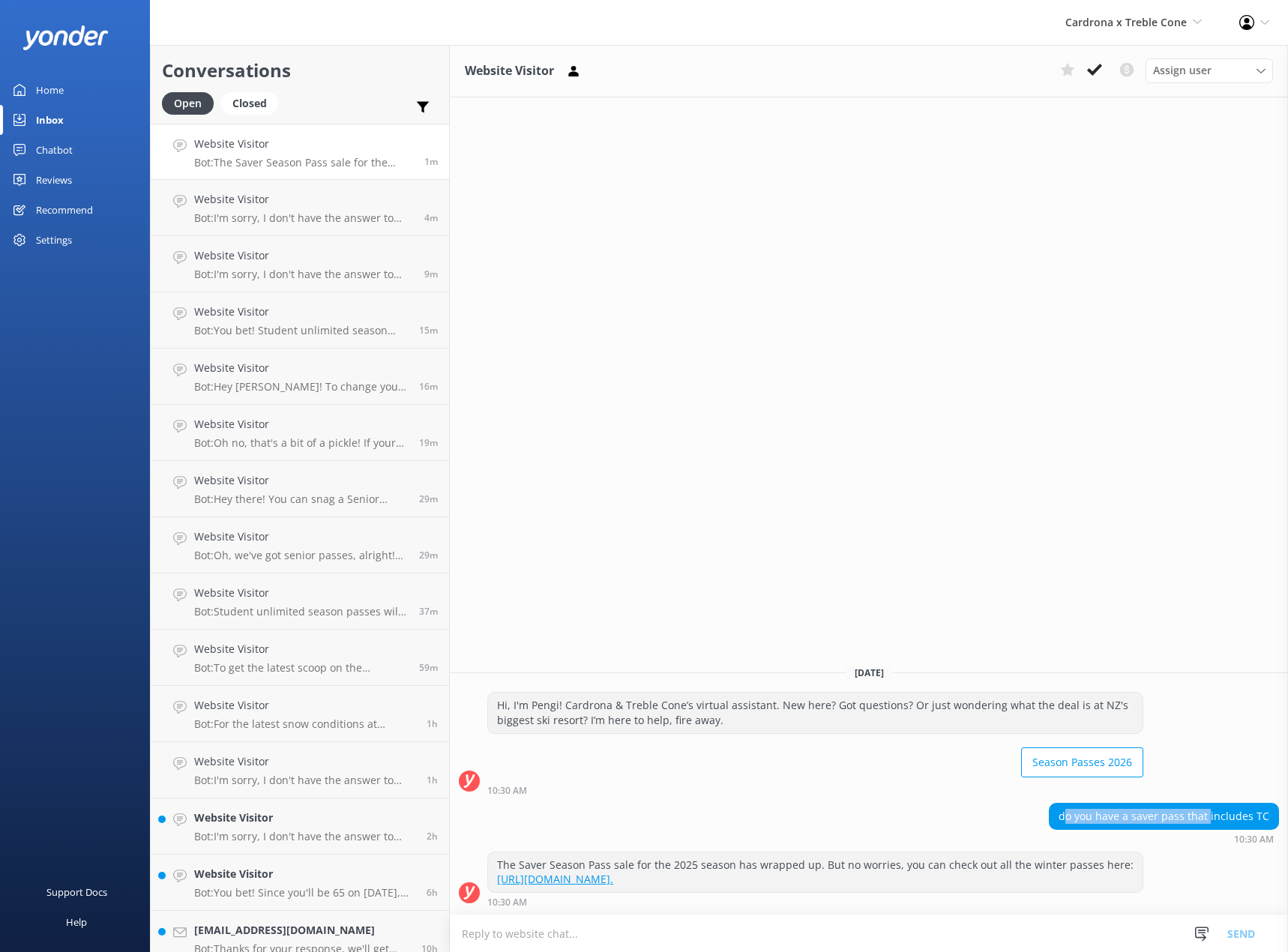
drag, startPoint x: 1120, startPoint y: 827, endPoint x: 1212, endPoint y: 827, distance: 92.0
click at [1212, 827] on div "do you have a saver pass that includes TC" at bounding box center [1163, 817] width 229 height 25
click at [1202, 821] on div "do you have a saver pass that includes TC" at bounding box center [1163, 817] width 229 height 25
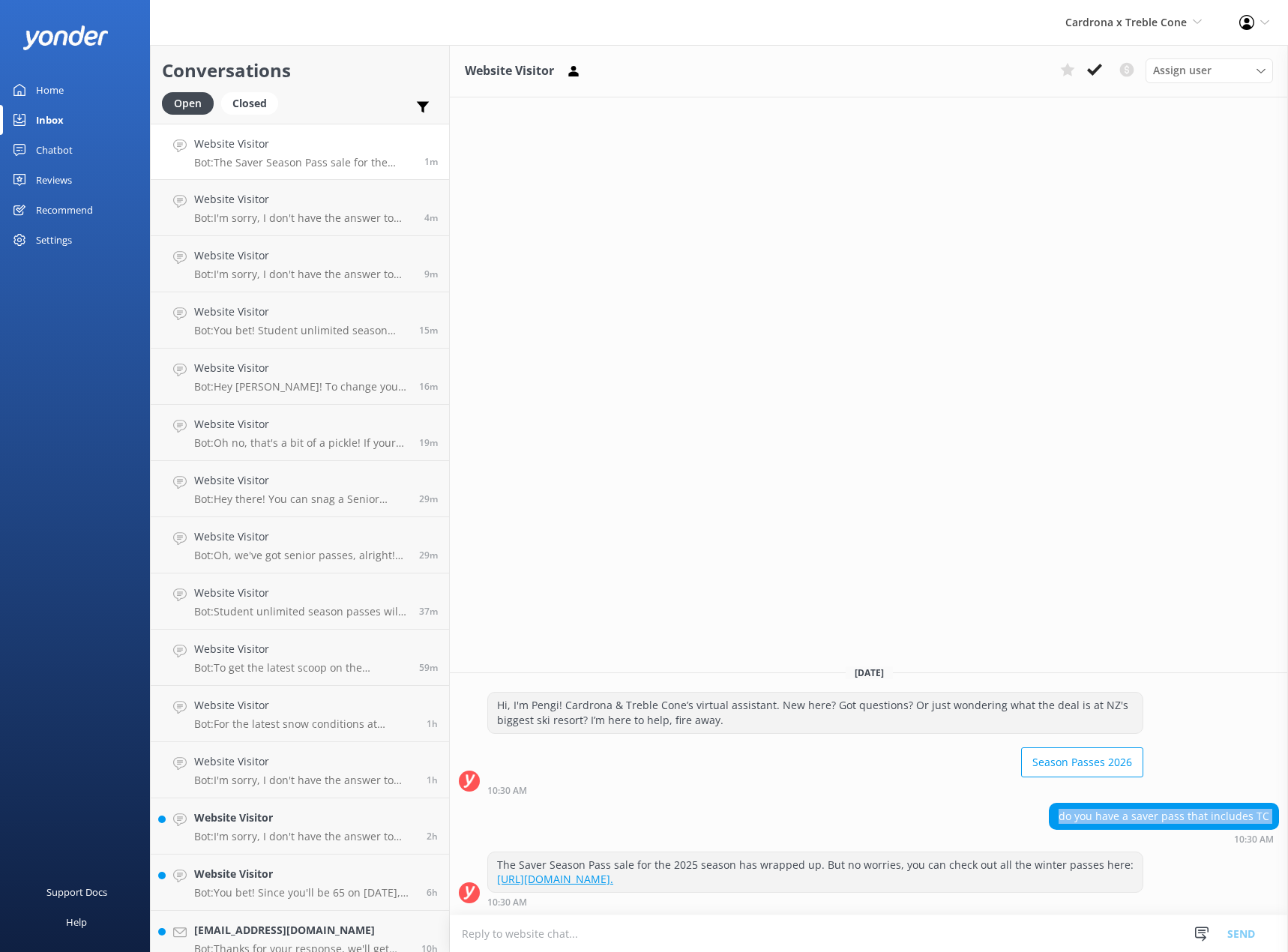
drag, startPoint x: 1174, startPoint y: 818, endPoint x: 1026, endPoint y: 840, distance: 149.6
click at [1172, 818] on div "do you have a saver pass that includes TC" at bounding box center [1163, 817] width 229 height 25
drag, startPoint x: 872, startPoint y: 869, endPoint x: 820, endPoint y: 868, distance: 52.0
click at [820, 868] on div "The Saver Season Pass sale for the 2025 season has wrapped up. But no worries, …" at bounding box center [815, 873] width 655 height 40
click at [820, 868] on div "The Saver Season Pass sale for the 2025 season has wrapped up. But no worries, …" at bounding box center [815, 873] width 655 height 40
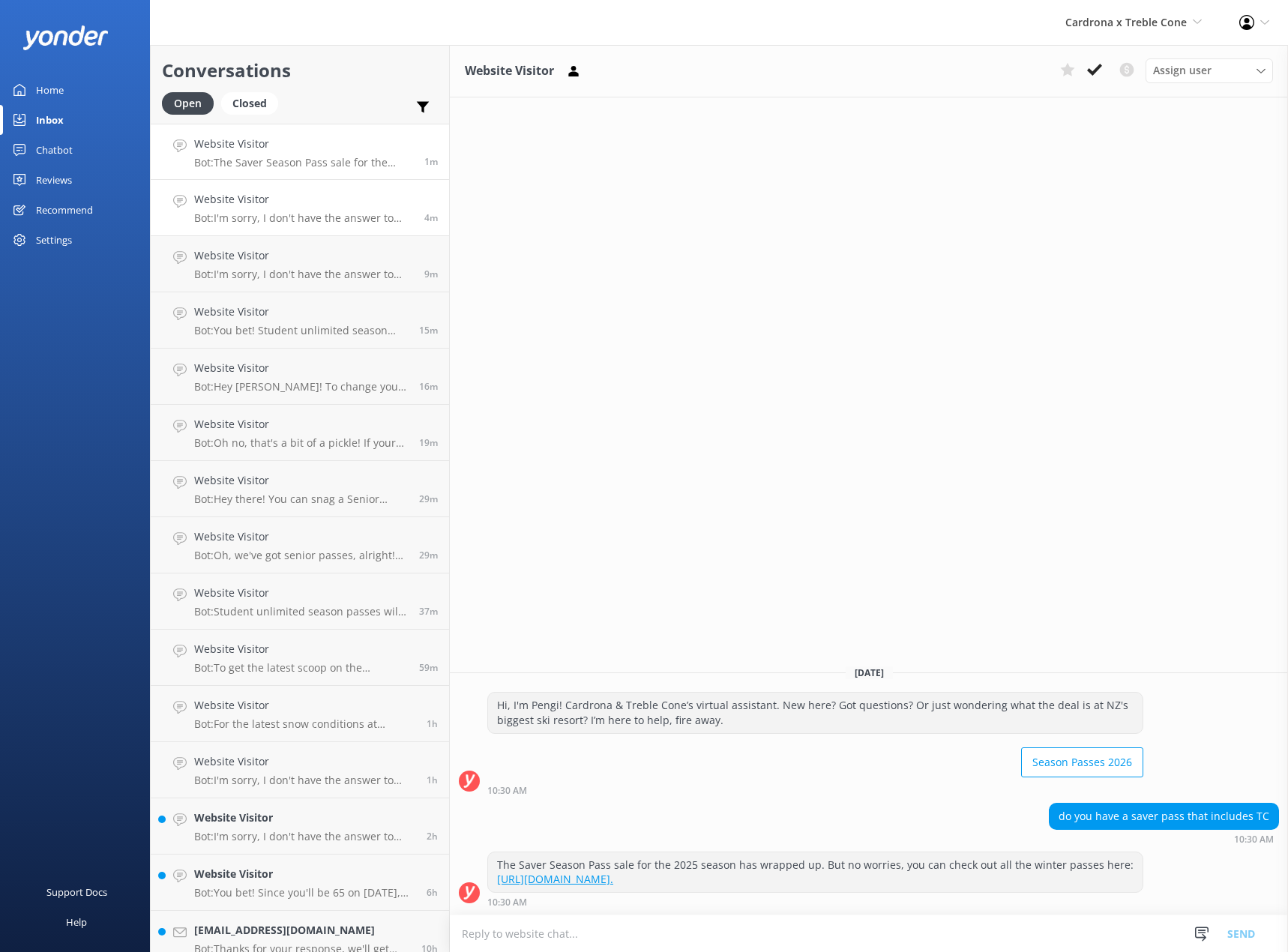
click at [229, 219] on p "Bot: I'm sorry, I don't have the answer to that in my knowledge base. Please fe…" at bounding box center [303, 218] width 219 height 13
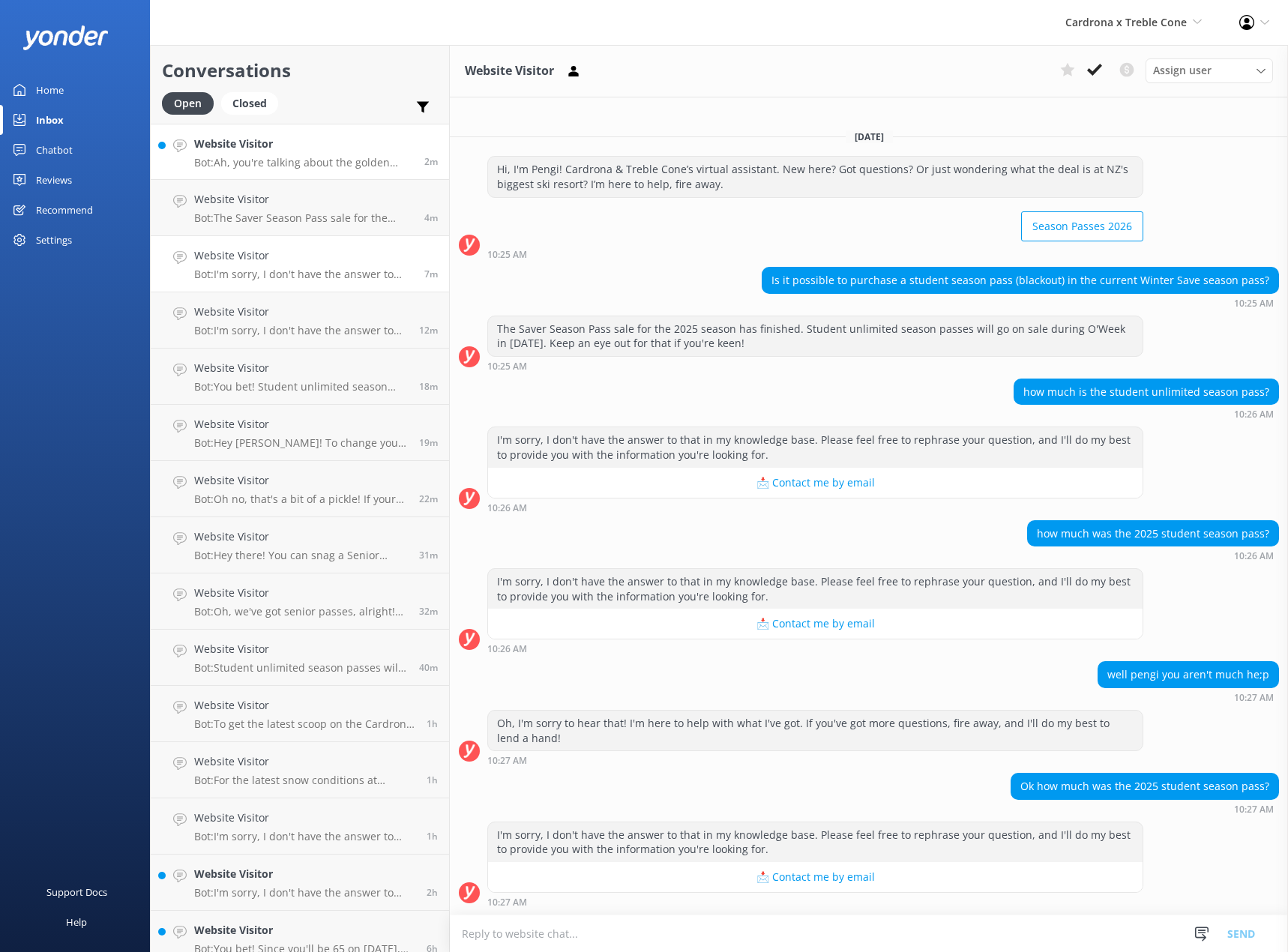
click at [308, 167] on p "Bot: Ah, you're talking about the golden years on the slopes! If you're between…" at bounding box center [303, 162] width 219 height 13
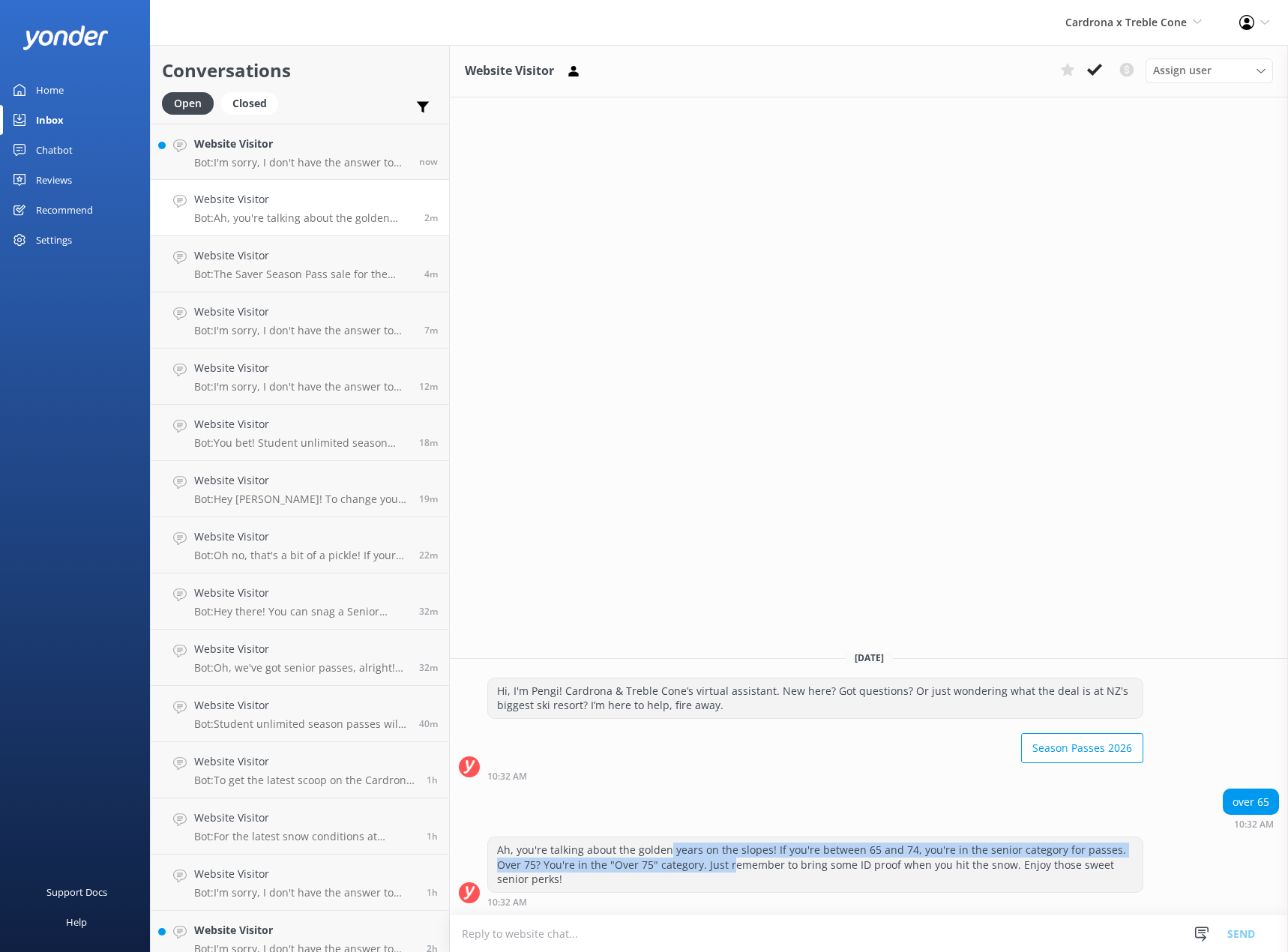
drag, startPoint x: 668, startPoint y: 850, endPoint x: 703, endPoint y: 859, distance: 36.1
click at [703, 859] on div "Ah, you're talking about the golden years on the slopes! If you're between 65 a…" at bounding box center [815, 866] width 655 height 55
drag, startPoint x: 509, startPoint y: 866, endPoint x: 556, endPoint y: 870, distance: 47.2
click at [556, 870] on div "Ah, you're talking about the golden years on the slopes! If you're between 65 a…" at bounding box center [815, 866] width 655 height 55
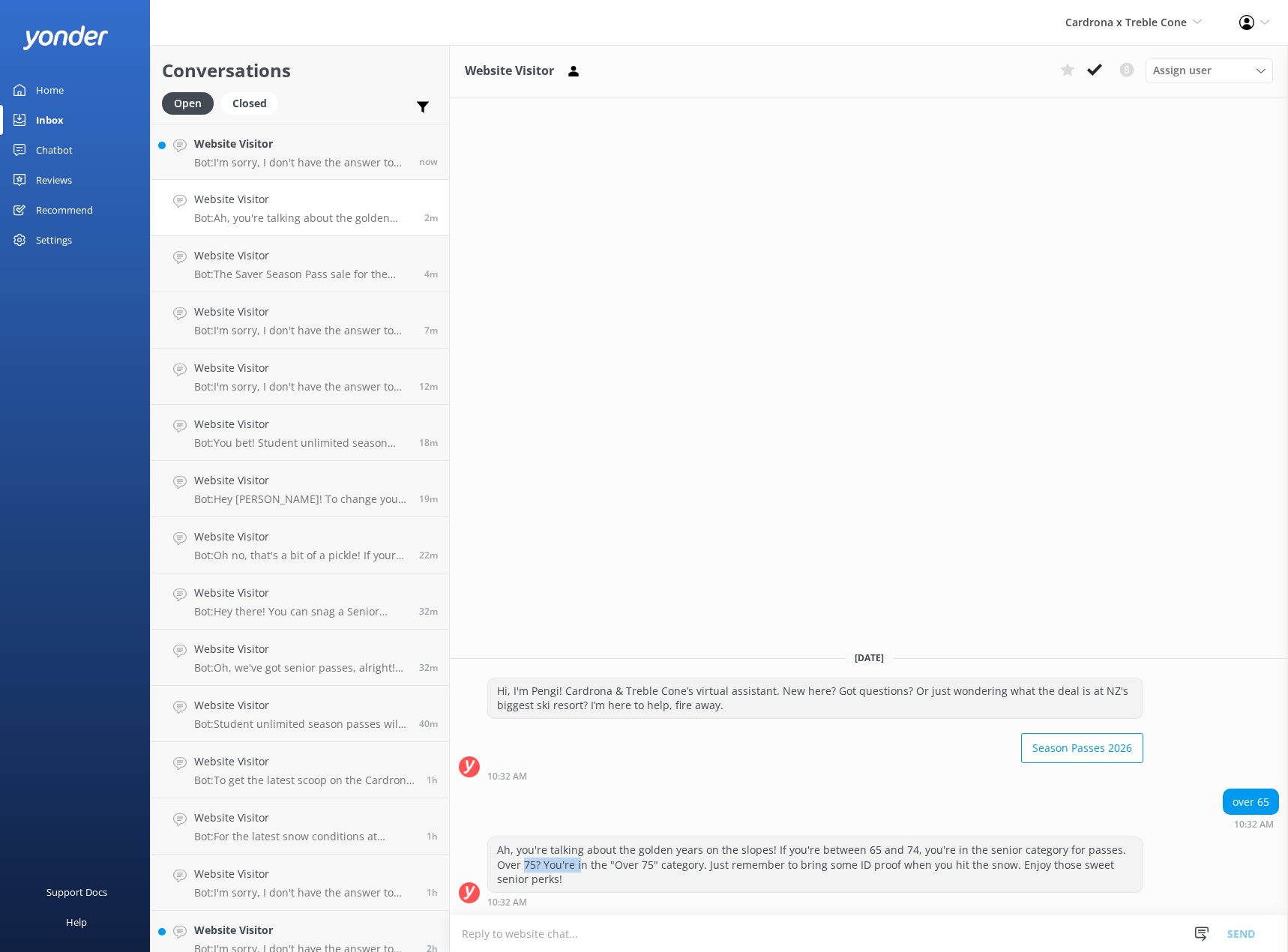
click at [556, 870] on div "Ah, you're talking about the golden years on the slopes! If you're between 65 a…" at bounding box center [815, 866] width 655 height 55
click at [557, 870] on div "Ah, you're talking about the golden years on the slopes! If you're between 65 a…" at bounding box center [815, 866] width 655 height 55
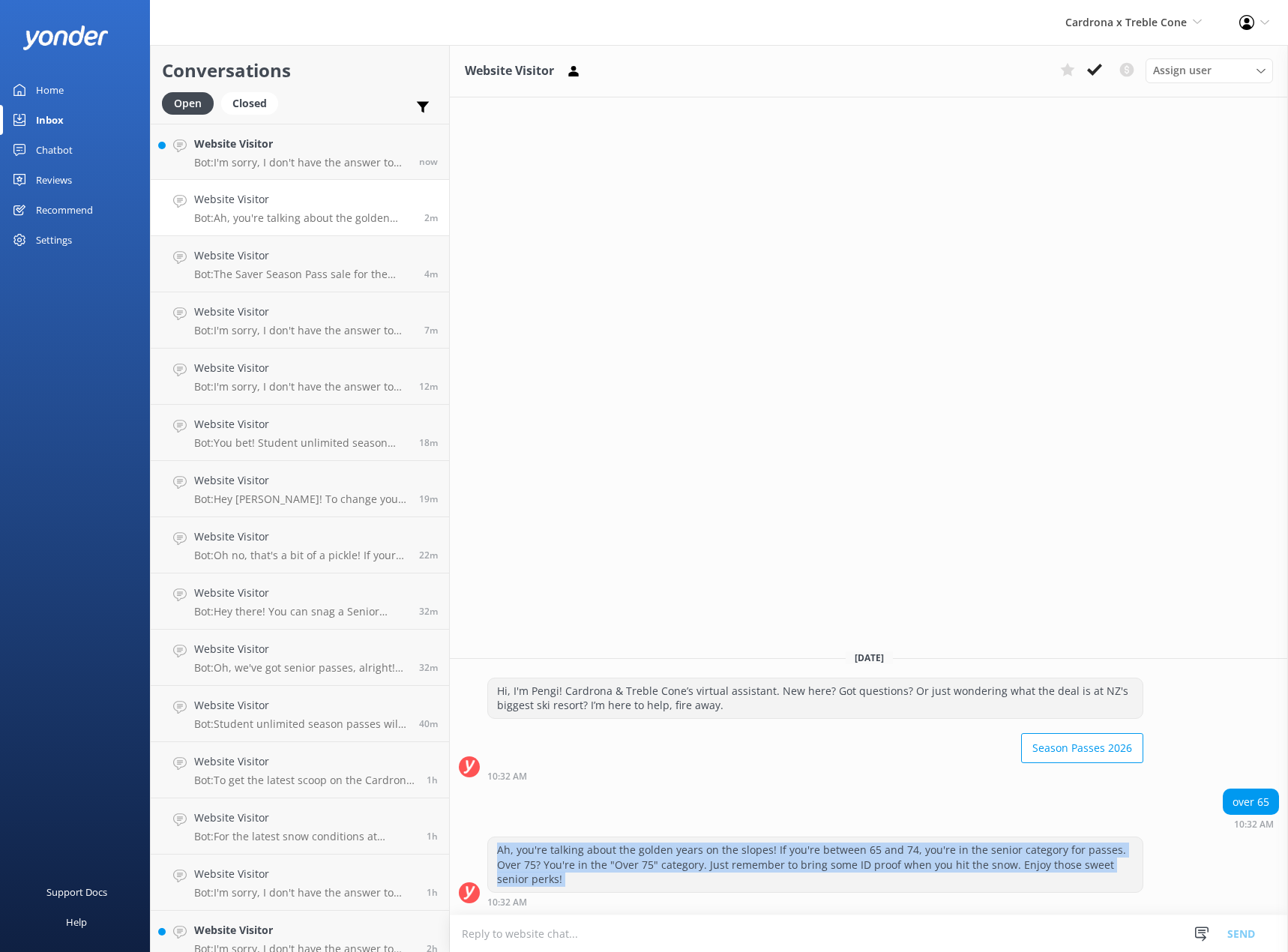
click at [557, 870] on div "Ah, you're talking about the golden years on the slopes! If you're between 65 a…" at bounding box center [815, 866] width 655 height 55
click at [676, 866] on div "Ah, you're talking about the golden years on the slopes! If you're between 65 a…" at bounding box center [815, 866] width 655 height 55
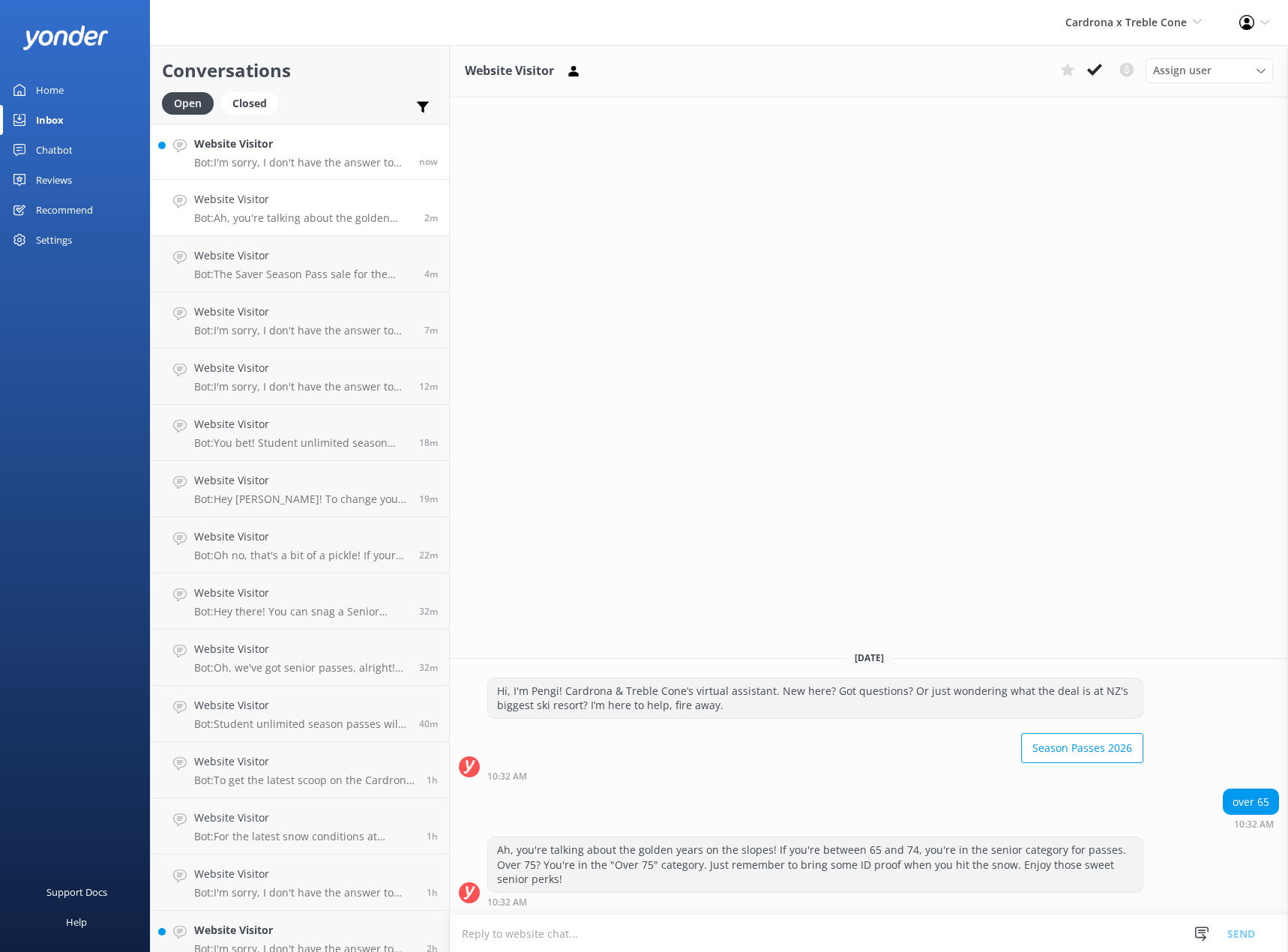
click at [196, 153] on h4 "Website Visitor" at bounding box center [301, 144] width 214 height 17
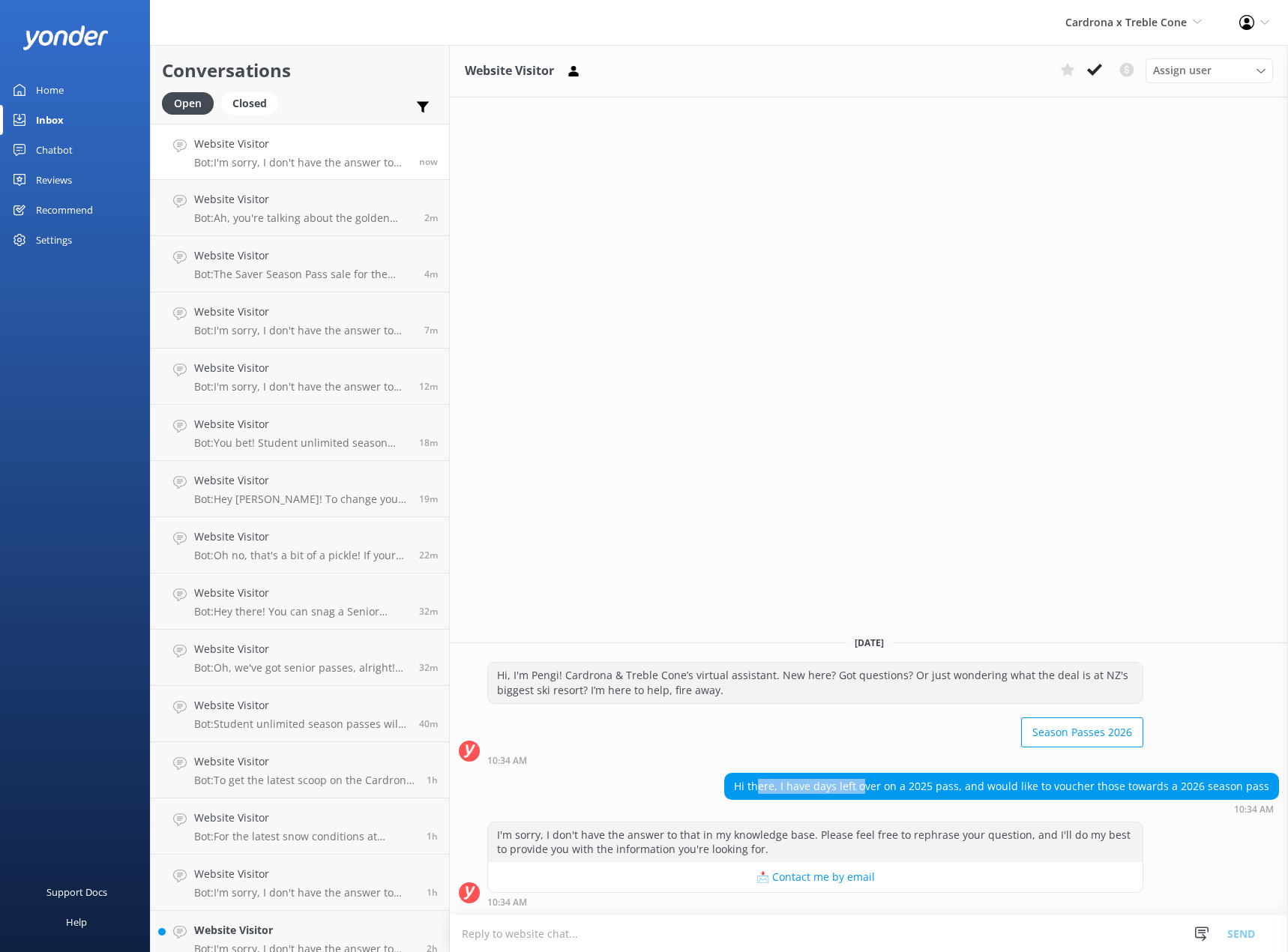
drag, startPoint x: 775, startPoint y: 785, endPoint x: 879, endPoint y: 786, distance: 104.0
click at [879, 786] on div "Hi there, I have days left over on a 2025 pass, and would like to voucher those…" at bounding box center [1001, 786] width 553 height 25
click at [835, 792] on div "Hi there, I have days left over on a 2025 pass, and would like to voucher those…" at bounding box center [1001, 786] width 553 height 25
click at [811, 791] on div "Hi there, I have days left over on a 2025 pass, and would like to voucher those…" at bounding box center [1001, 786] width 553 height 25
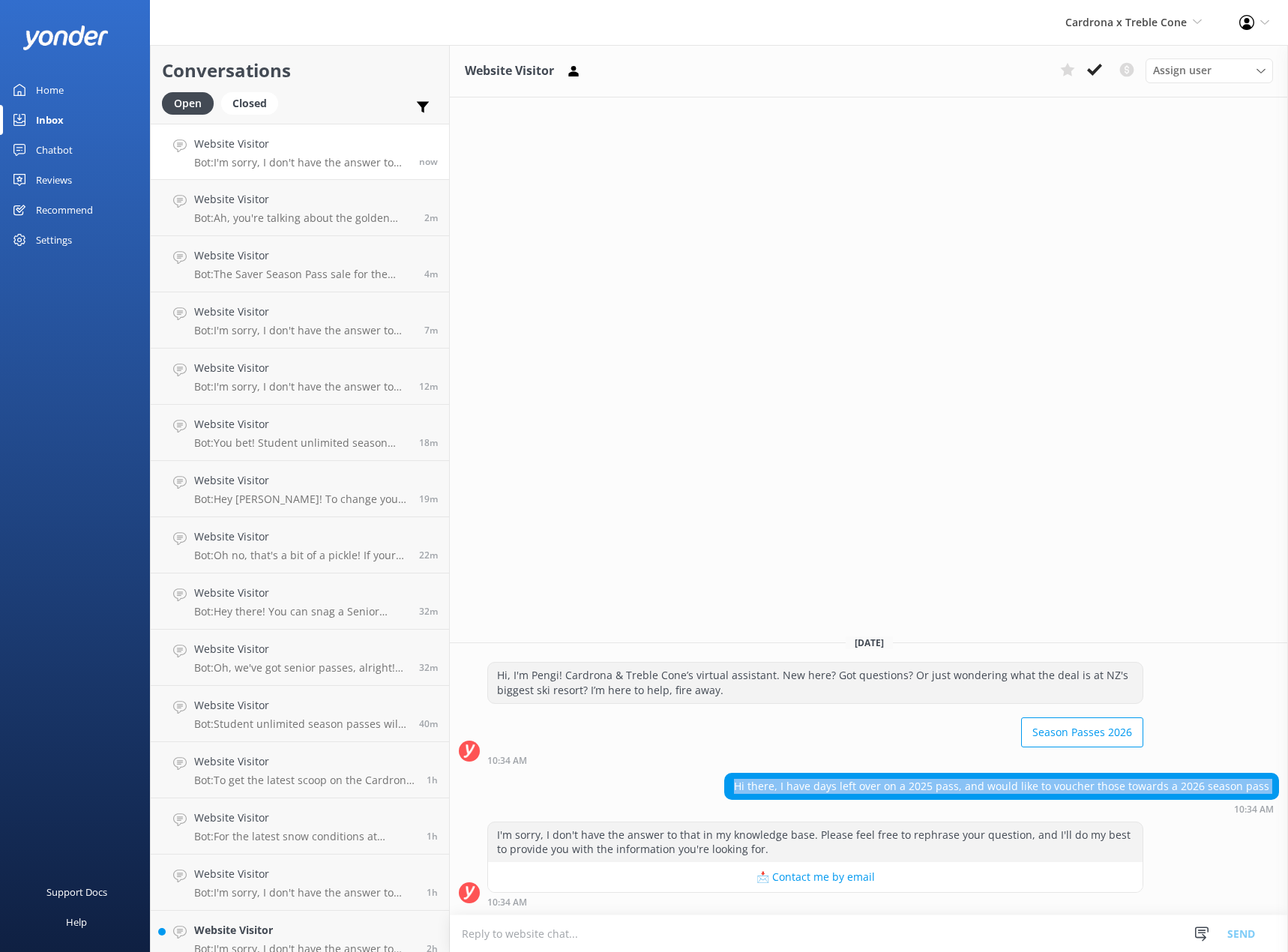
click at [811, 791] on div "Hi there, I have days left over on a 2025 pass, and would like to voucher those…" at bounding box center [1001, 786] width 553 height 25
click at [853, 788] on div "Hi there, I have days left over on a 2025 pass, and would like to voucher those…" at bounding box center [1001, 786] width 553 height 25
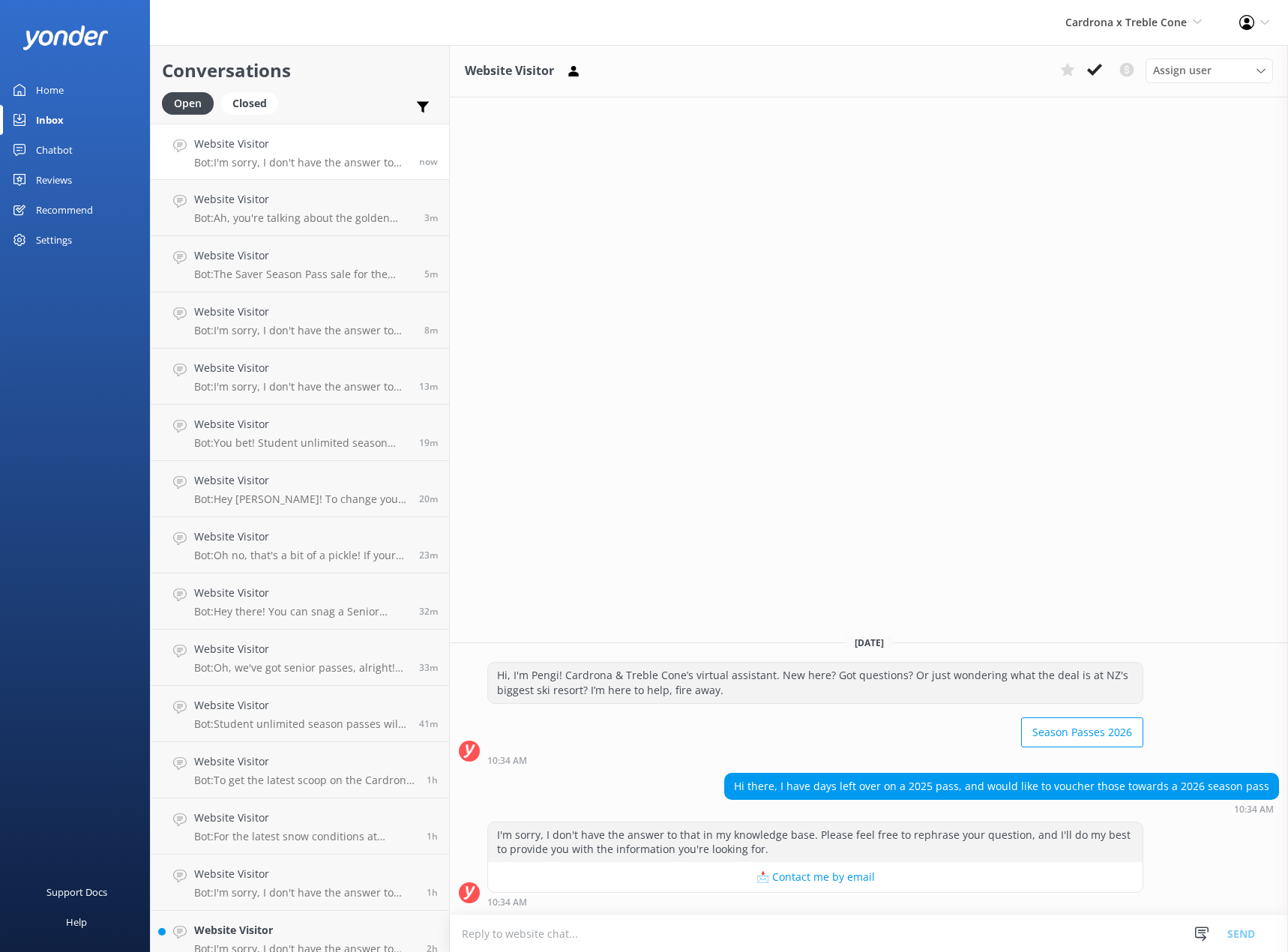
click at [48, 95] on div "Home" at bounding box center [50, 90] width 28 height 30
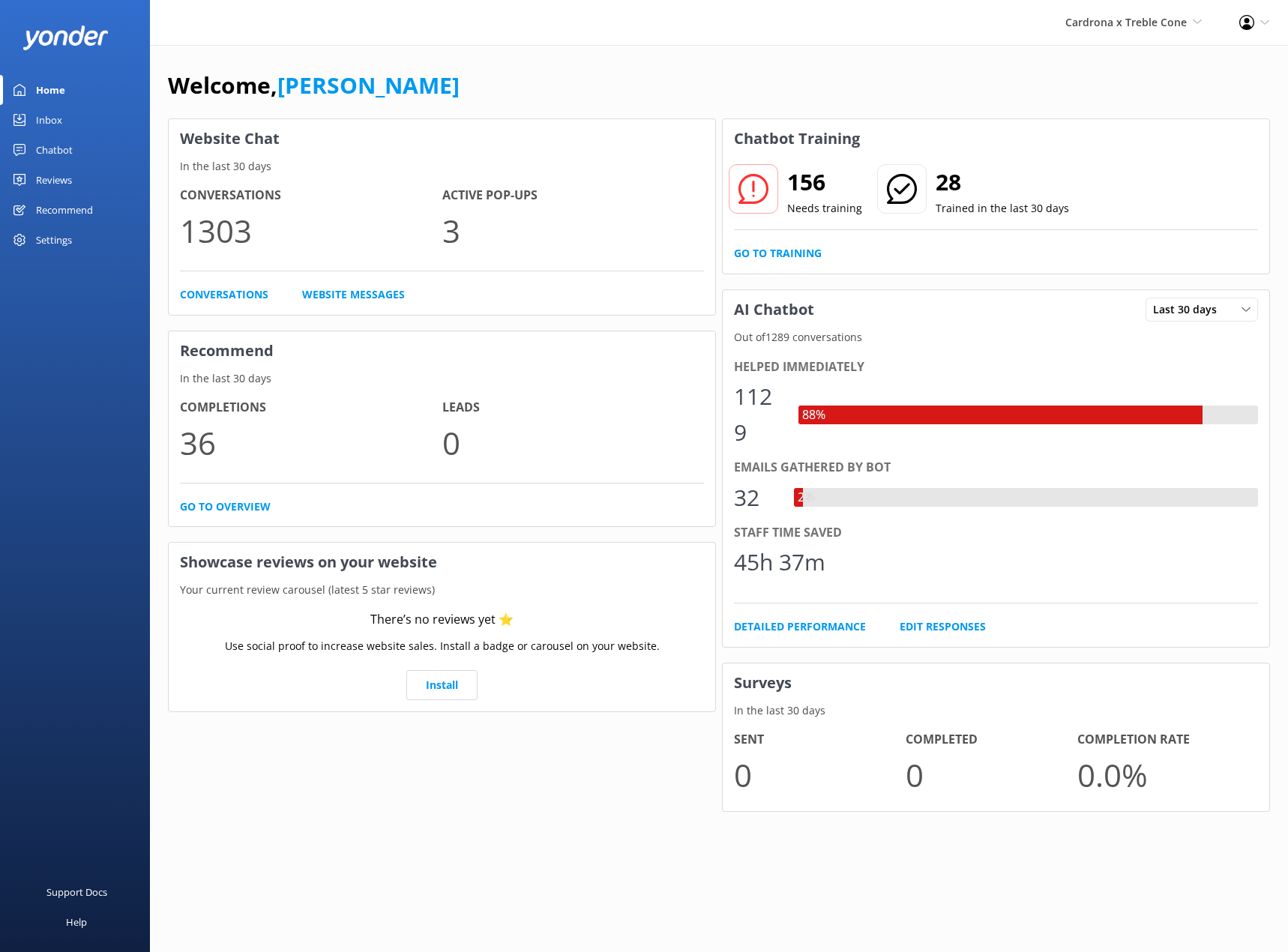
click at [83, 148] on link "Chatbot" at bounding box center [75, 150] width 150 height 30
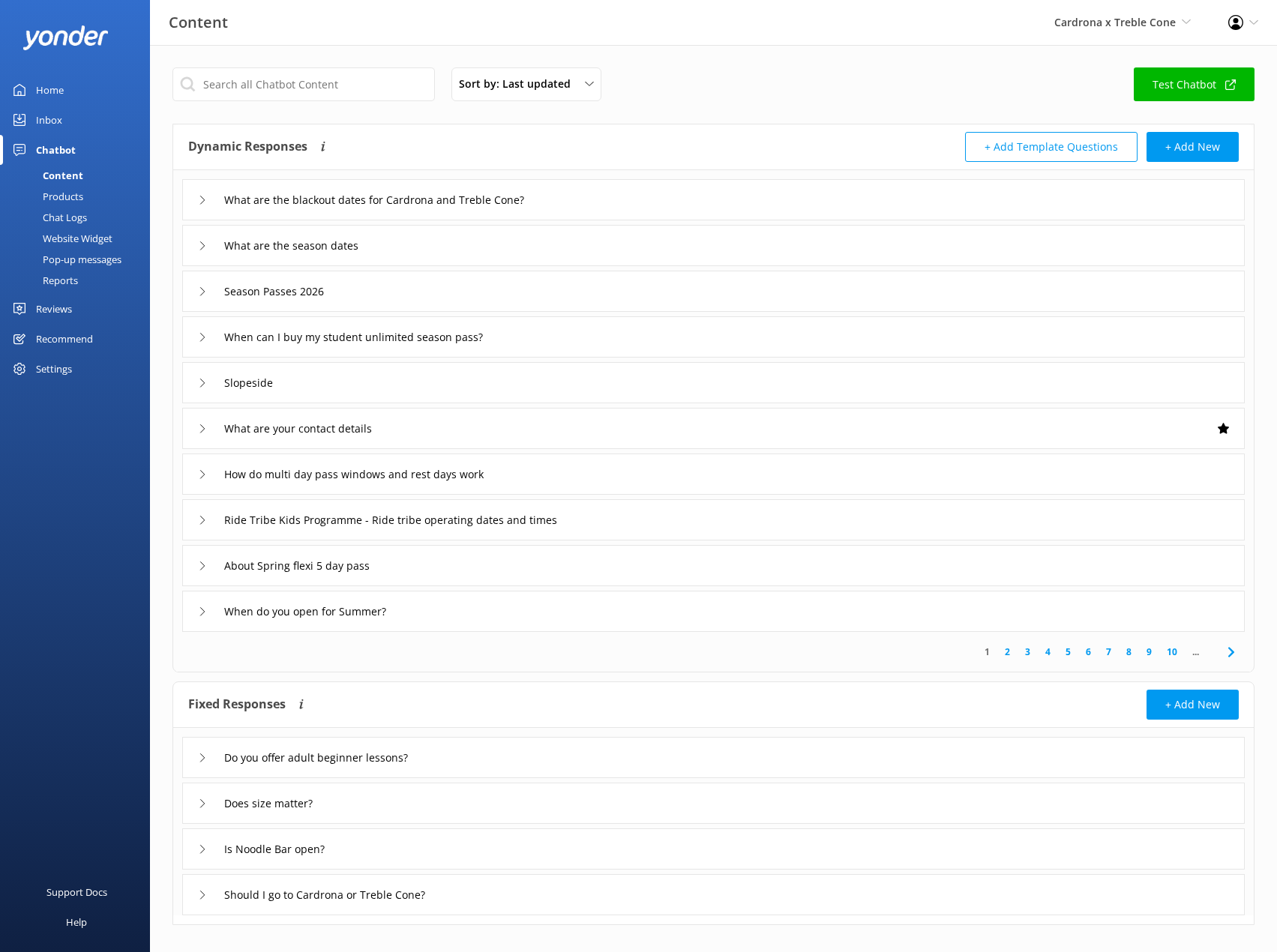
drag, startPoint x: 68, startPoint y: 147, endPoint x: 64, endPoint y: 113, distance: 34.2
click at [69, 146] on div "Chatbot" at bounding box center [56, 150] width 40 height 30
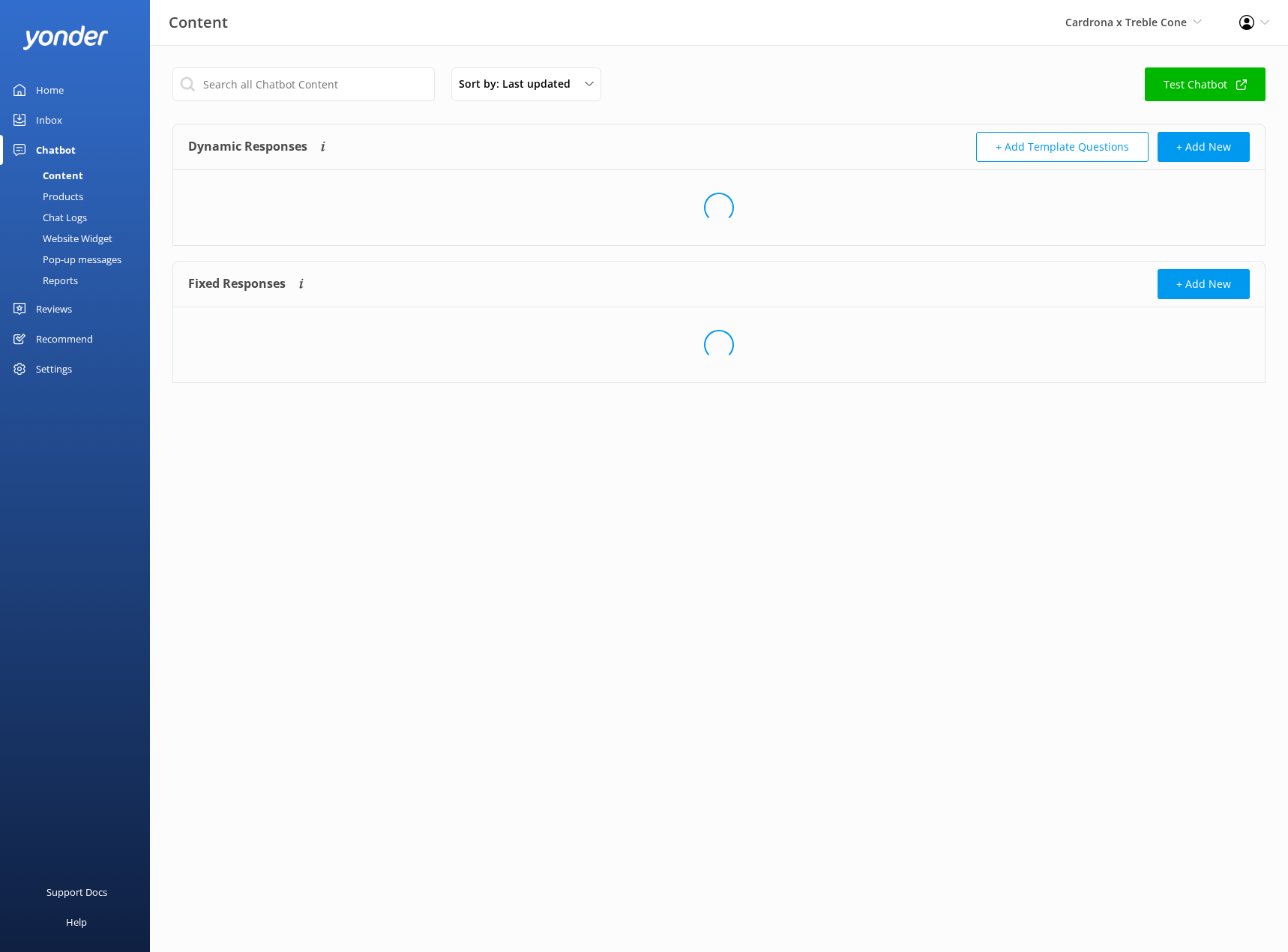
click at [64, 113] on link "Inbox" at bounding box center [75, 120] width 150 height 30
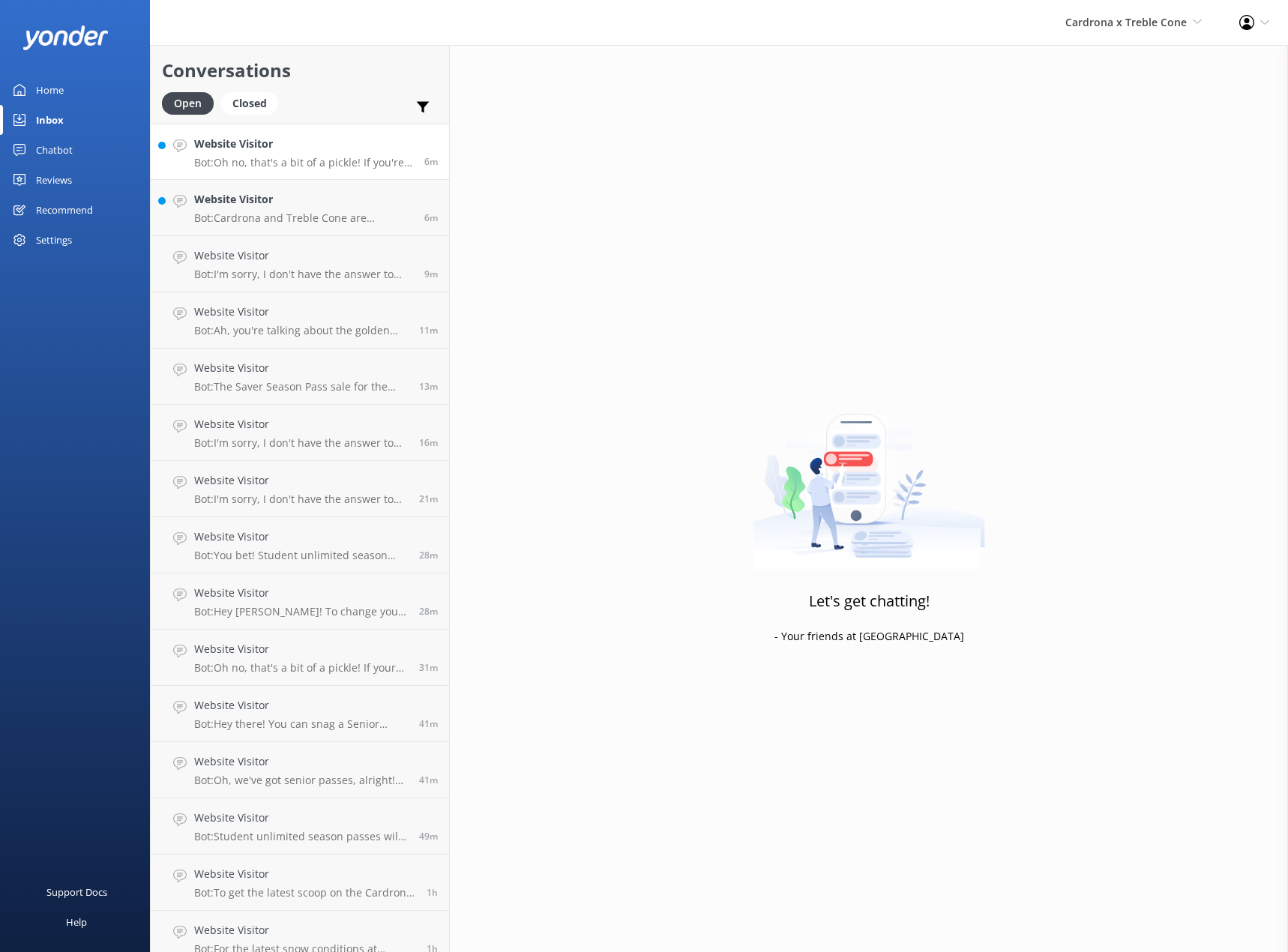
click at [292, 158] on p "Bot: Oh no, that's a bit of a pickle! If you're having trouble with the form, g…" at bounding box center [303, 162] width 219 height 13
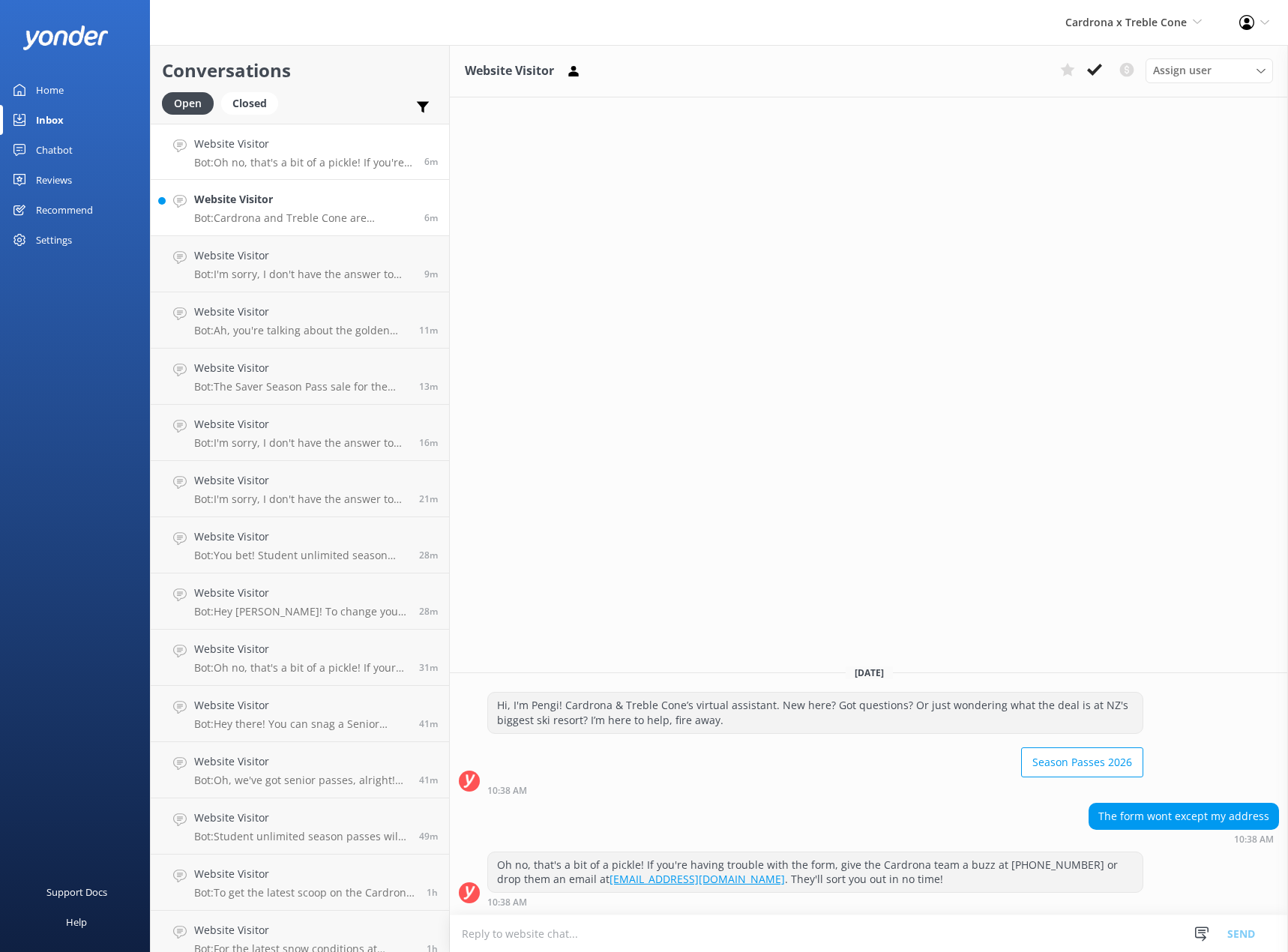
click at [332, 215] on p "Bot: Cardrona and Treble Cone are cashless, so it's all about those card paymen…" at bounding box center [303, 218] width 219 height 13
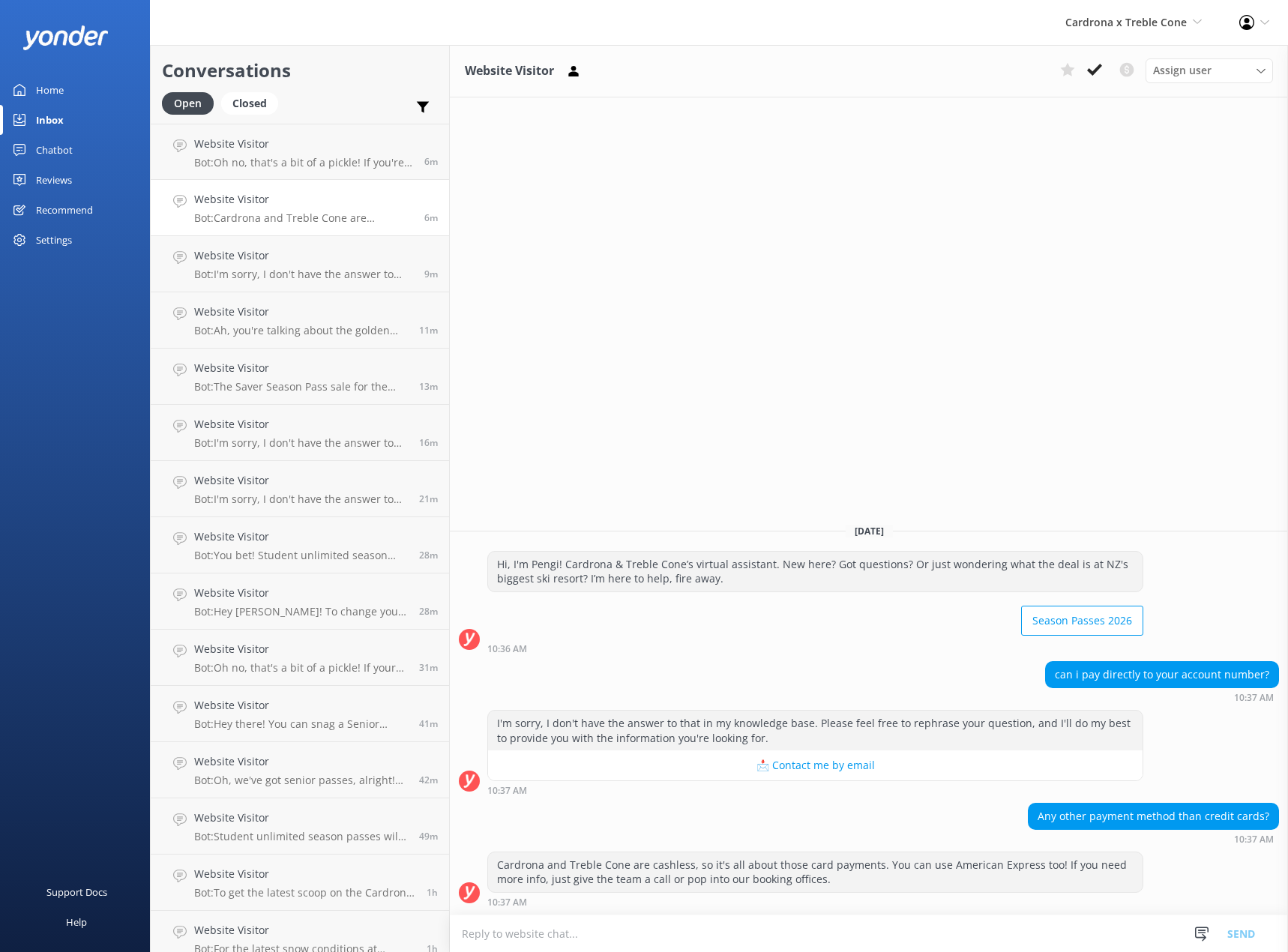
click at [1179, 675] on div "can i pay directly to your account number?" at bounding box center [1162, 674] width 233 height 25
click at [1110, 679] on div "can i pay directly to your account number?" at bounding box center [1162, 674] width 233 height 25
